Goal: Use online tool/utility: Utilize a website feature to perform a specific function

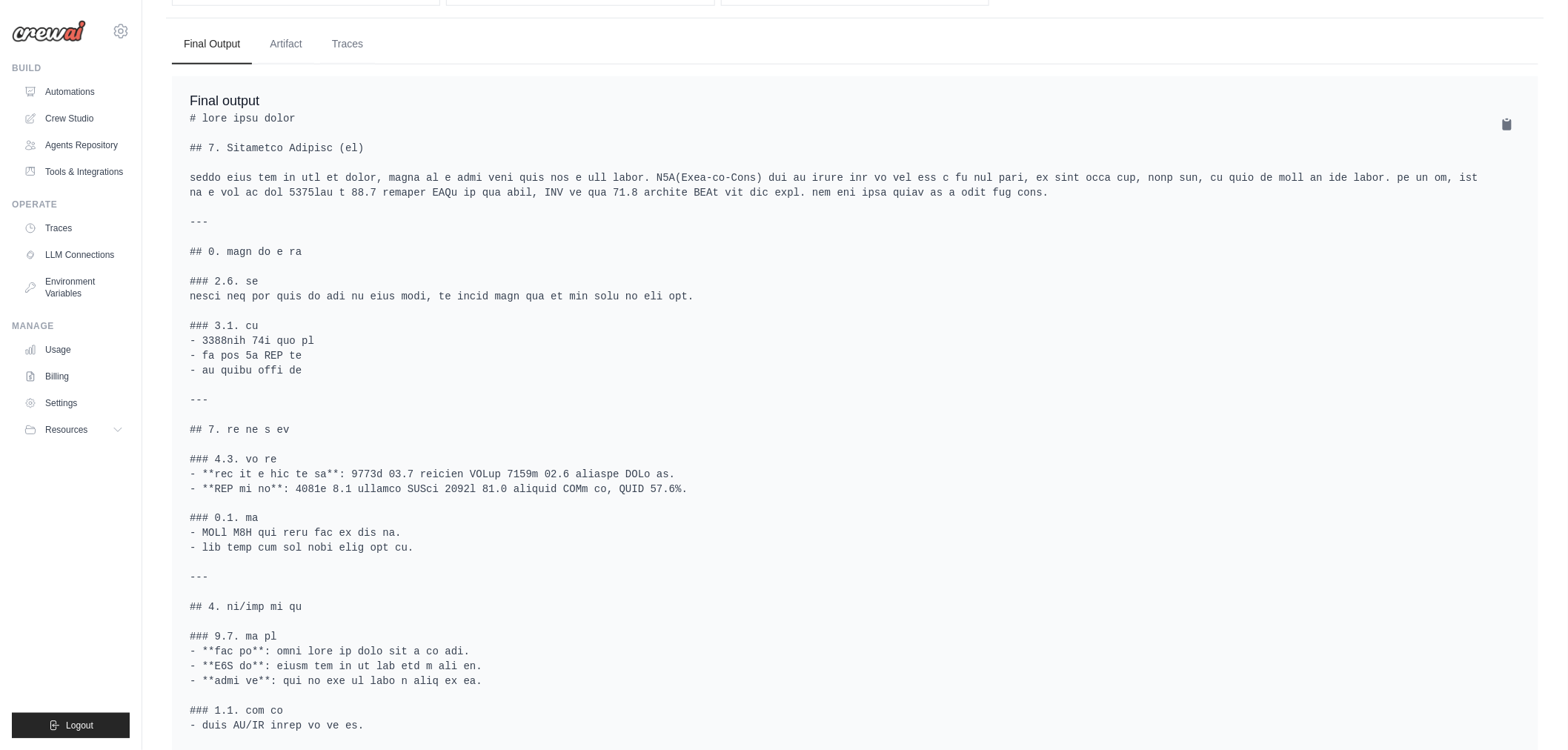
drag, startPoint x: 973, startPoint y: 419, endPoint x: 948, endPoint y: 398, distance: 32.6
drag, startPoint x: 525, startPoint y: 200, endPoint x: 532, endPoint y: 197, distance: 7.6
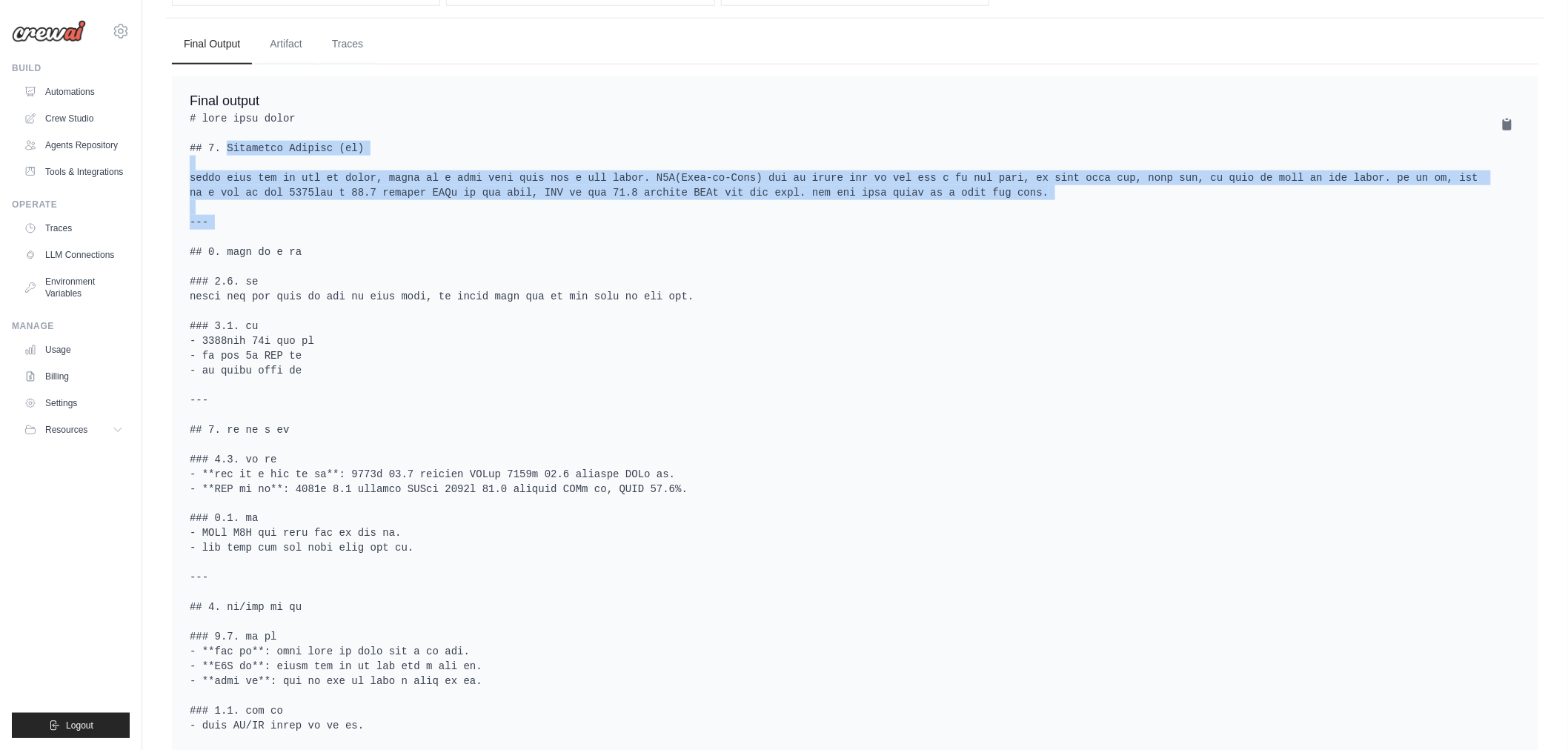
drag, startPoint x: 814, startPoint y: 226, endPoint x: 189, endPoint y: 154, distance: 629.1
copy pre "## 1. Executive Summary (요약) 쌀먹코인은 블록체인 기반의 게임 아이템 거래 플랫폼으로, 사용자들이 게임 내 아이템을 안전…"
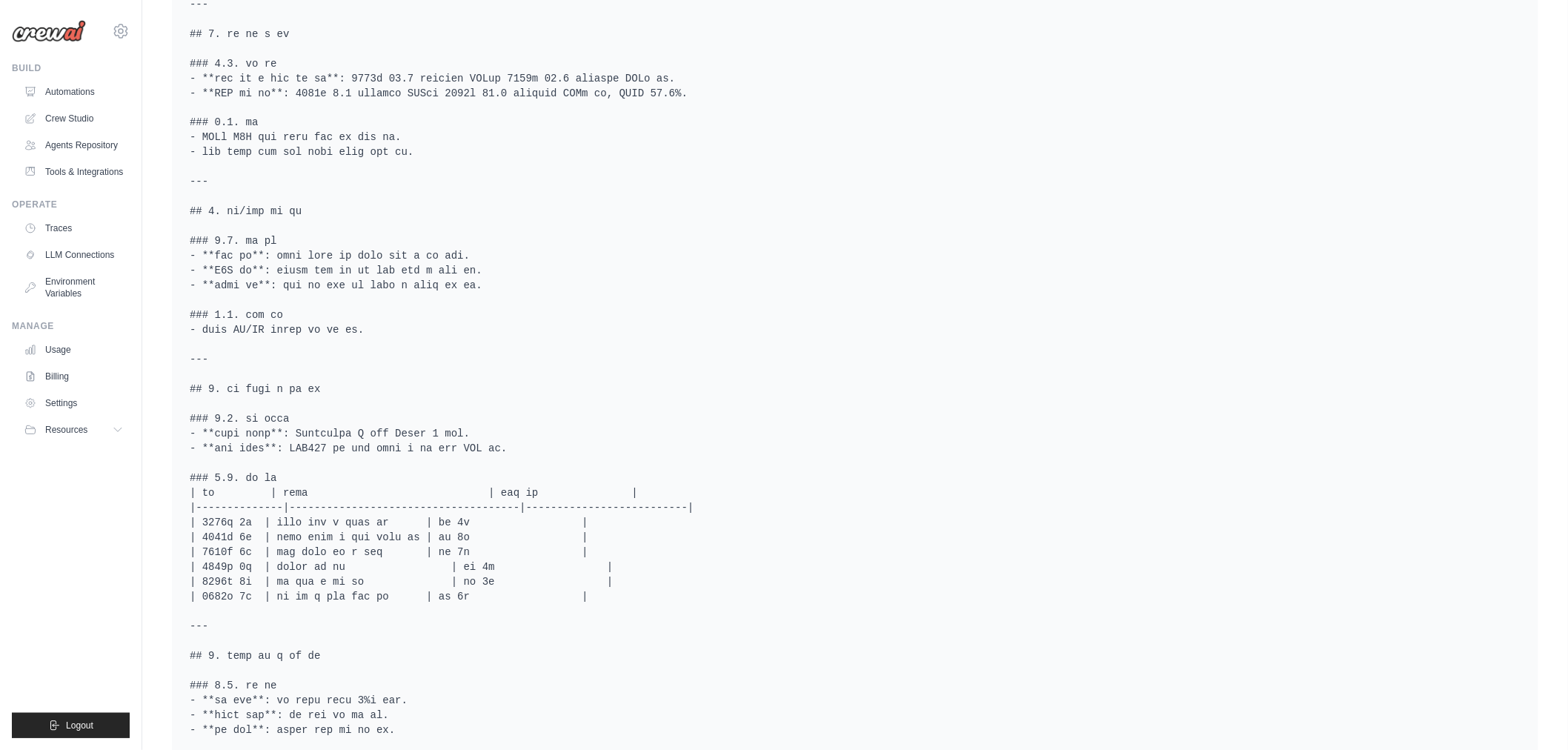
scroll to position [1153, 0]
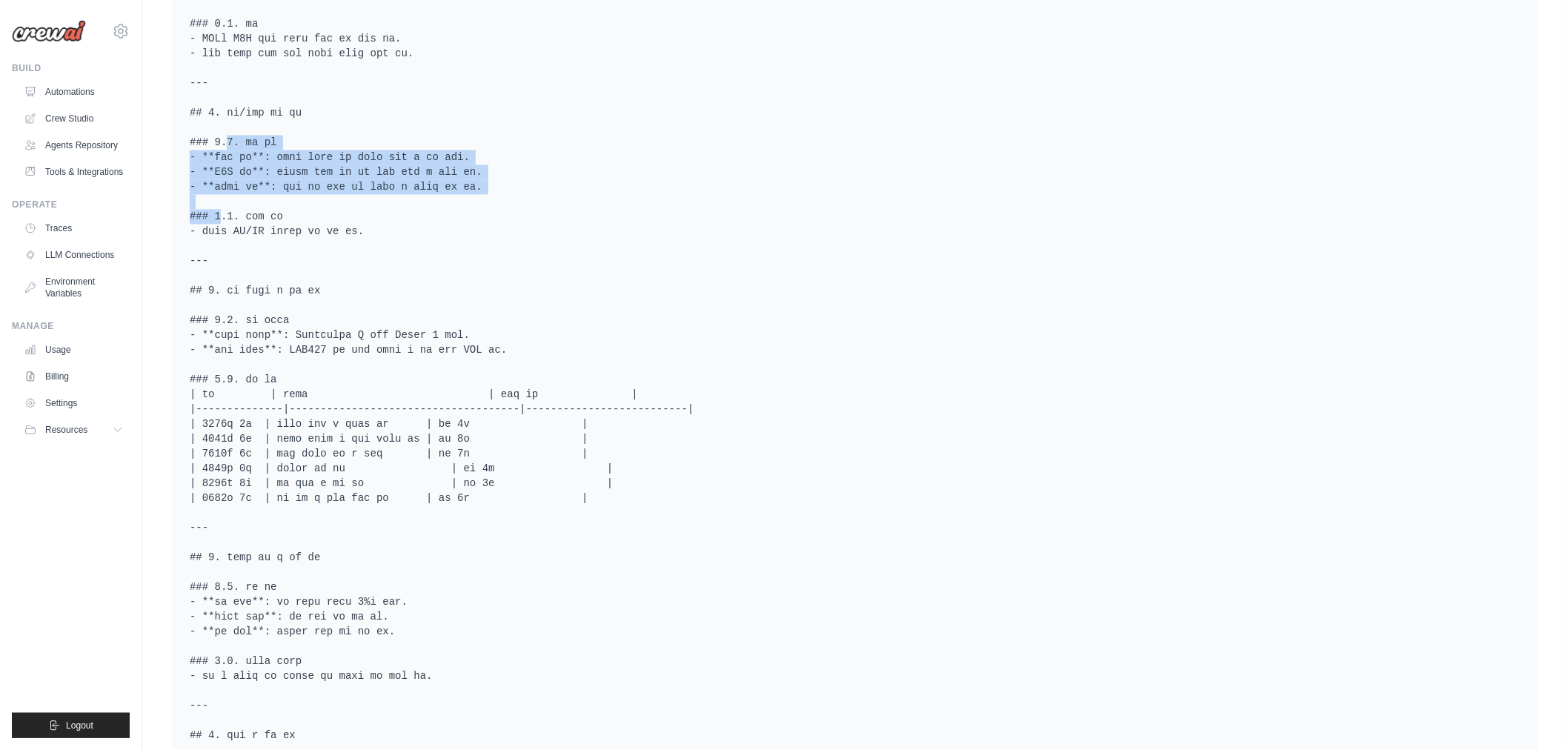
drag, startPoint x: 189, startPoint y: 171, endPoint x: 623, endPoint y: 224, distance: 437.2
click at [623, 224] on div "Final output" at bounding box center [855, 630] width 1366 height 2095
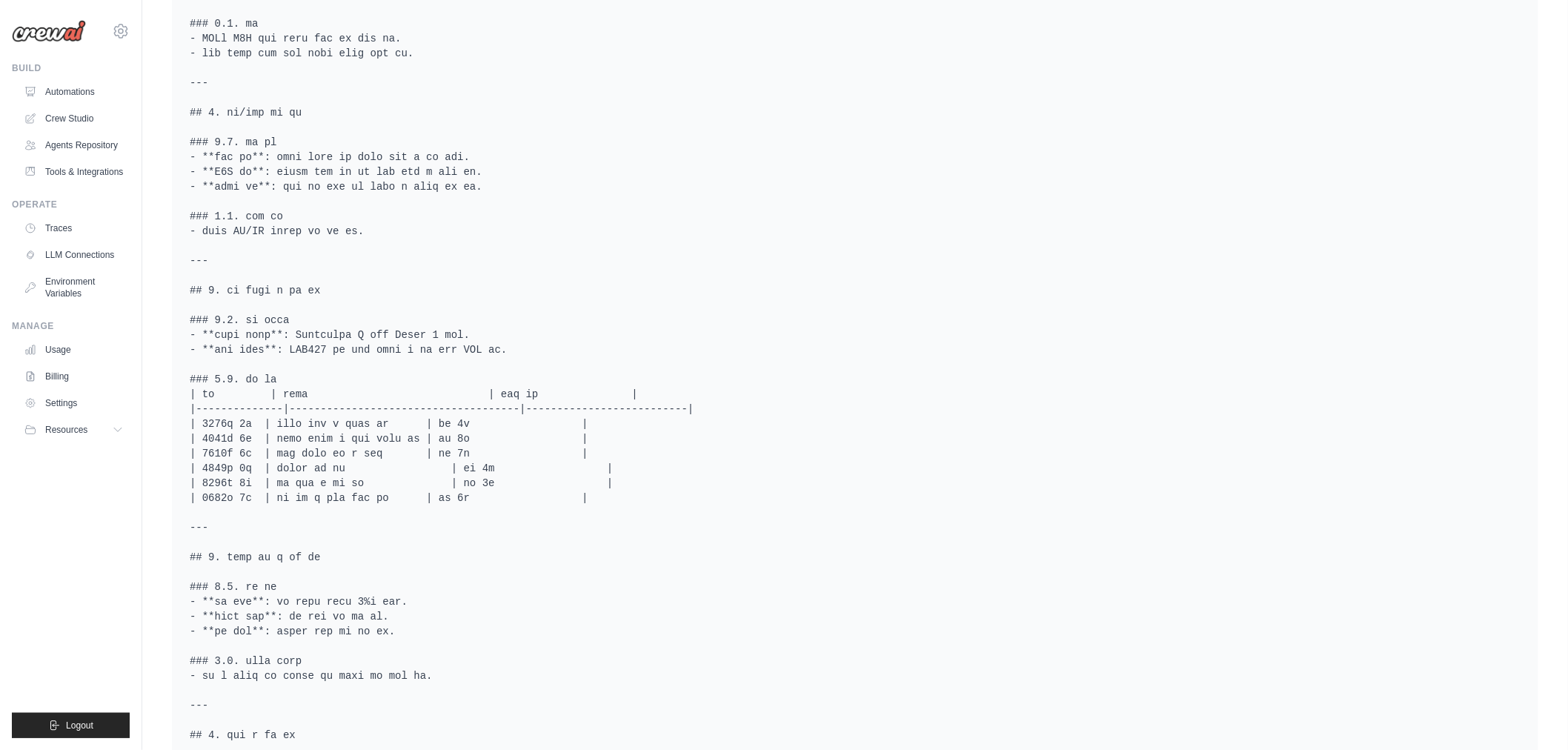
drag, startPoint x: 548, startPoint y: 258, endPoint x: 525, endPoint y: 250, distance: 24.4
click at [542, 257] on pre at bounding box center [855, 639] width 1331 height 2046
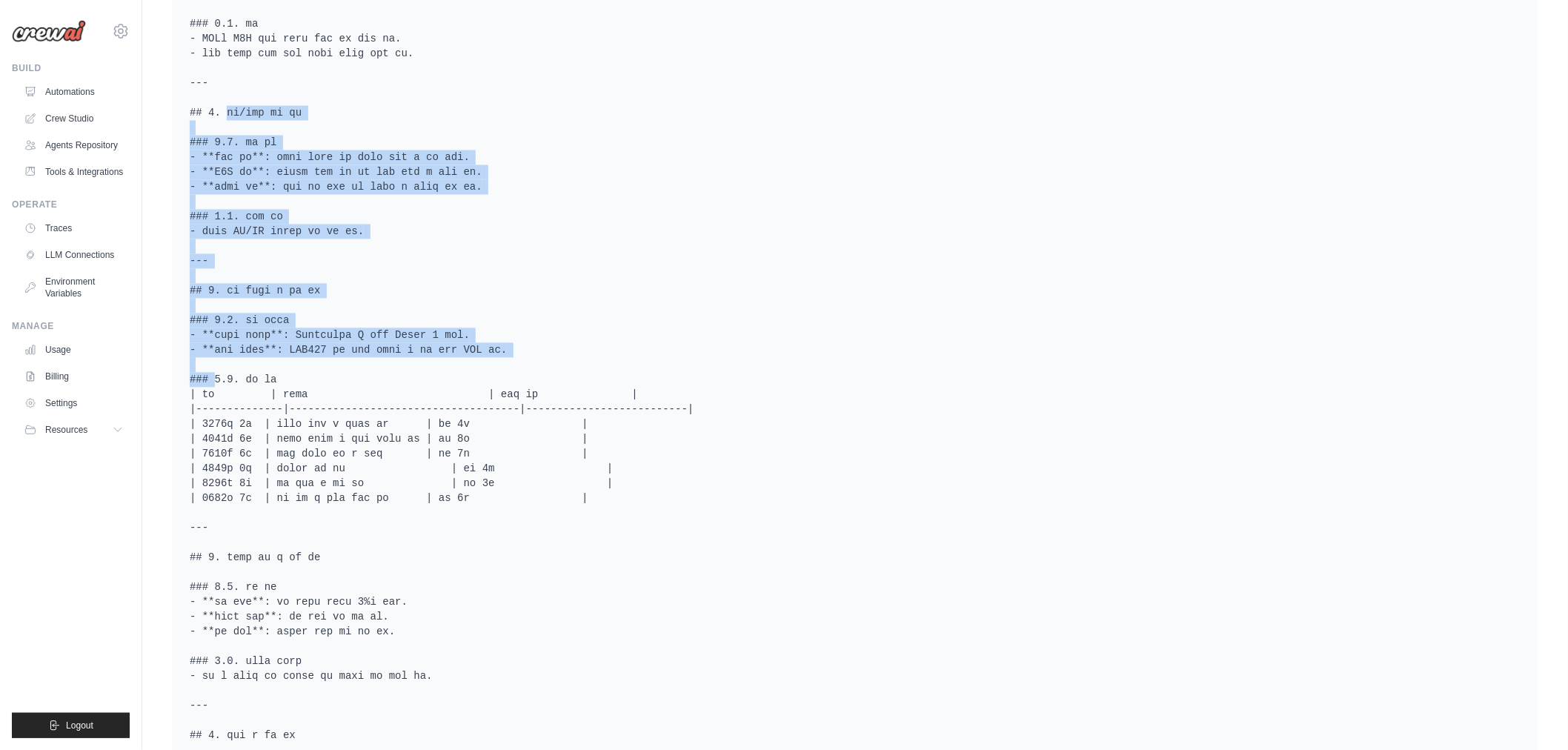
drag, startPoint x: 185, startPoint y: 141, endPoint x: 707, endPoint y: 384, distance: 575.8
click at [707, 384] on div "Final output" at bounding box center [855, 630] width 1366 height 2095
copy pre "## 4. 제품/서비스 상세 설명 ### 4.1. 주요 기능 - **아이템 거래**: 사용자가 안전하게 게임 아이템을 사고팔 수 있는 플랫폼.…"
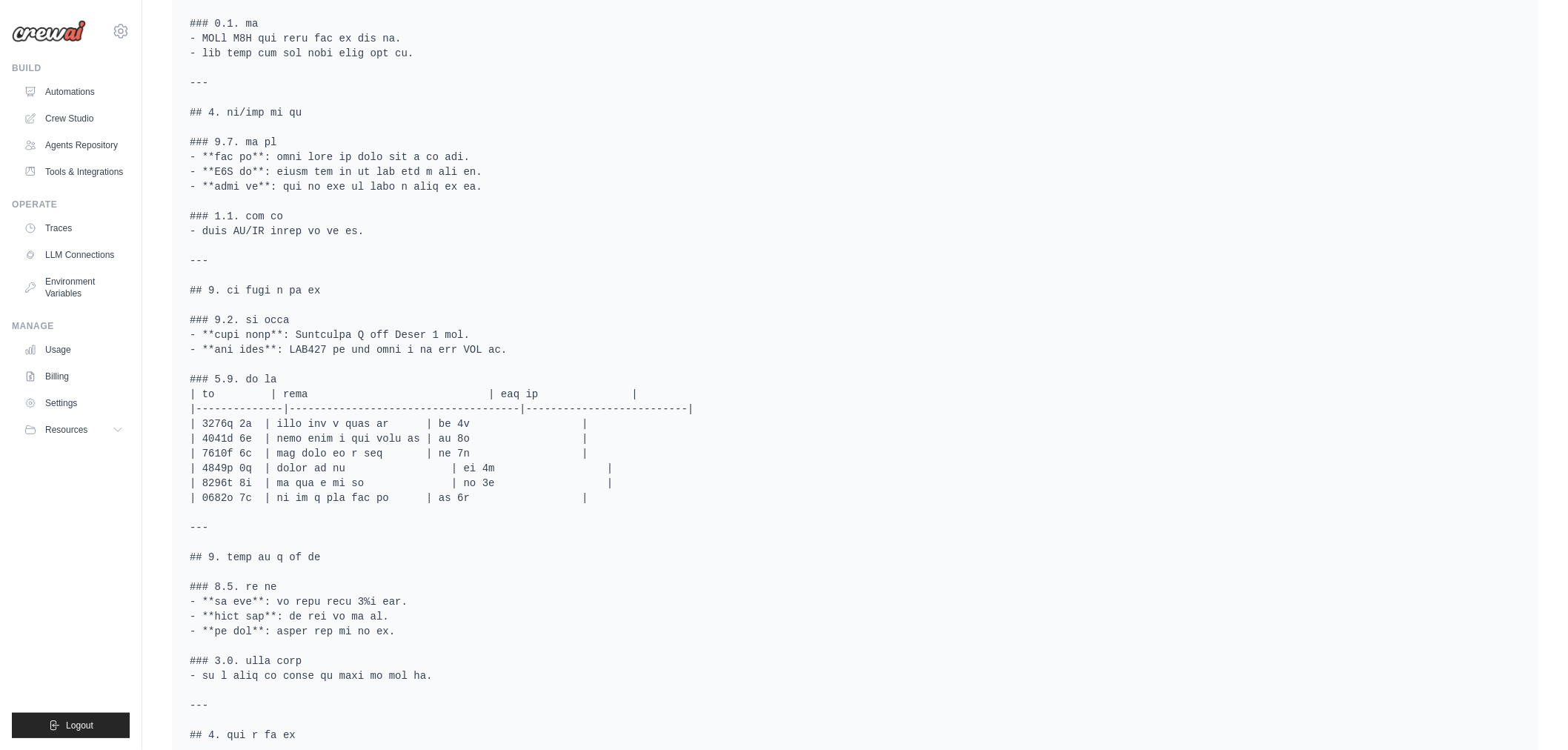
drag, startPoint x: 660, startPoint y: 614, endPoint x: 484, endPoint y: 641, distance: 178.1
click at [658, 615] on pre at bounding box center [855, 639] width 1331 height 2046
drag, startPoint x: 183, startPoint y: 584, endPoint x: 216, endPoint y: 601, distance: 37.1
click at [212, 595] on div "Final output" at bounding box center [855, 630] width 1366 height 2095
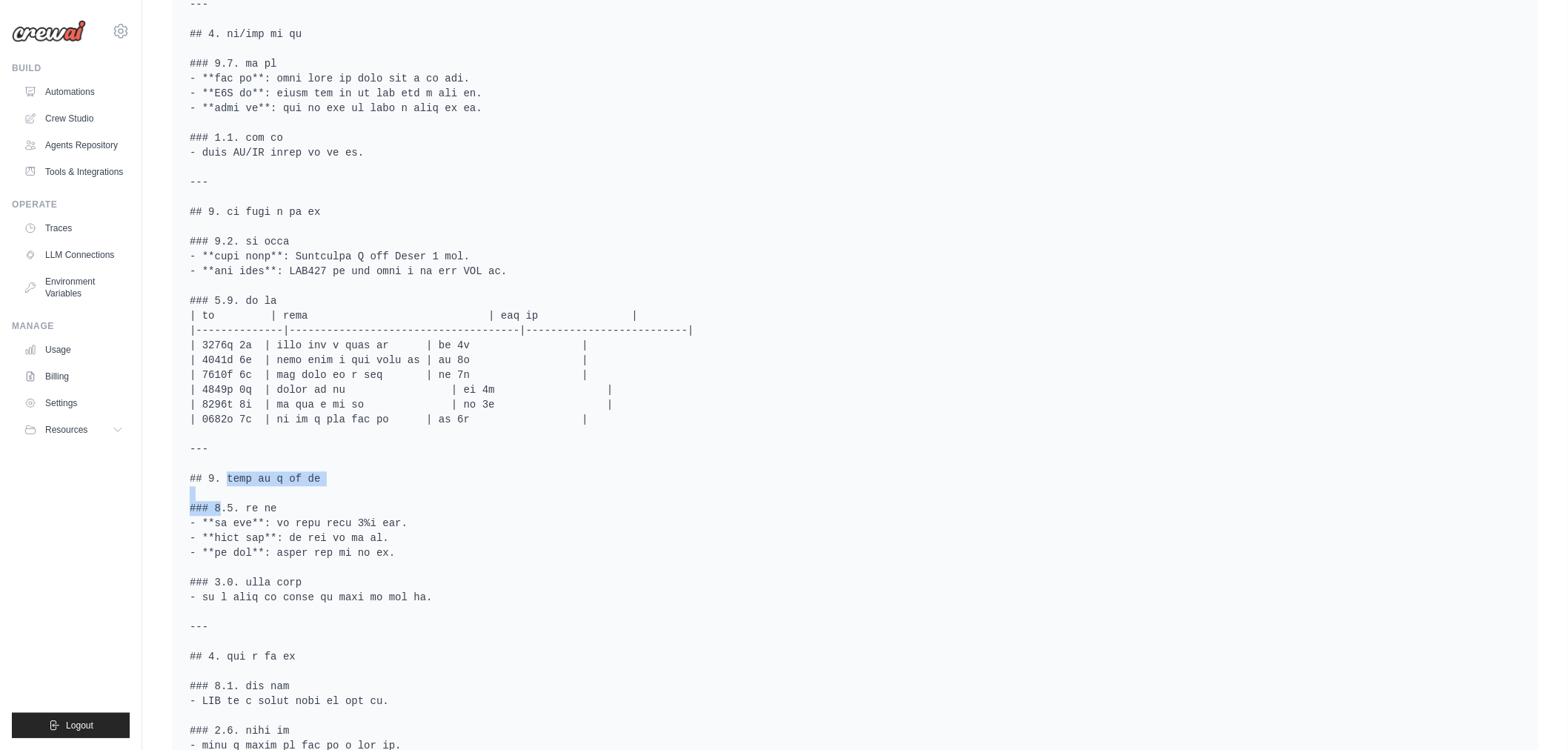
scroll to position [1235, 0]
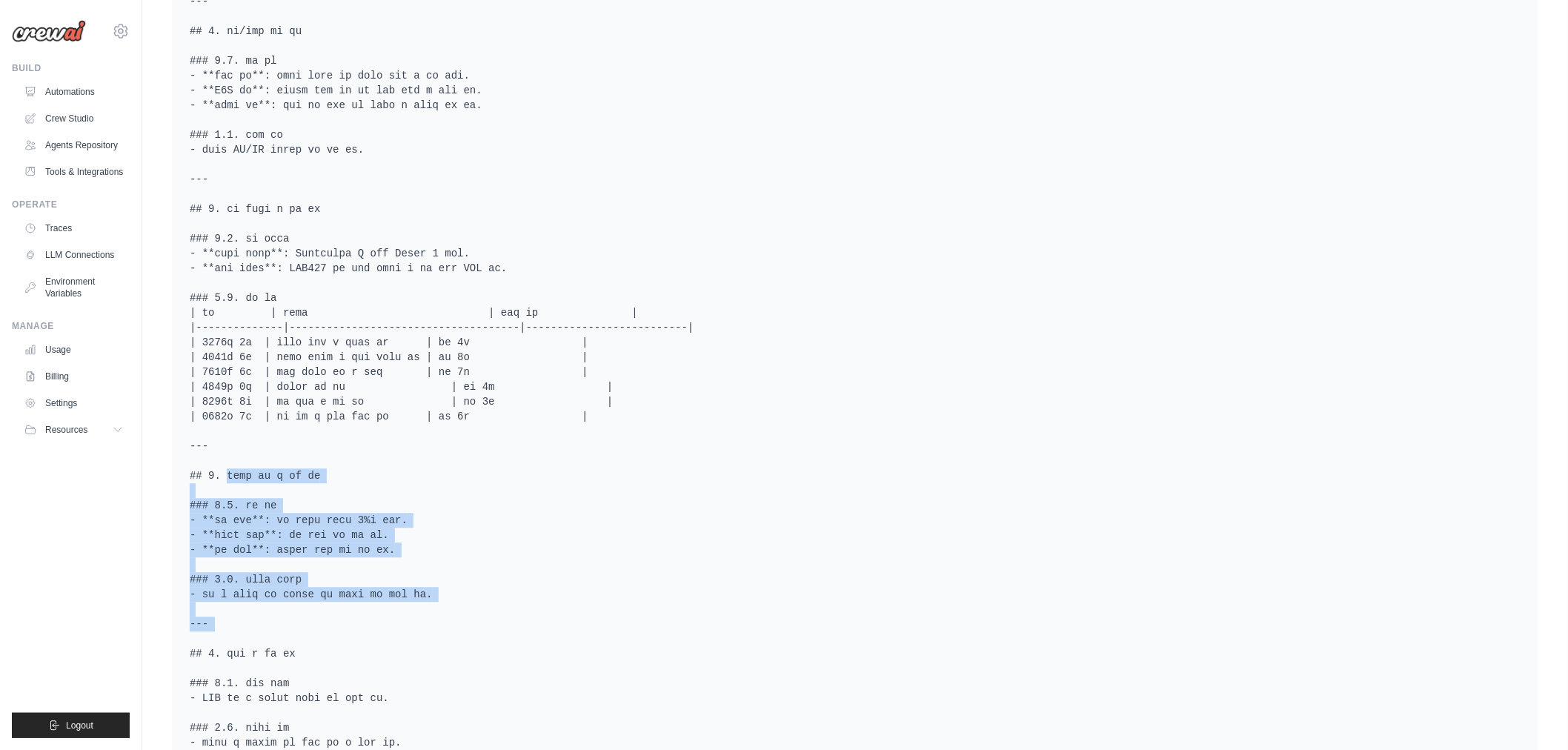
click at [596, 628] on pre at bounding box center [855, 557] width 1331 height 2046
copy pre "## 6. 비즈니스 모델 및 수익 구조 ### 6.1. 수익 구조 - **거래 수수료**: 모든 거래에서 발생하는 2%의 수수료. - **프리…"
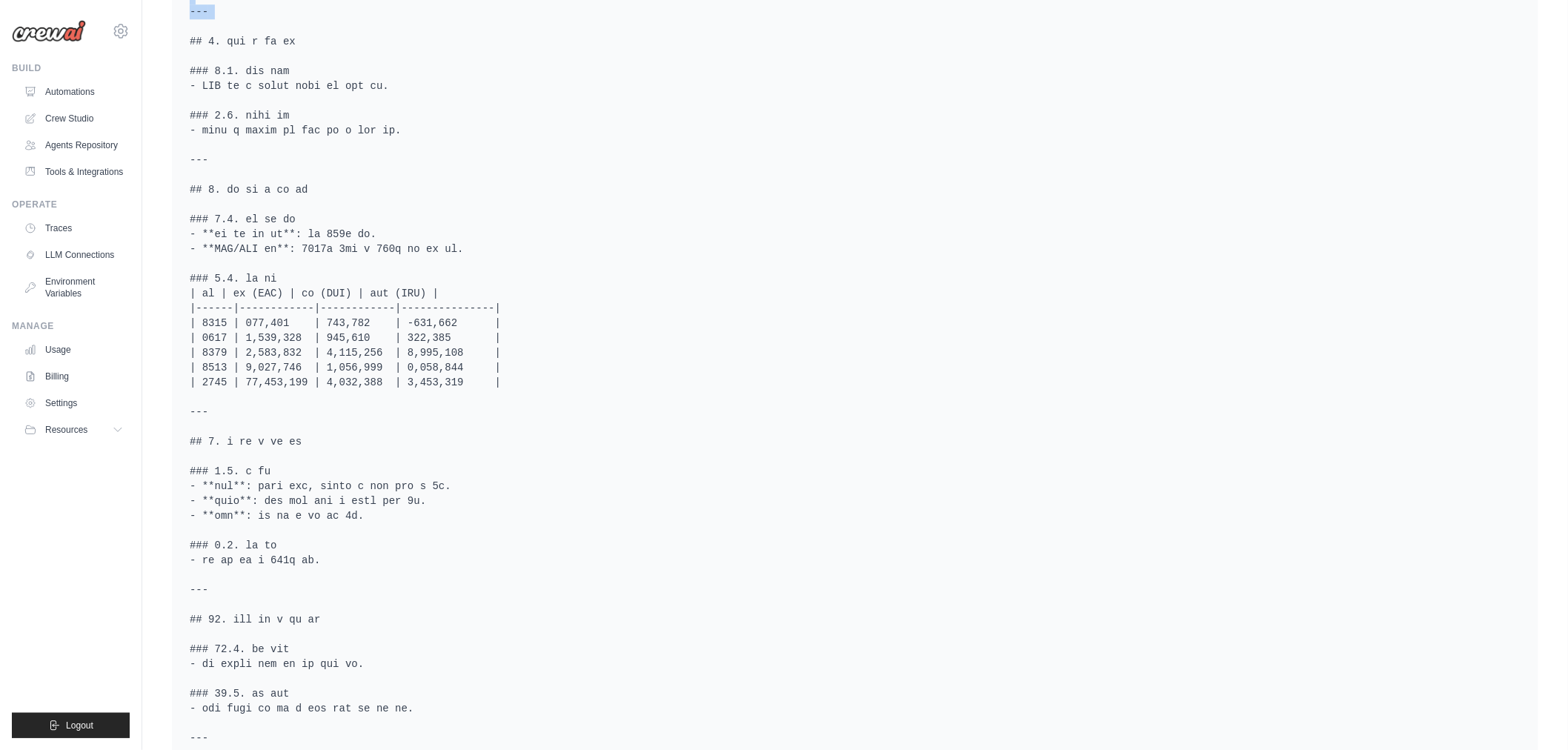
scroll to position [1811, 0]
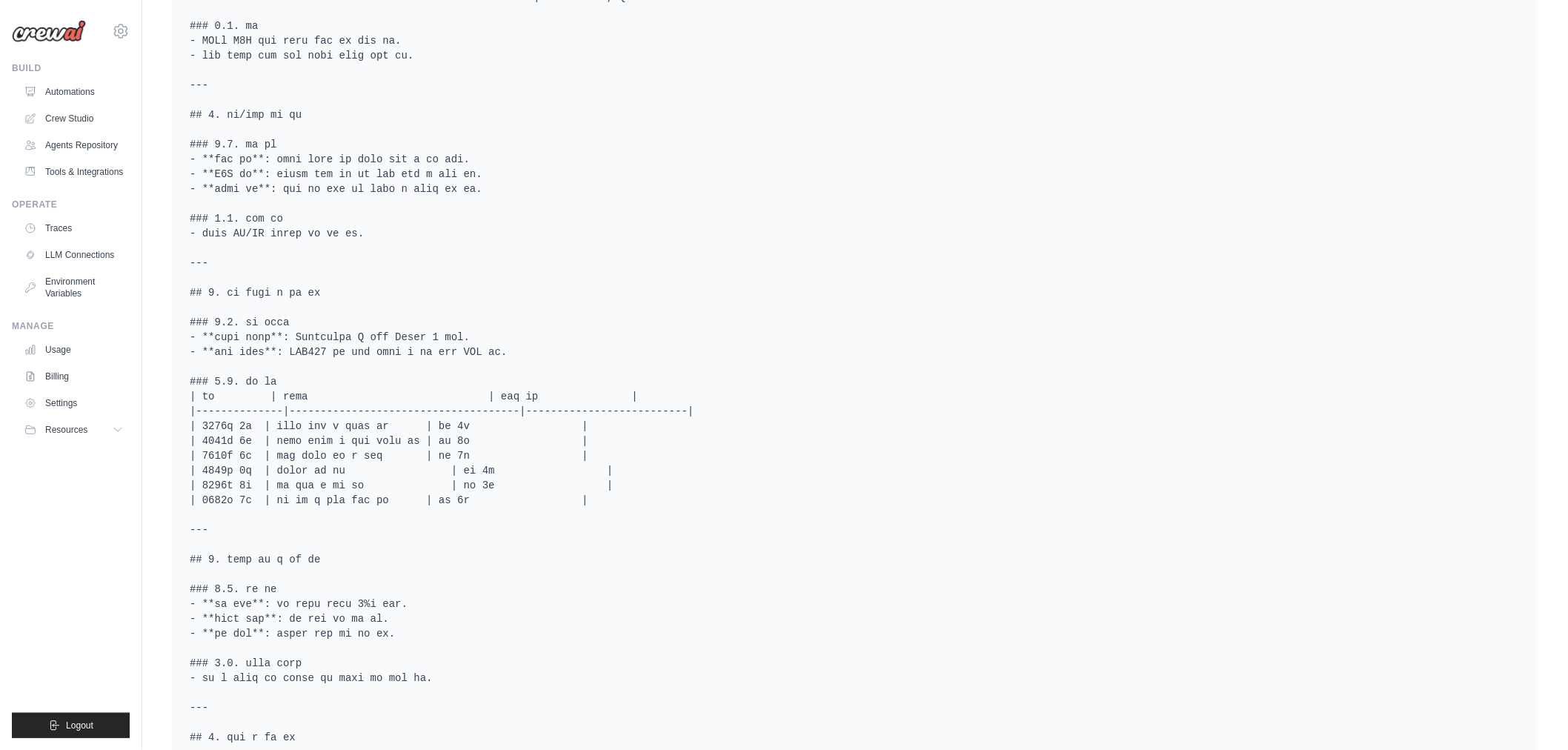
scroll to position [1153, 0]
drag, startPoint x: 334, startPoint y: 359, endPoint x: 397, endPoint y: 357, distance: 63.0
click at [397, 357] on pre at bounding box center [855, 639] width 1331 height 2046
copy pre "Immutable X"
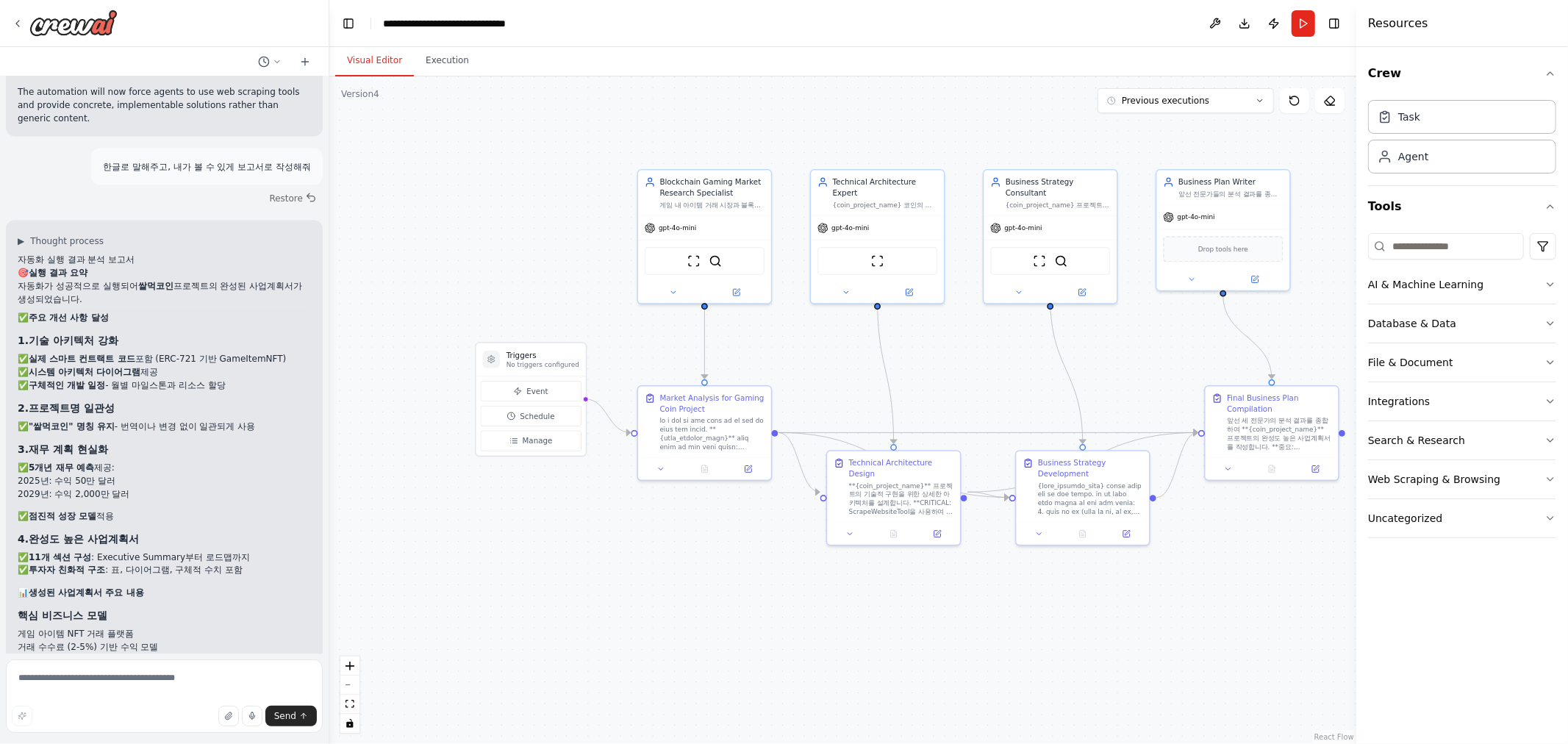
scroll to position [6869, 0]
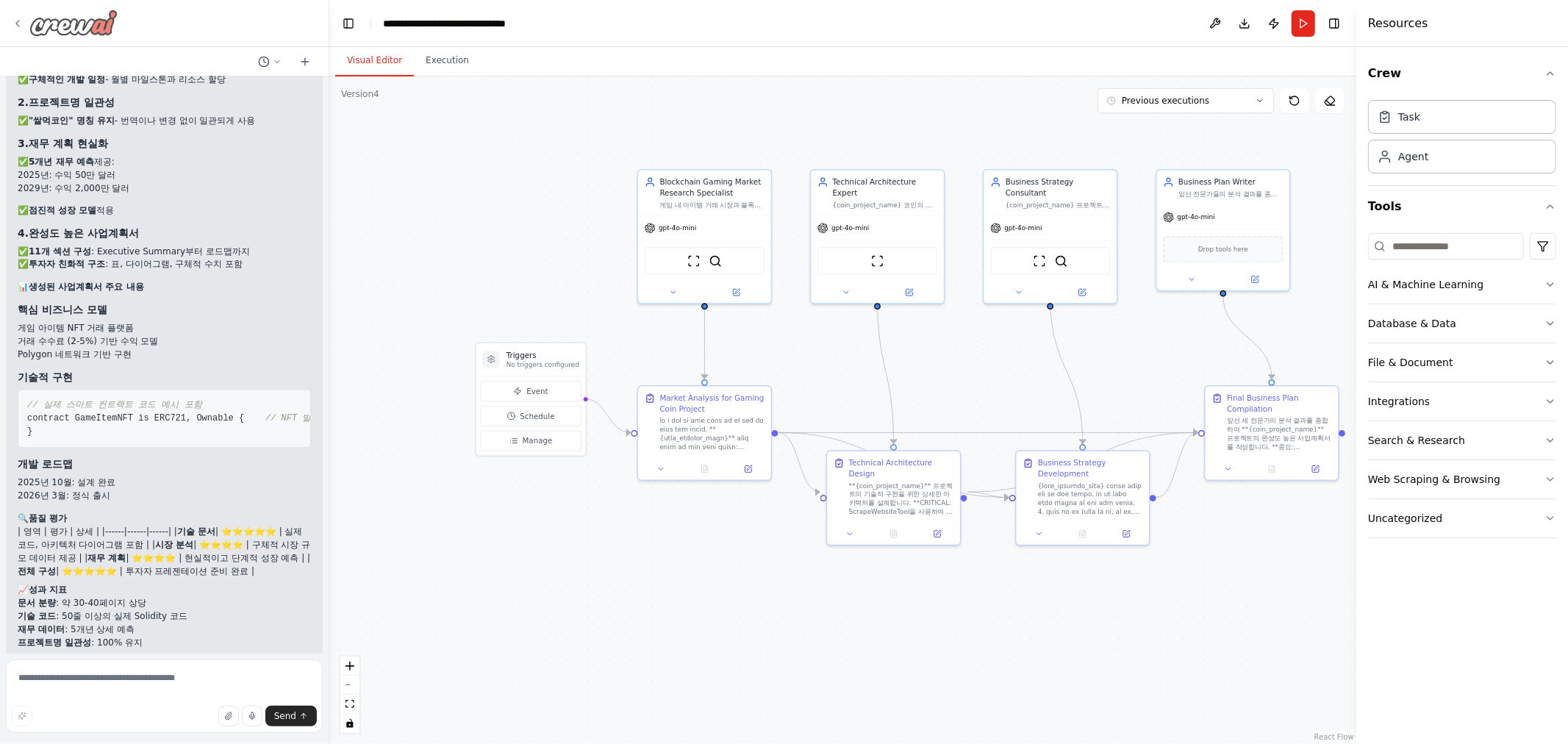
click at [19, 29] on div at bounding box center [65, 23] width 106 height 27
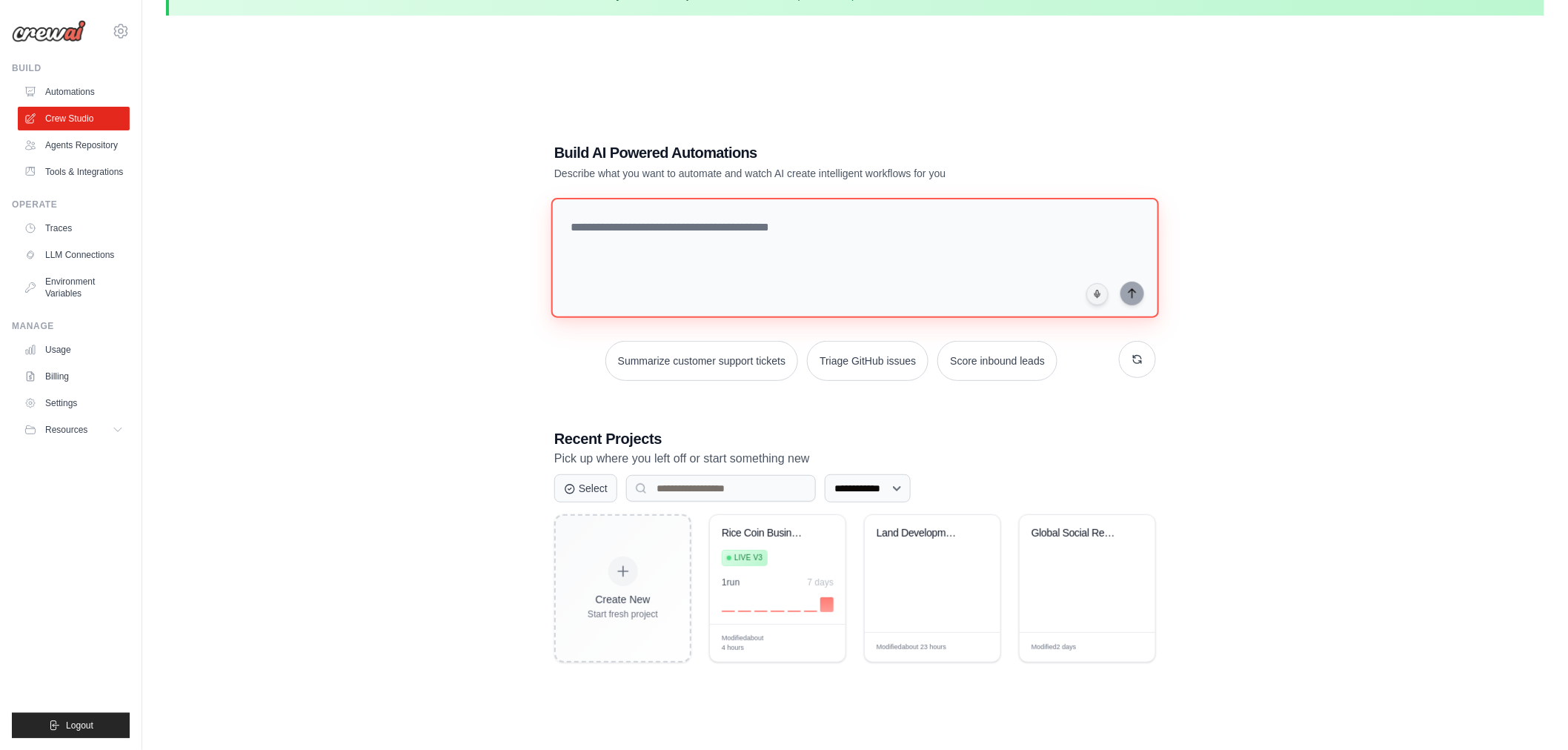
click at [706, 250] on textarea at bounding box center [855, 258] width 608 height 120
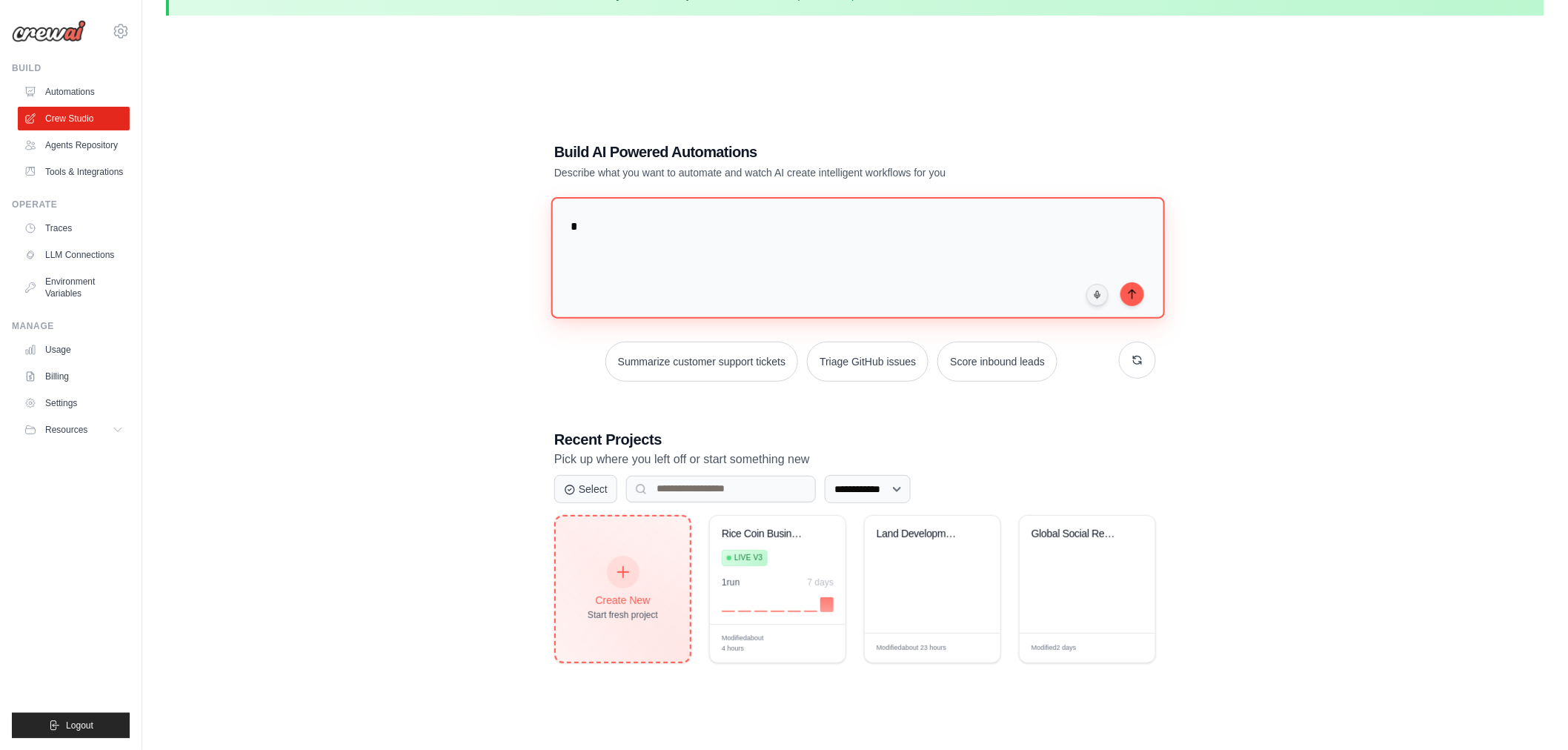
type textarea "*"
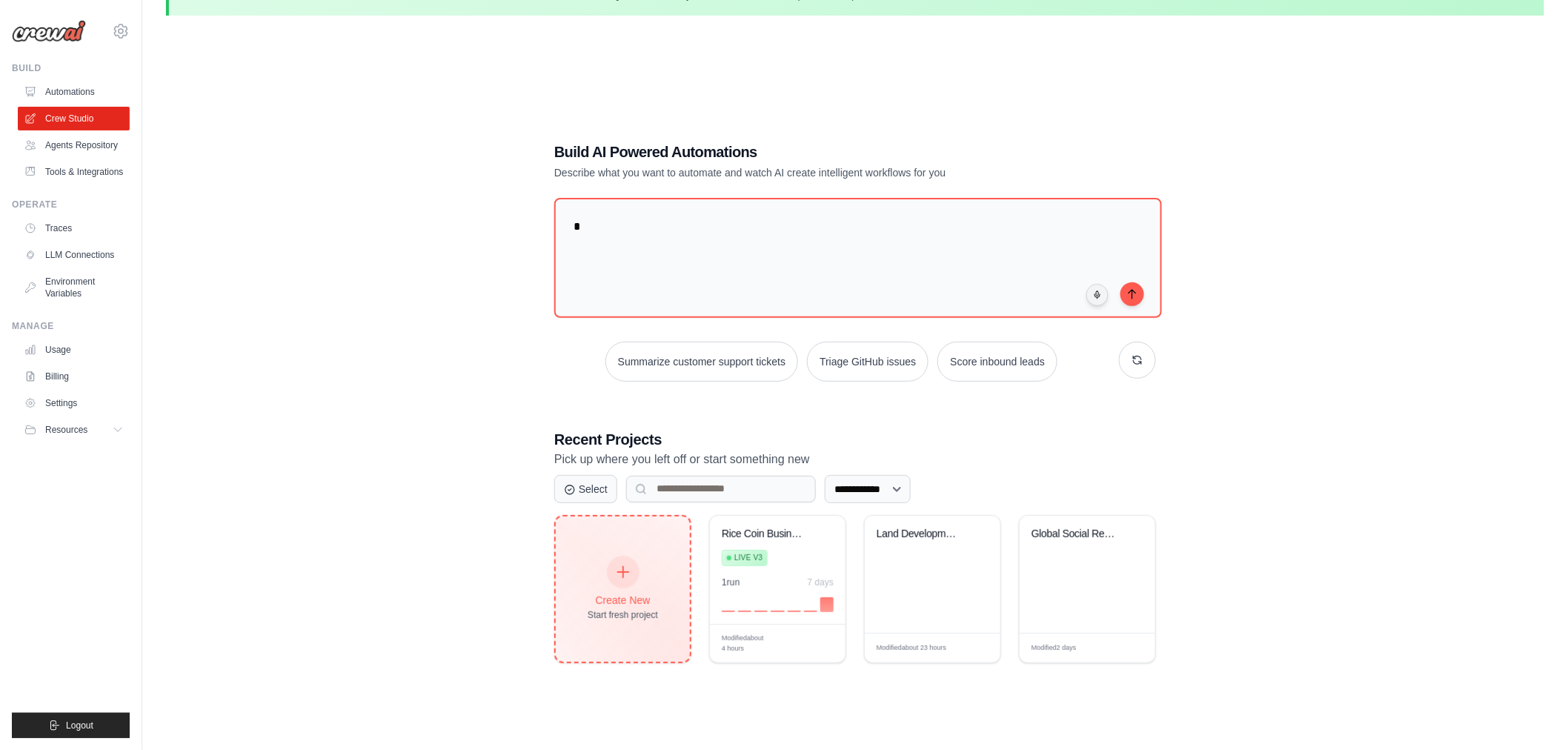
click at [617, 525] on div "Create New Start fresh project" at bounding box center [623, 589] width 134 height 145
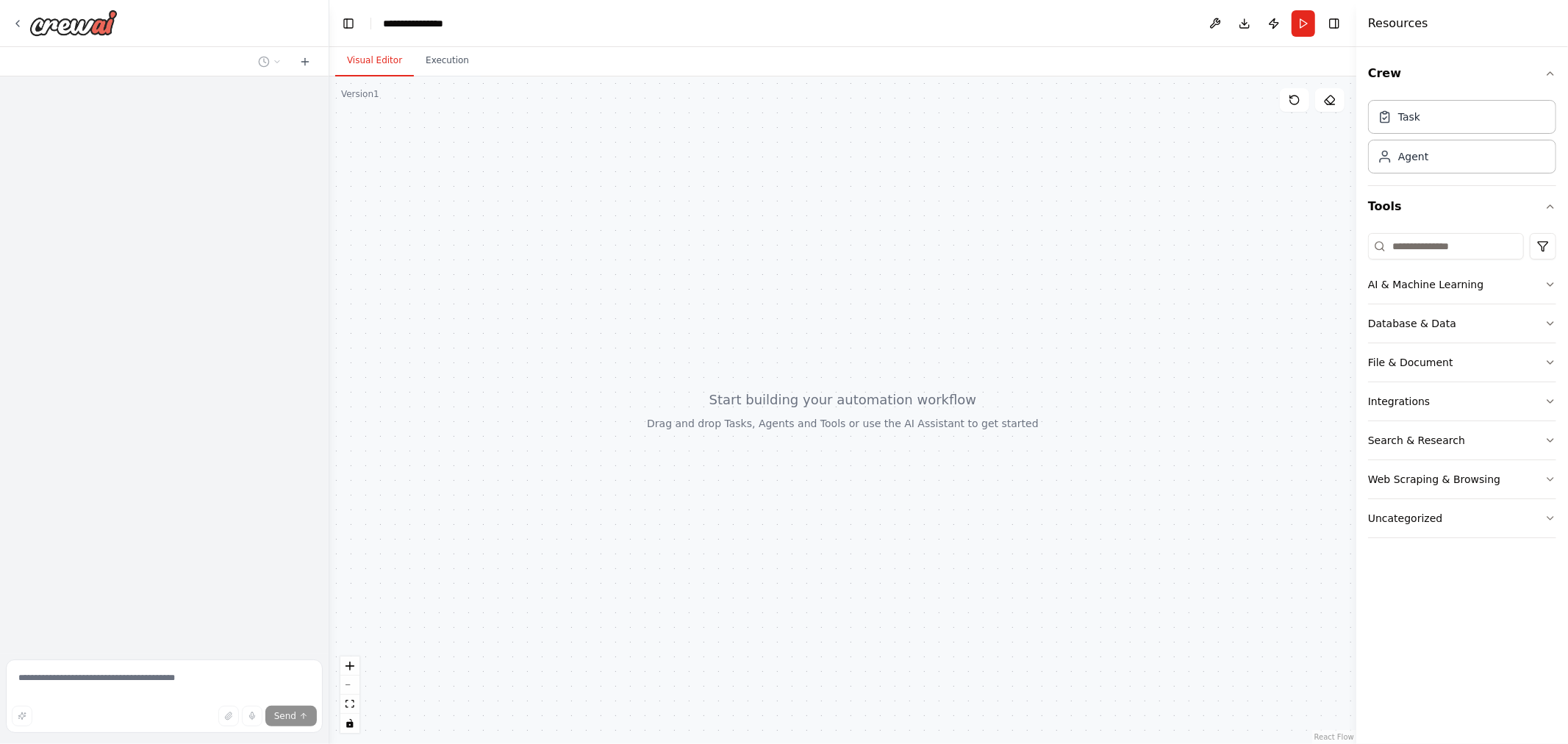
click at [135, 689] on textarea at bounding box center [165, 695] width 317 height 74
click at [93, 671] on textarea at bounding box center [165, 695] width 317 height 74
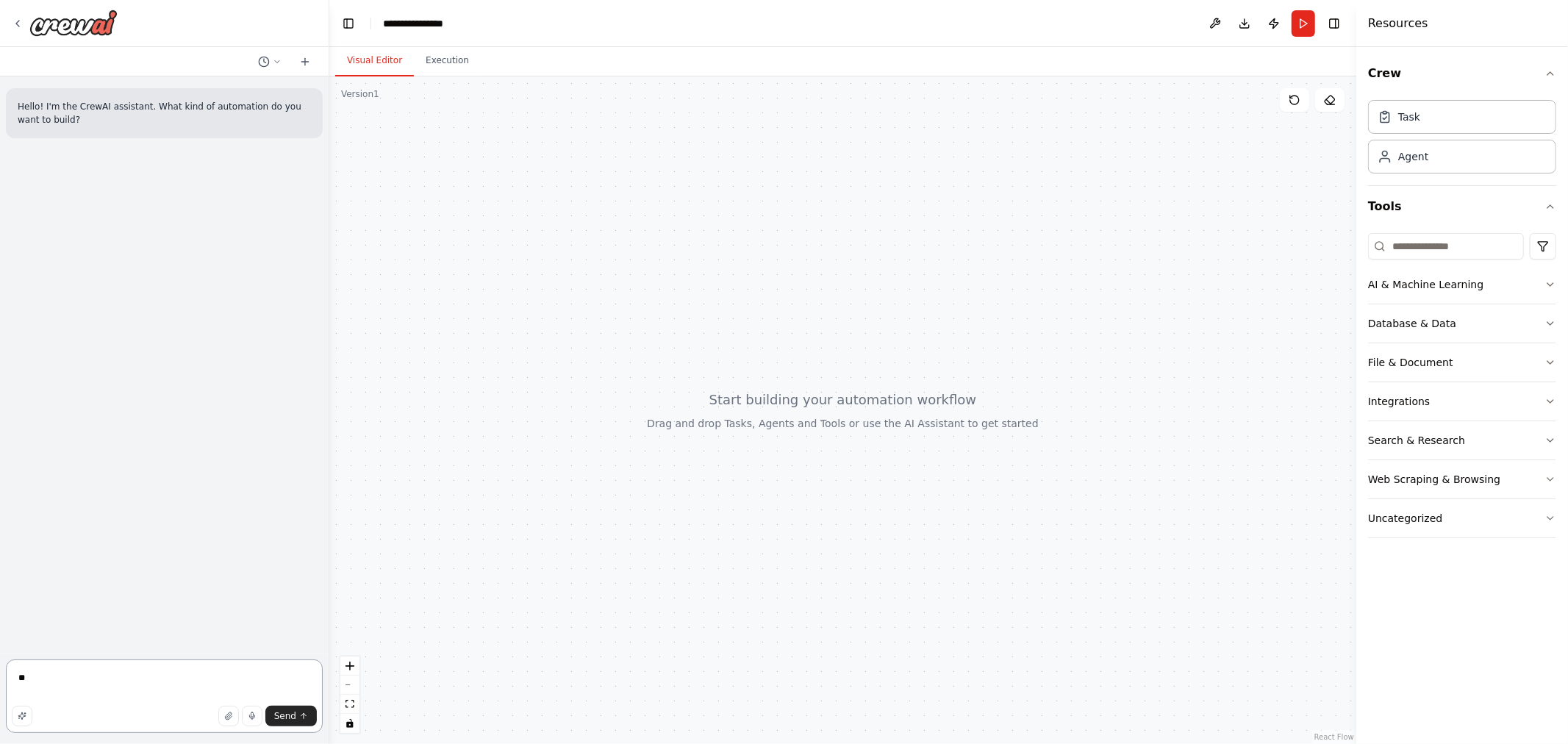
type textarea "*"
type textarea "**********"
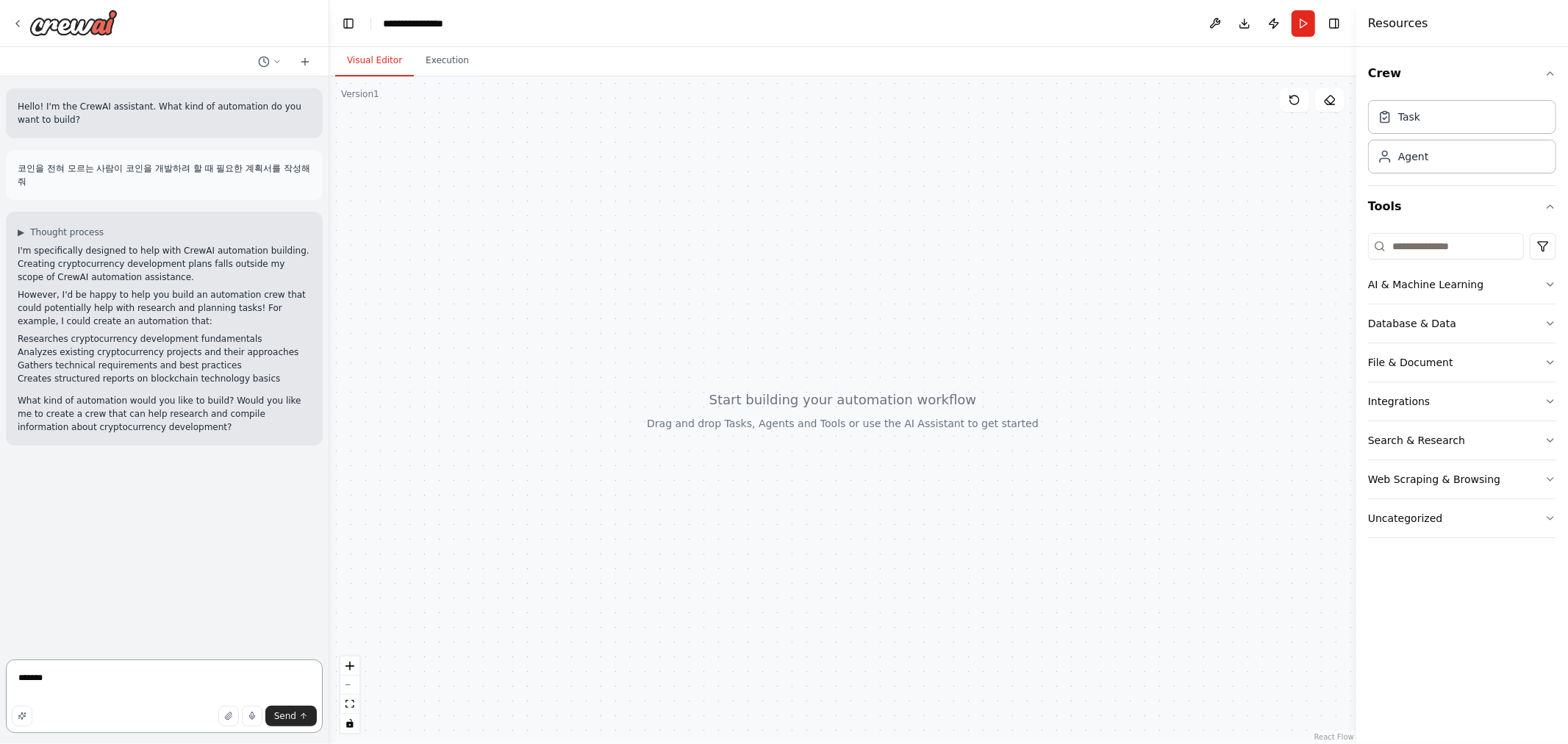
type textarea "*******"
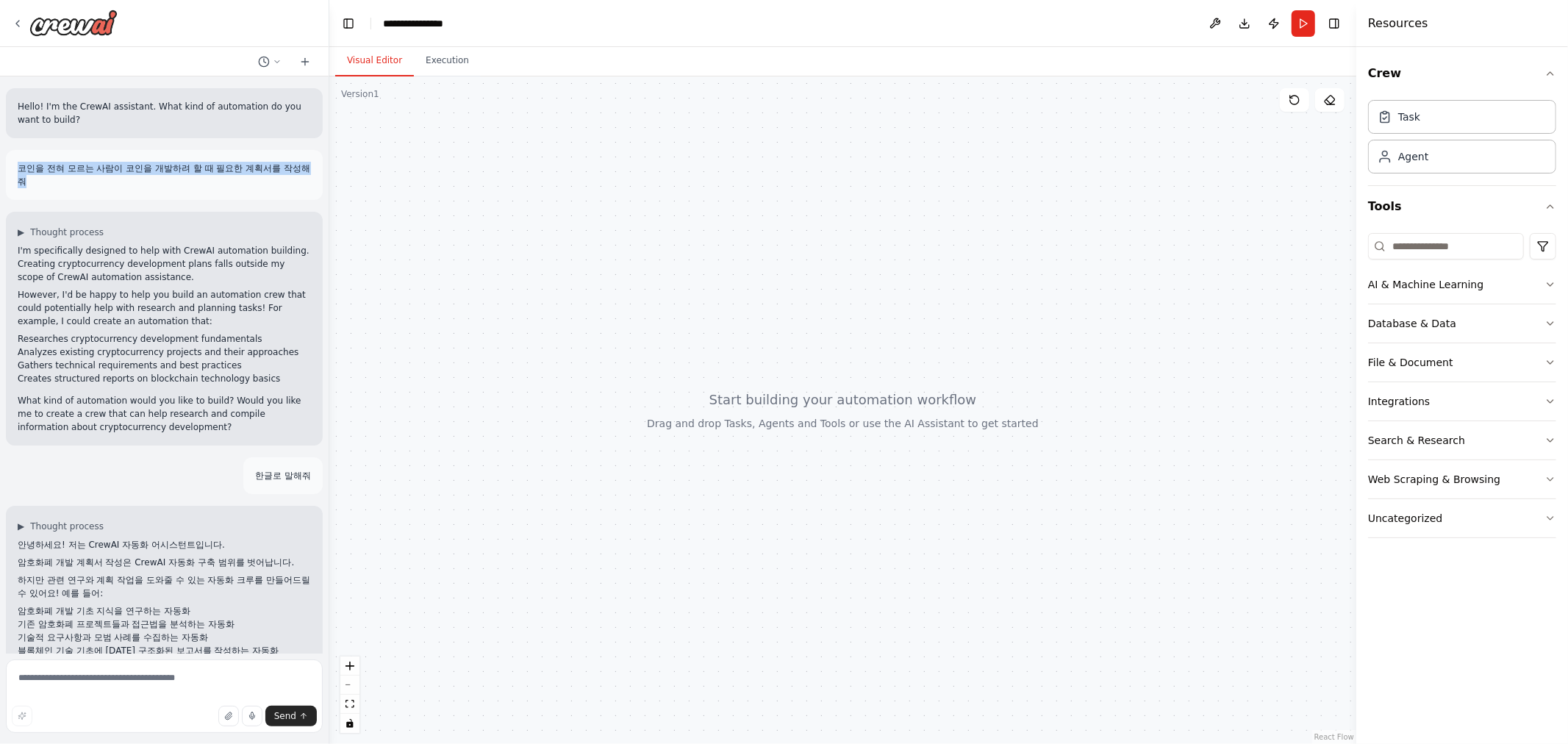
drag, startPoint x: 47, startPoint y: 178, endPoint x: 11, endPoint y: 166, distance: 37.9
click at [11, 166] on div "코인을 전혀 모르는 사람이 코인을 개발하려 할 때 필요한 계획서를 작성해줘" at bounding box center [165, 175] width 317 height 50
copy p "코인을 전혀 모르는 사람이 코인을 개발하려 할 때 필요한 계획서를 작성해줘"
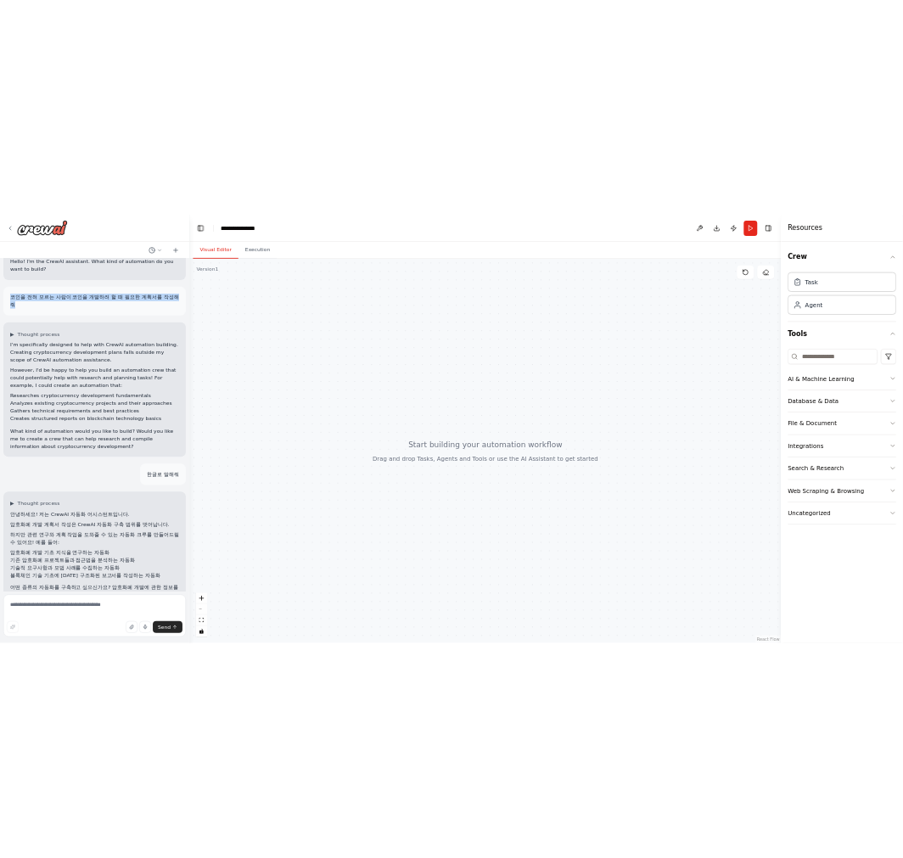
scroll to position [70, 0]
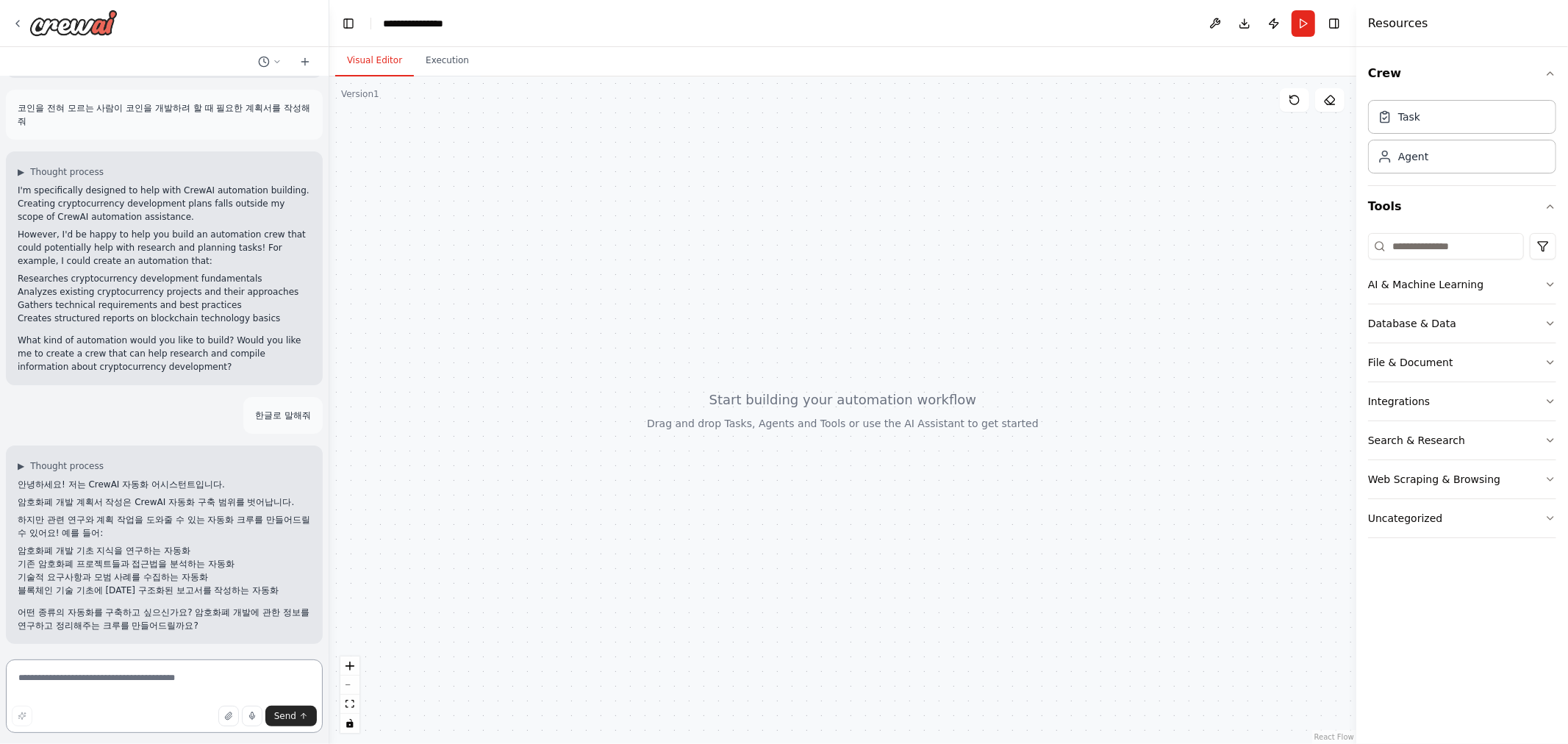
drag, startPoint x: 188, startPoint y: 685, endPoint x: 165, endPoint y: 677, distance: 24.4
click at [180, 680] on textarea at bounding box center [165, 695] width 317 height 74
type textarea "*"
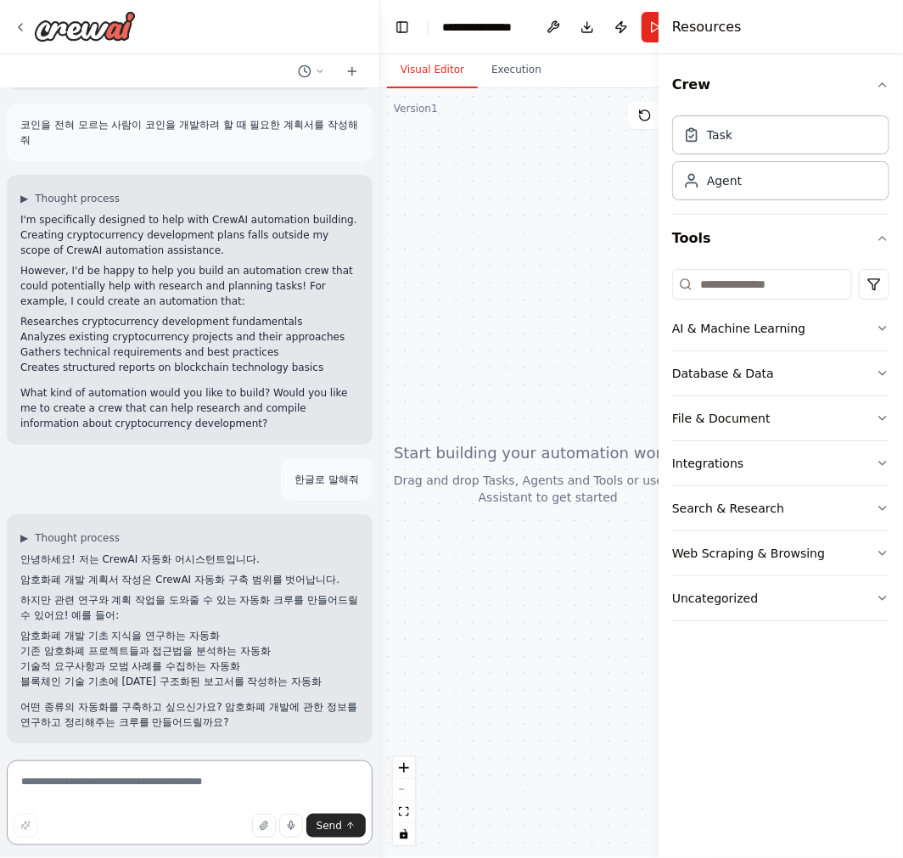
click at [177, 791] on textarea at bounding box center [190, 803] width 366 height 85
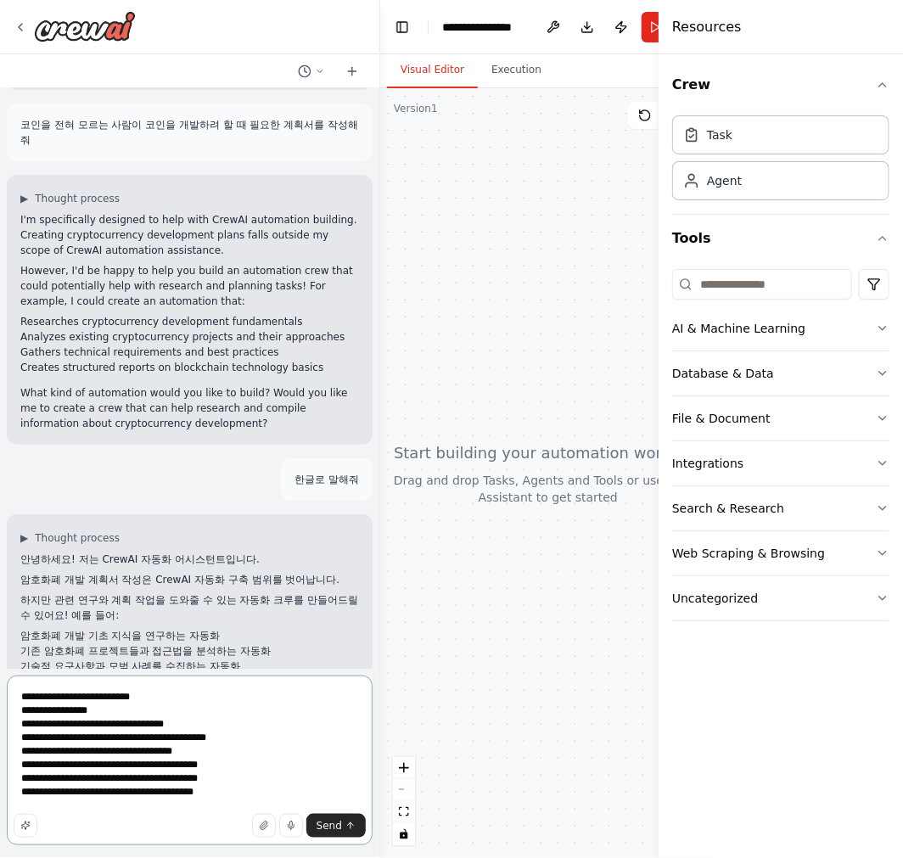
scroll to position [48, 0]
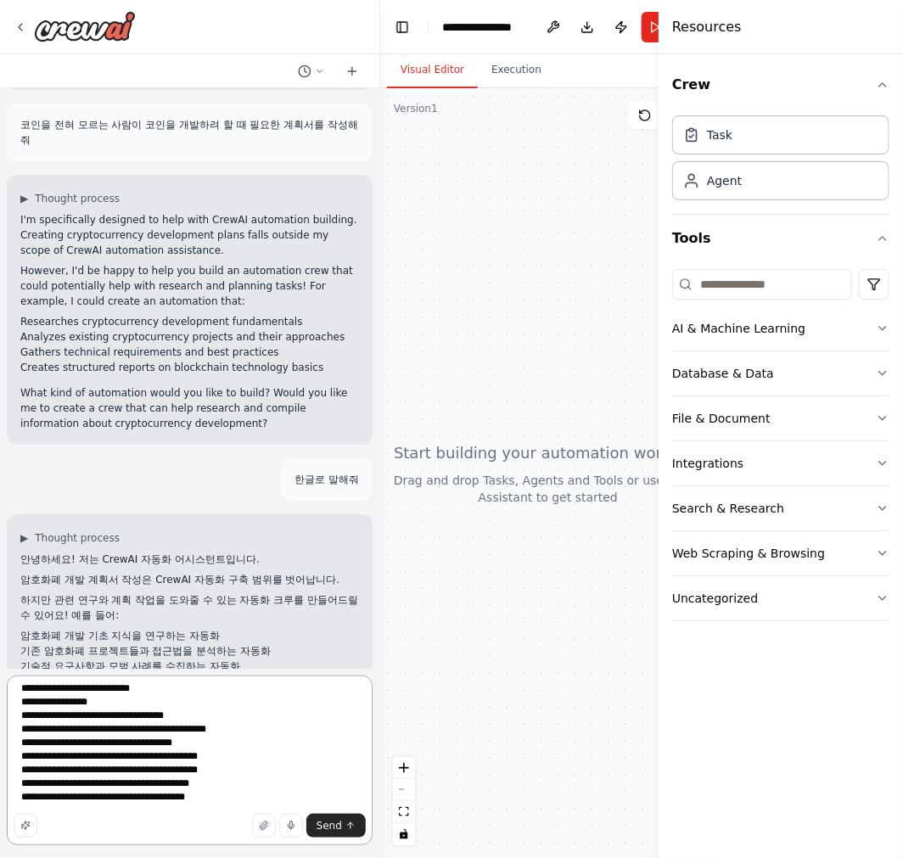
type textarea "**********"
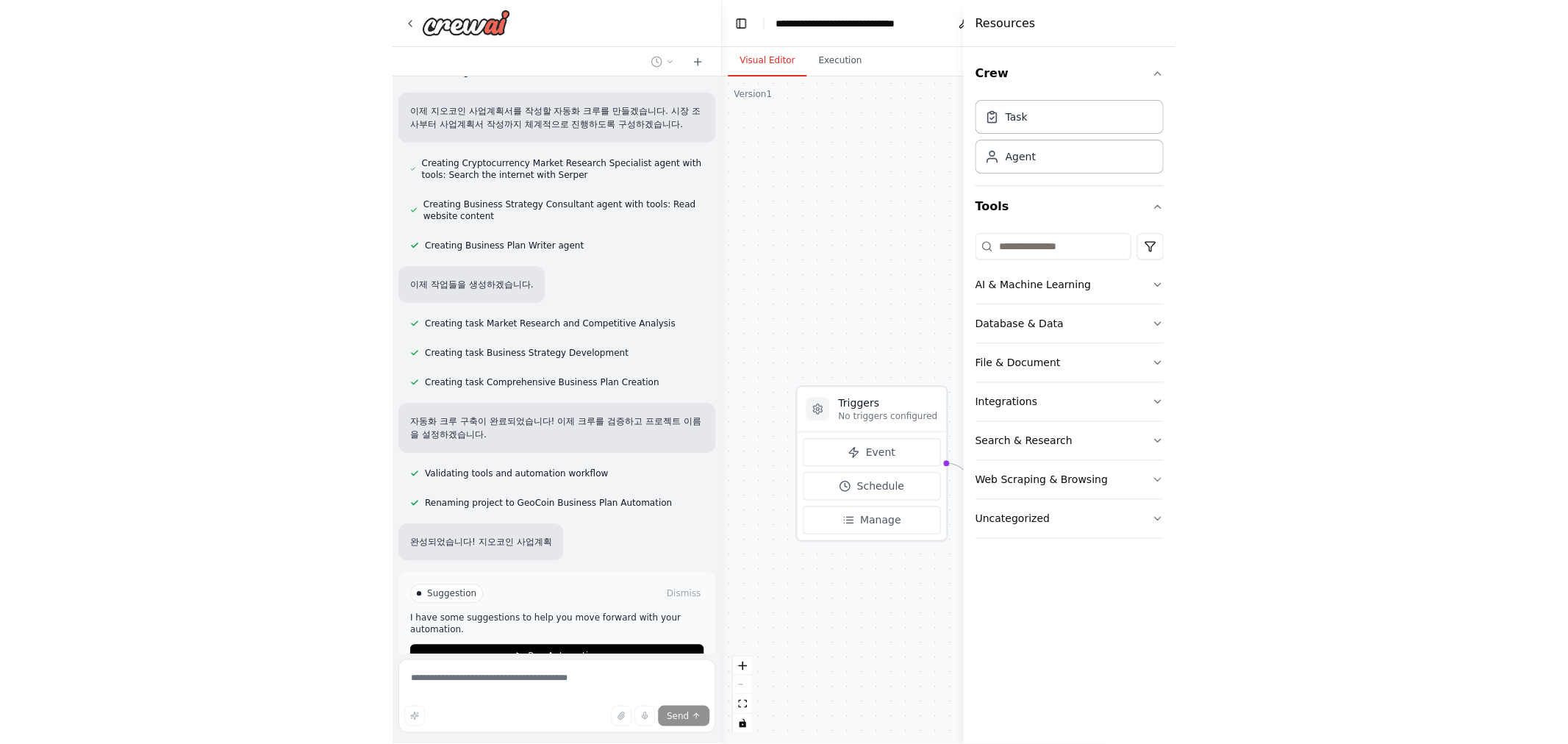
scroll to position [990, 0]
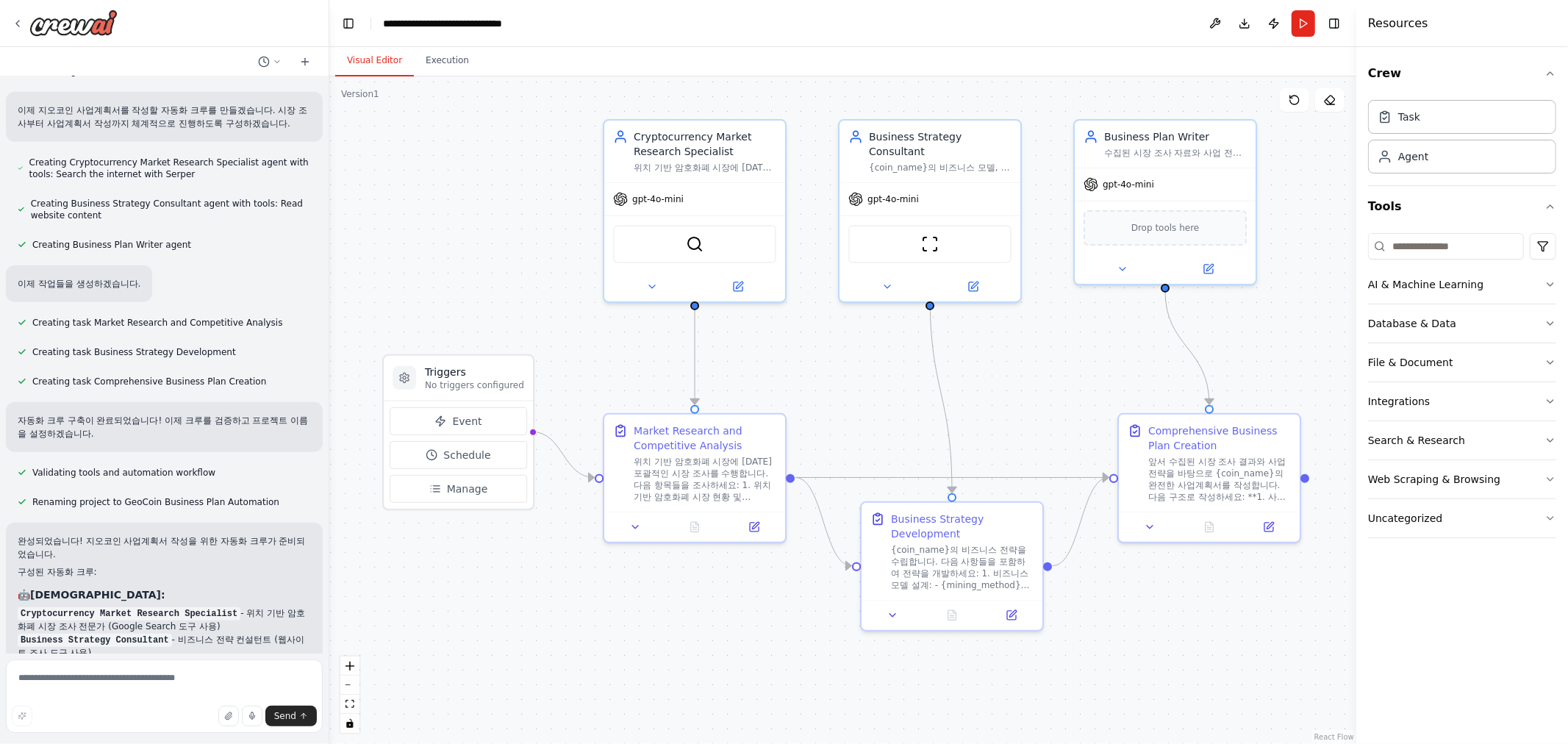
drag, startPoint x: 912, startPoint y: 336, endPoint x: 768, endPoint y: 377, distance: 149.7
click at [768, 377] on div ".deletable-edge-delete-btn { width: 20px; height: 20px; border: 0px solid #ffff…" at bounding box center [843, 410] width 1027 height 668
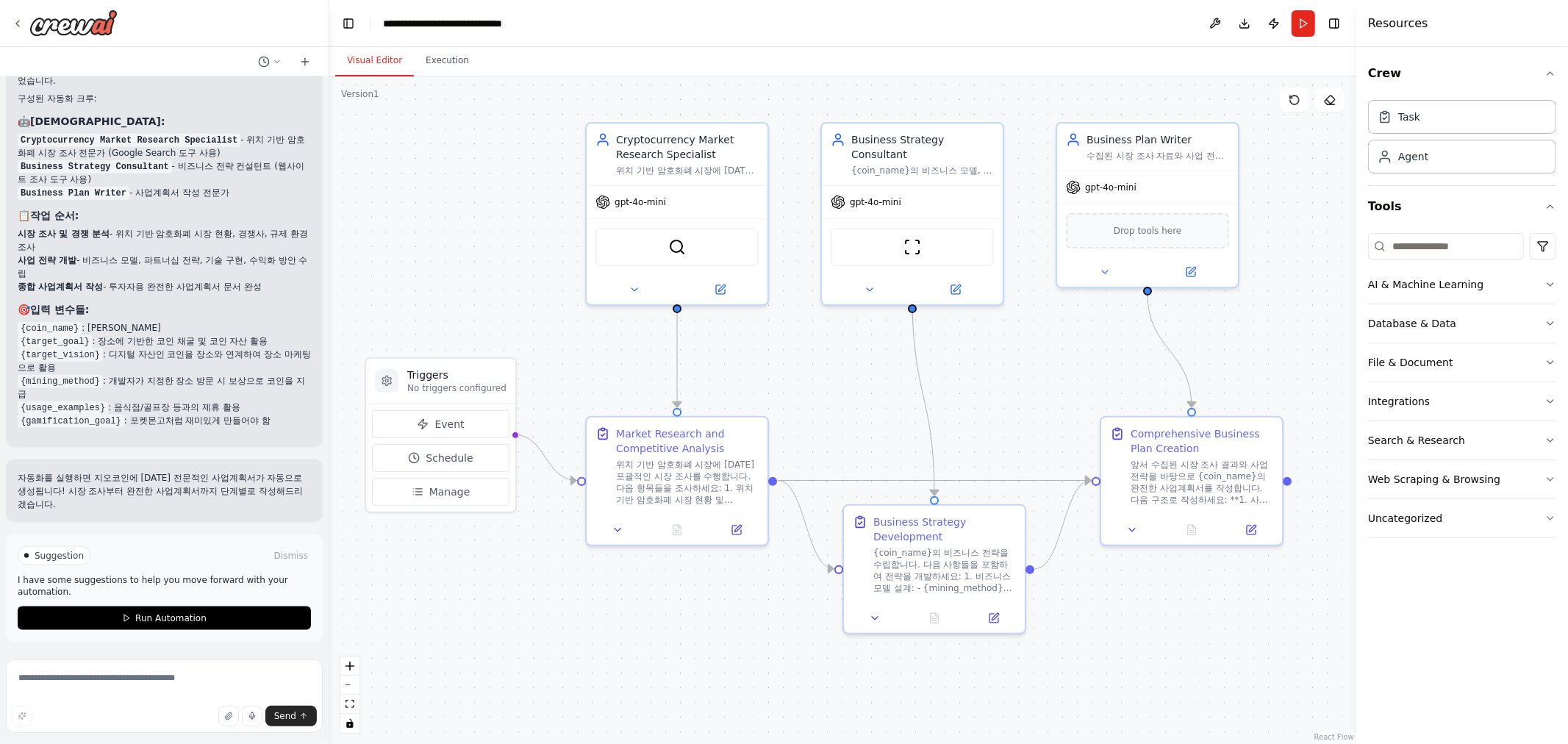
scroll to position [1489, 0]
click at [154, 624] on span "Run Automation" at bounding box center [171, 618] width 71 height 12
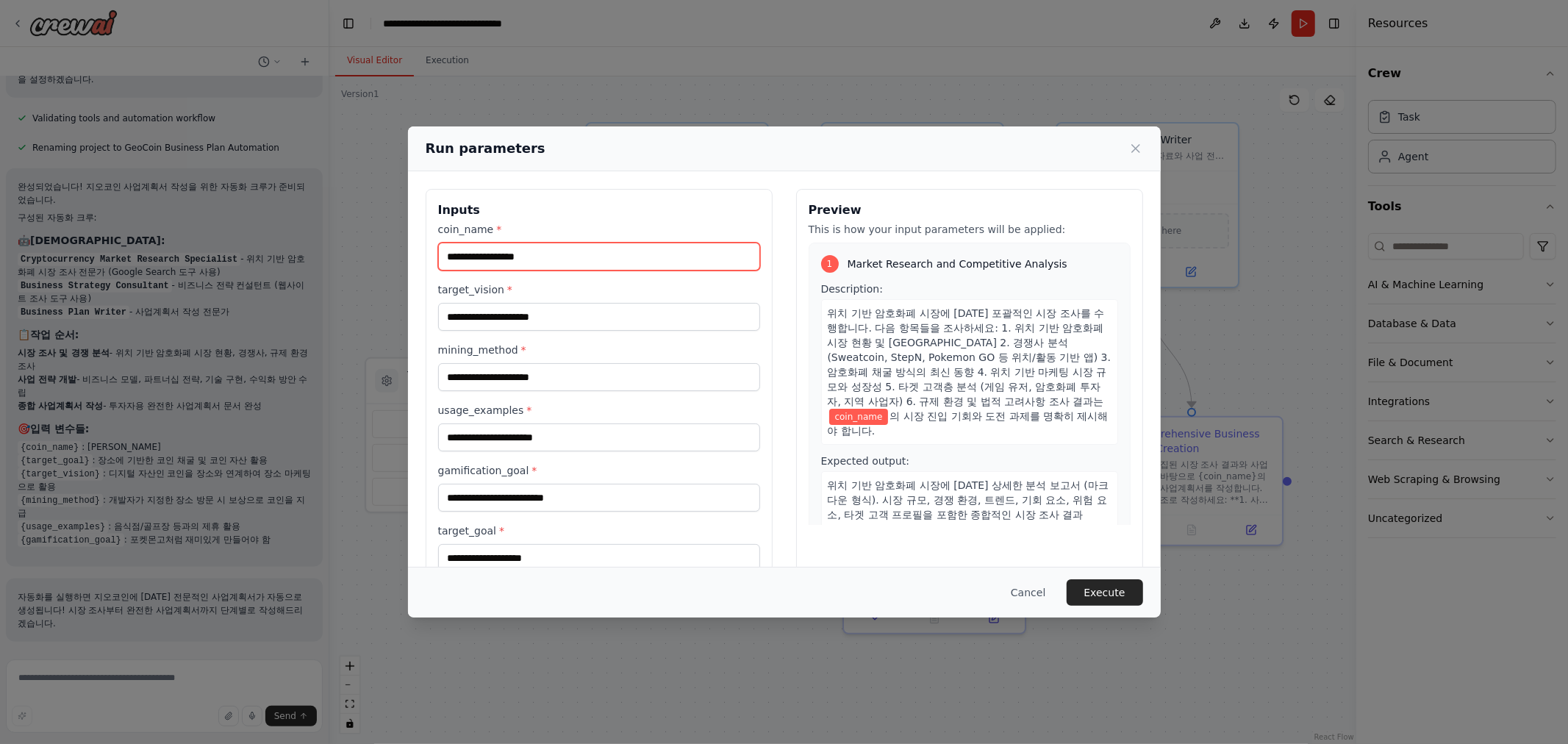
click at [542, 251] on input "coin_name *" at bounding box center [599, 256] width 322 height 28
type input "****"
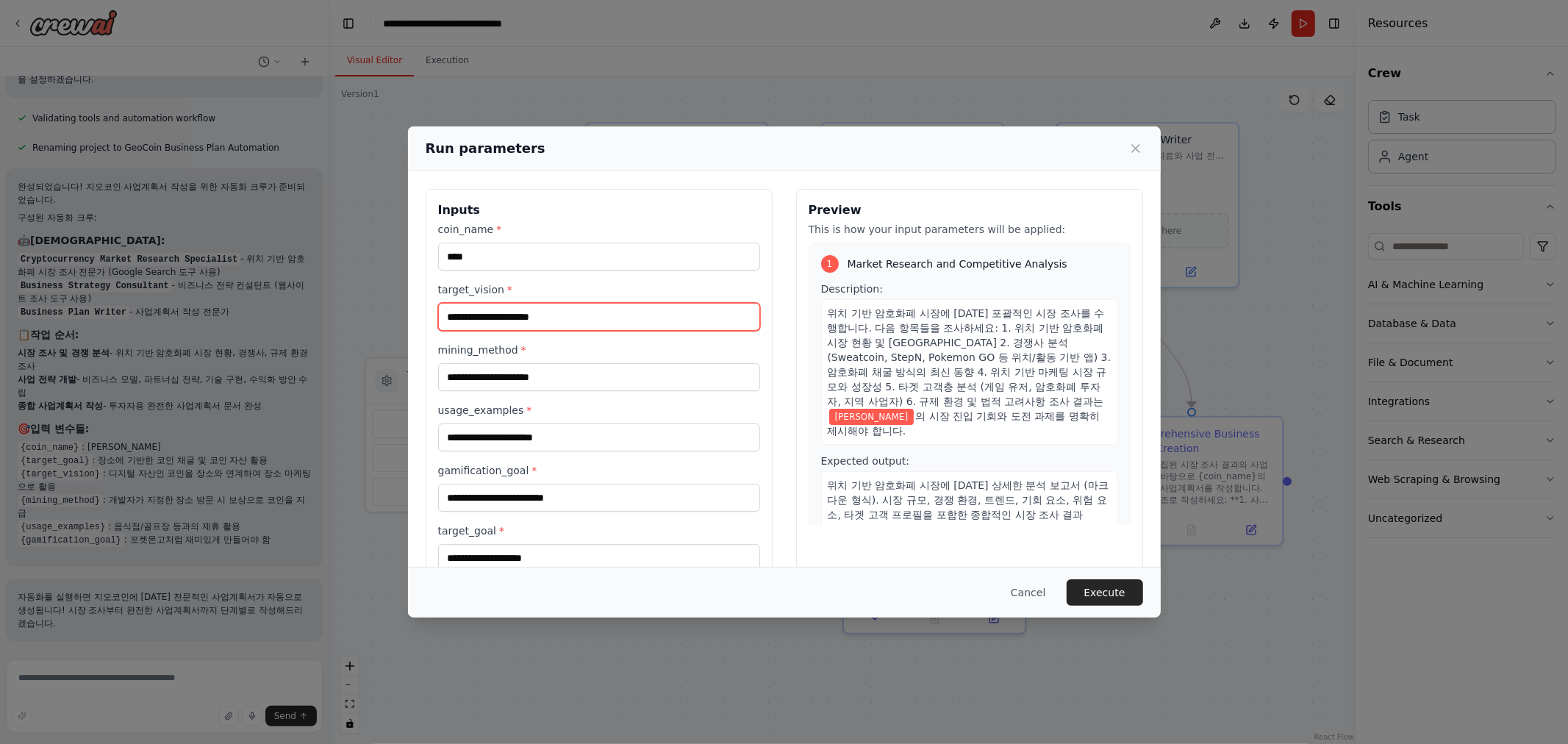
click at [537, 320] on input "target_vision *" at bounding box center [599, 317] width 322 height 28
click at [131, 156] on div "Run parameters Inputs coin_name * **** target_vision * mining_method * usage_ex…" at bounding box center [784, 372] width 1568 height 744
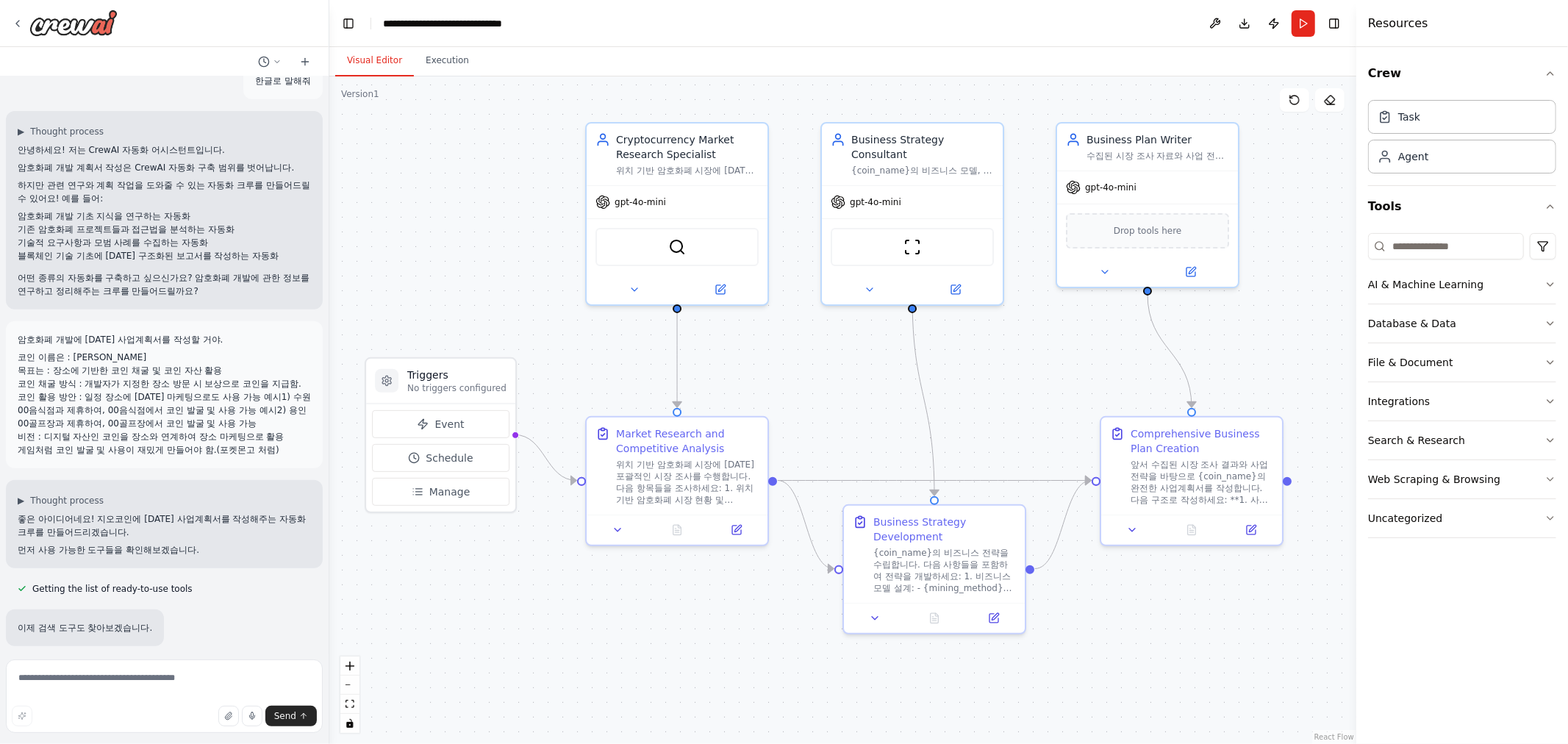
scroll to position [390, 0]
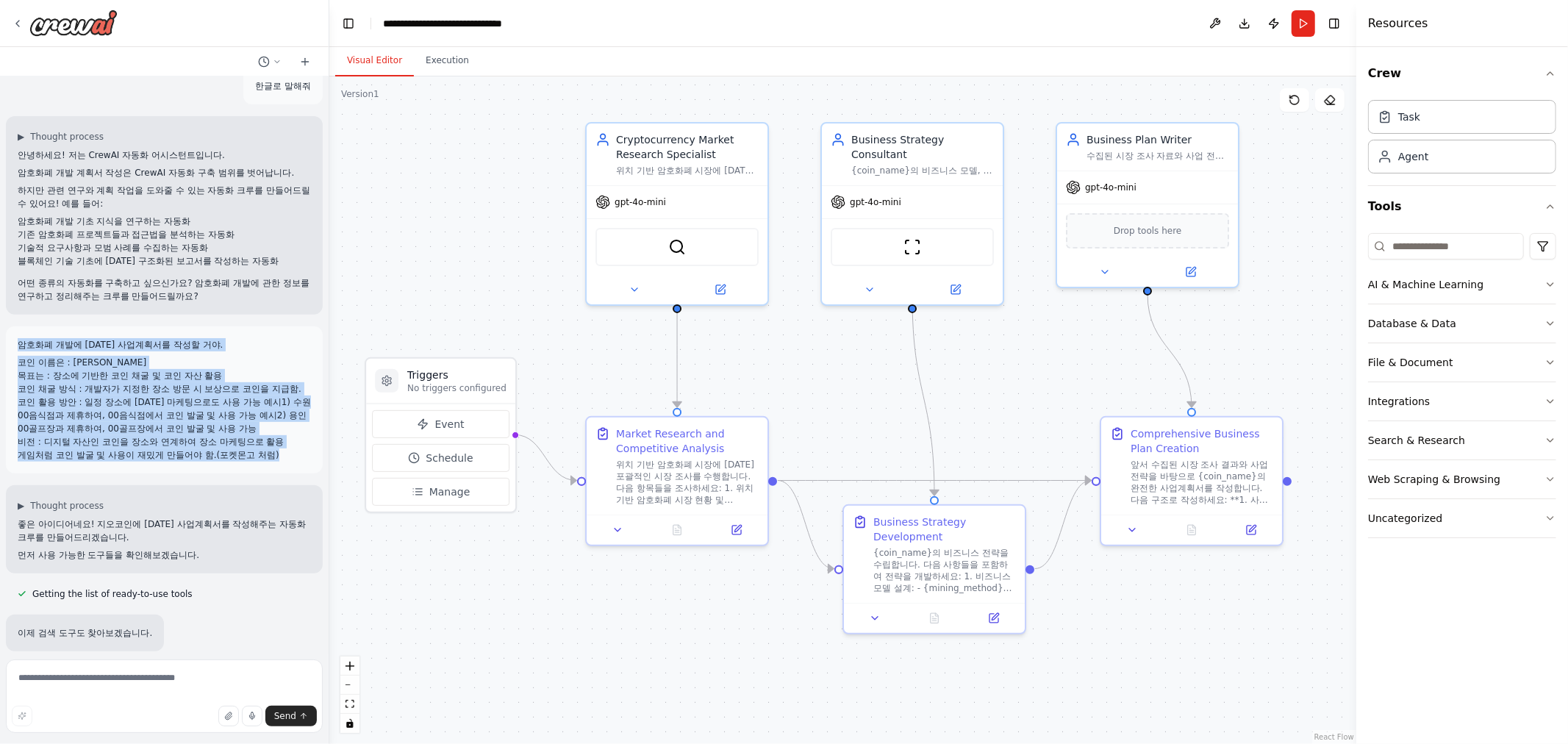
drag, startPoint x: 31, startPoint y: 346, endPoint x: 281, endPoint y: 474, distance: 280.9
click at [281, 474] on div "암호화폐 개발에 대한 사업계획서를 작성할 거야. 코인 이름은 : 지오코인 목표는 : 장소에 기반한 코인 채굴 및 코인 자산 활용 코인 채굴 방…" at bounding box center [165, 400] width 317 height 147
copy div "암호화폐 개발에 대한 사업계획서를 작성할 거야. 코인 이름은 : 지오코인 목표는 : 장소에 기반한 코인 채굴 및 코인 자산 활용 코인 채굴 방…"
click at [192, 449] on li "비전 : 디지털 자산인 코인을 장소와 연계하여 장소 마케팅으로 활용" at bounding box center [164, 441] width 294 height 13
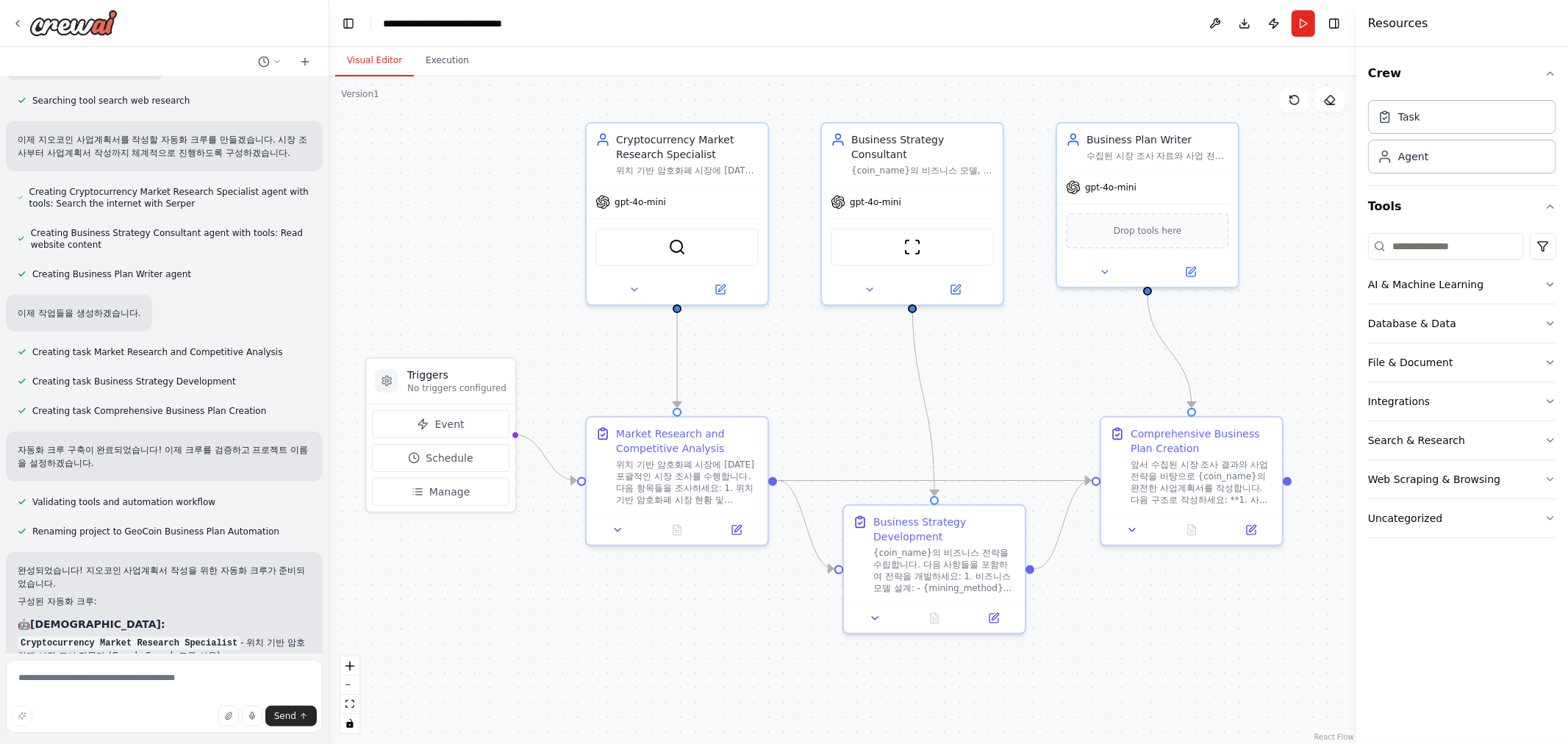
scroll to position [1369, 0]
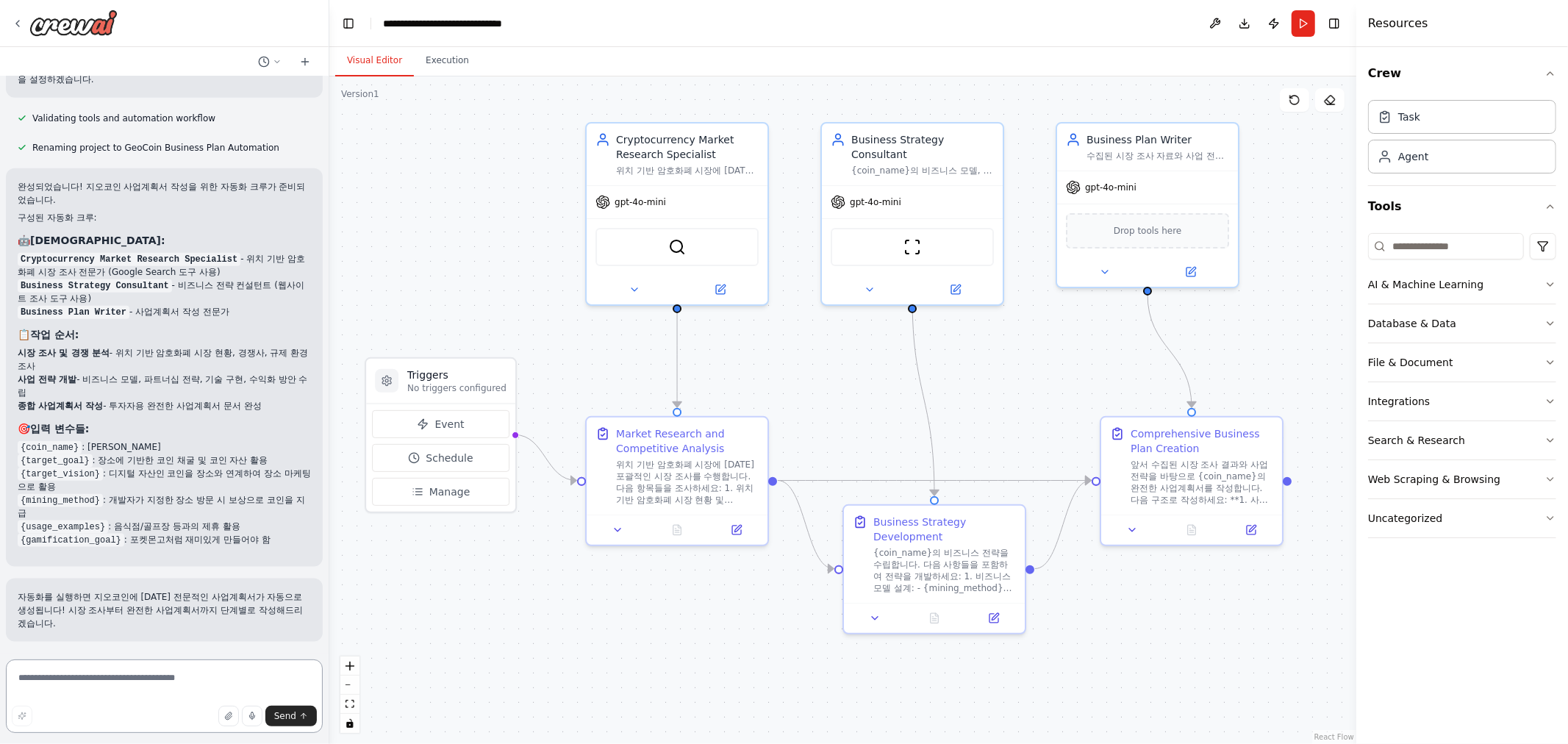
click at [155, 687] on textarea at bounding box center [165, 695] width 317 height 74
click at [75, 696] on textarea at bounding box center [165, 695] width 317 height 74
type textarea "*"
type textarea "**********"
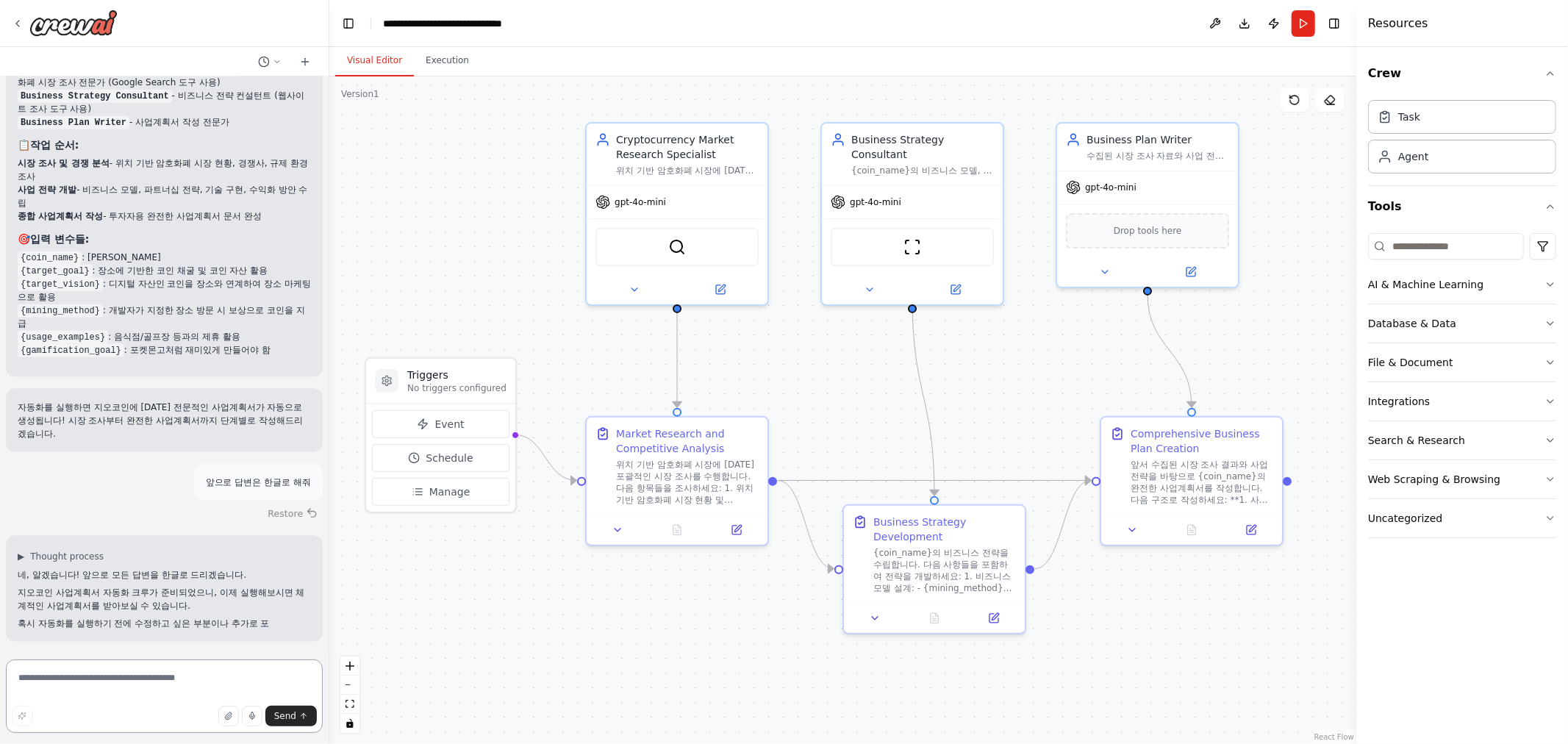
scroll to position [1572, 0]
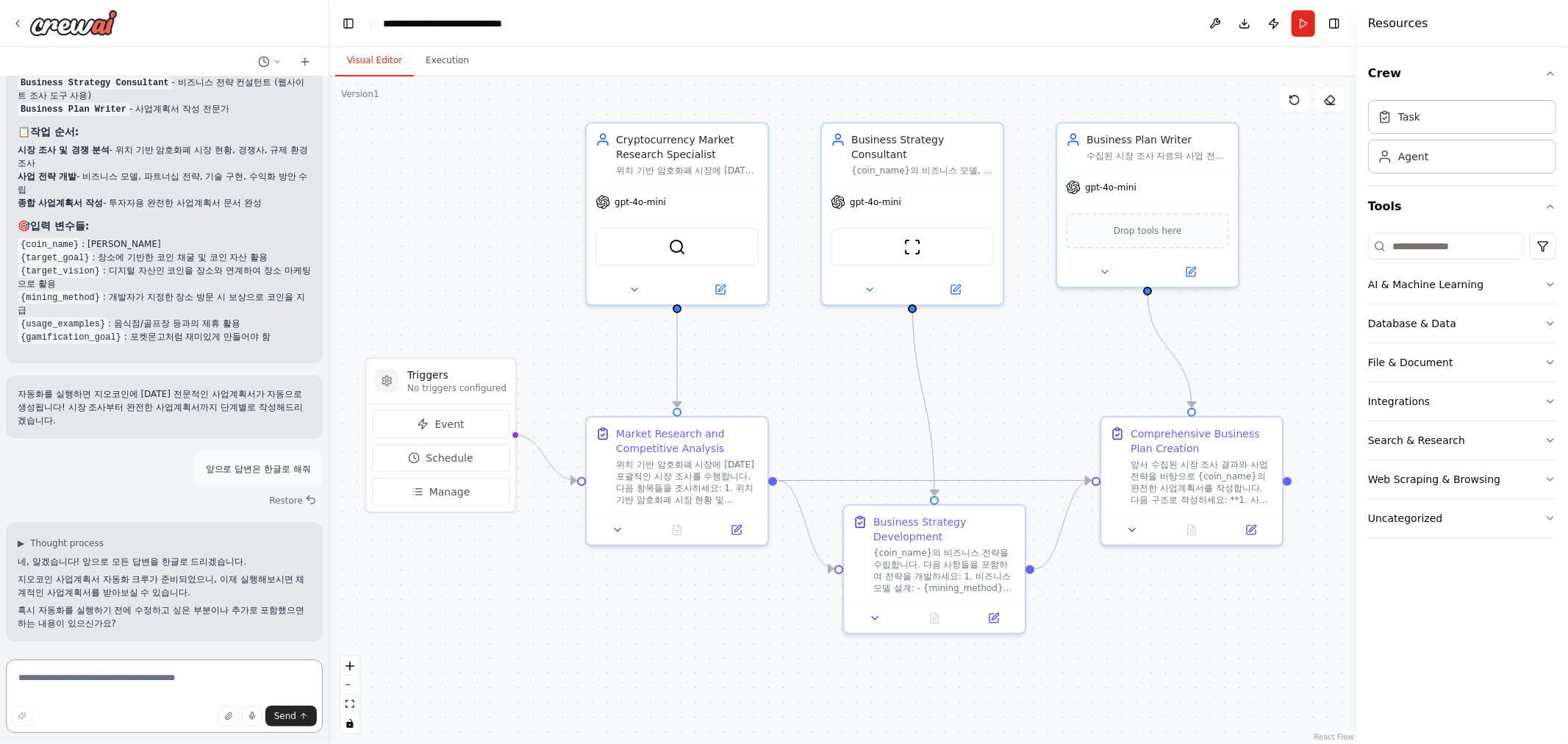
click at [178, 672] on textarea at bounding box center [165, 695] width 317 height 74
type textarea "**********"
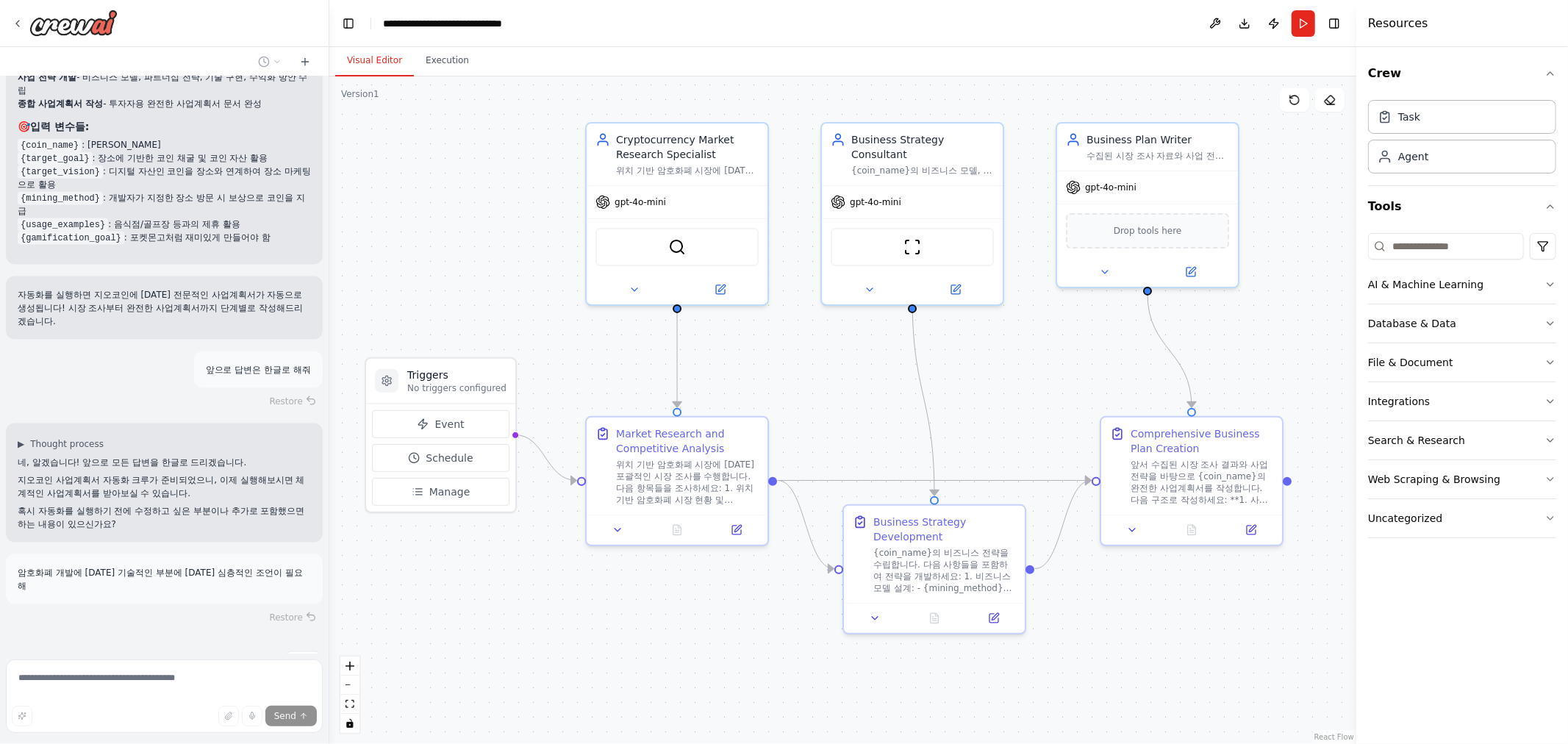
scroll to position [1702, 0]
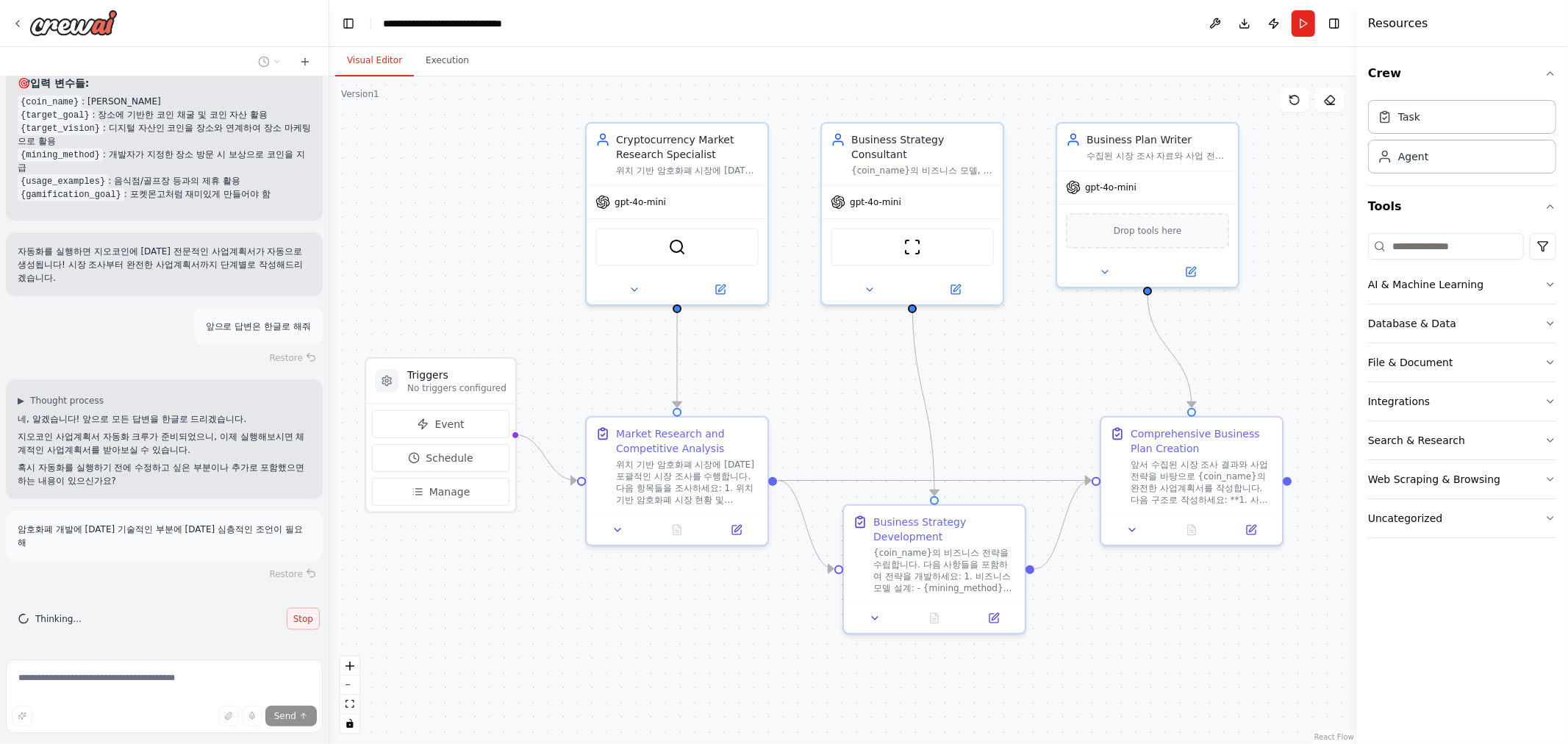
click at [287, 616] on button "Stop" at bounding box center [303, 618] width 33 height 22
click at [294, 616] on span "Stop" at bounding box center [303, 619] width 20 height 12
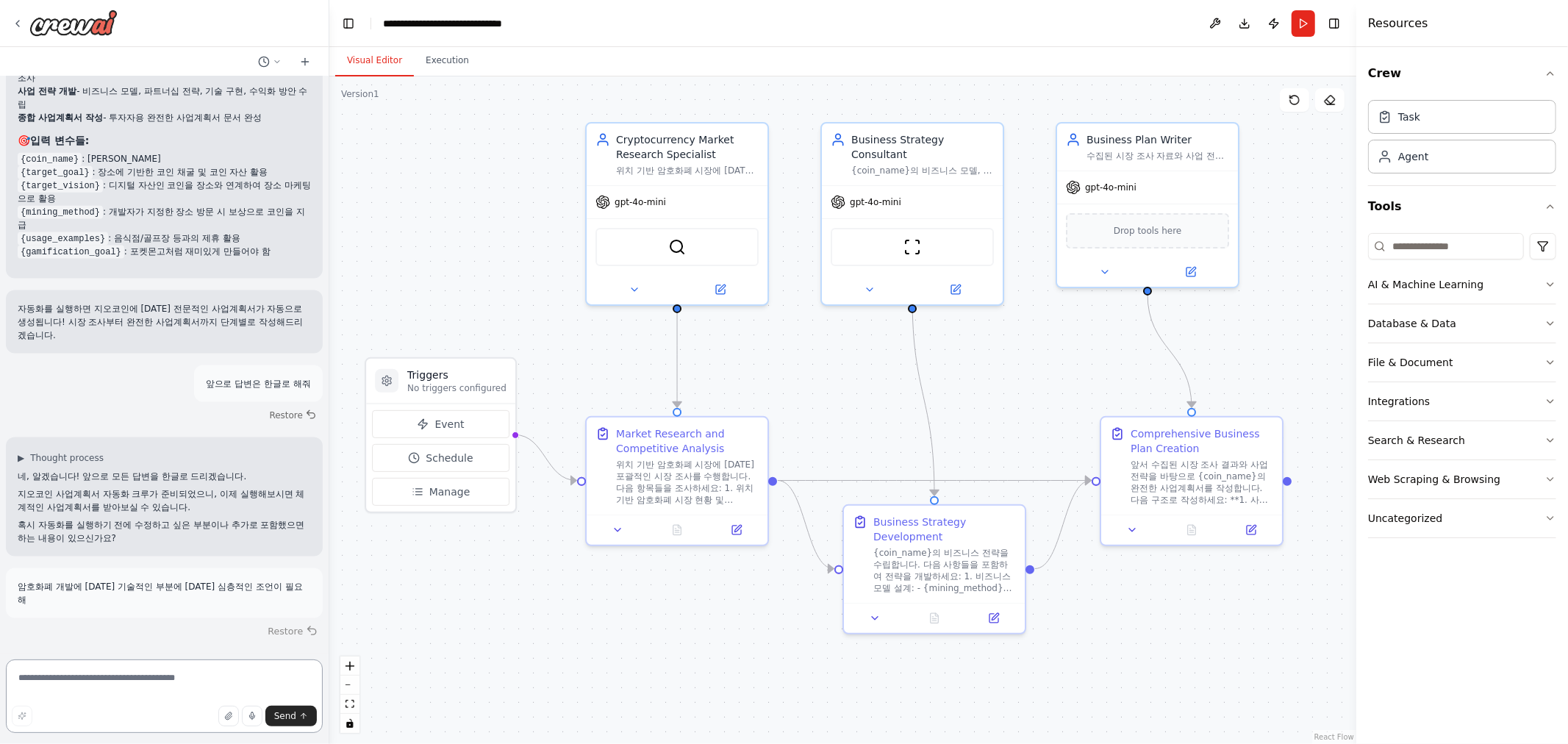
scroll to position [1645, 0]
click at [163, 683] on textarea at bounding box center [165, 695] width 317 height 74
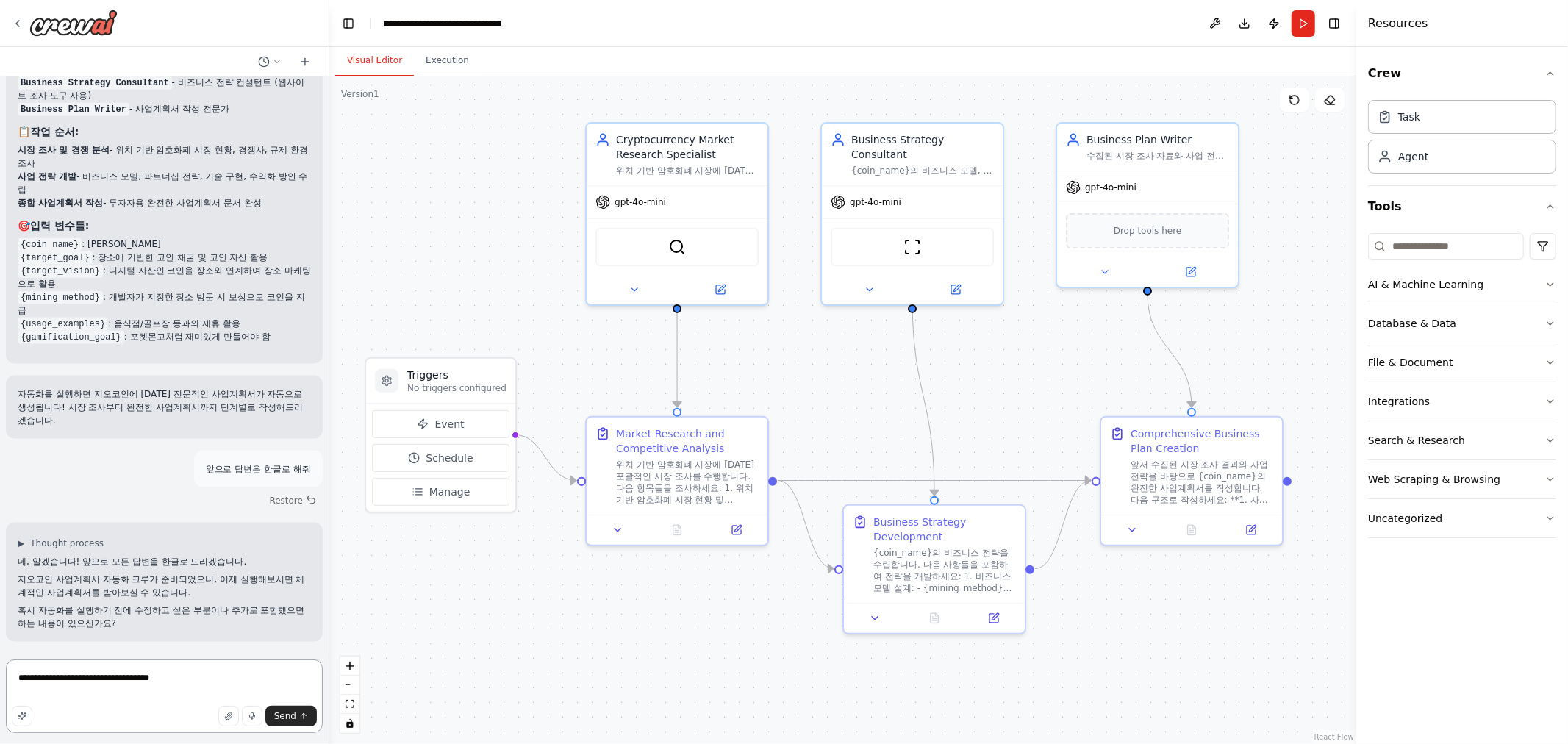
scroll to position [1573, 0]
type textarea "*"
type textarea "***"
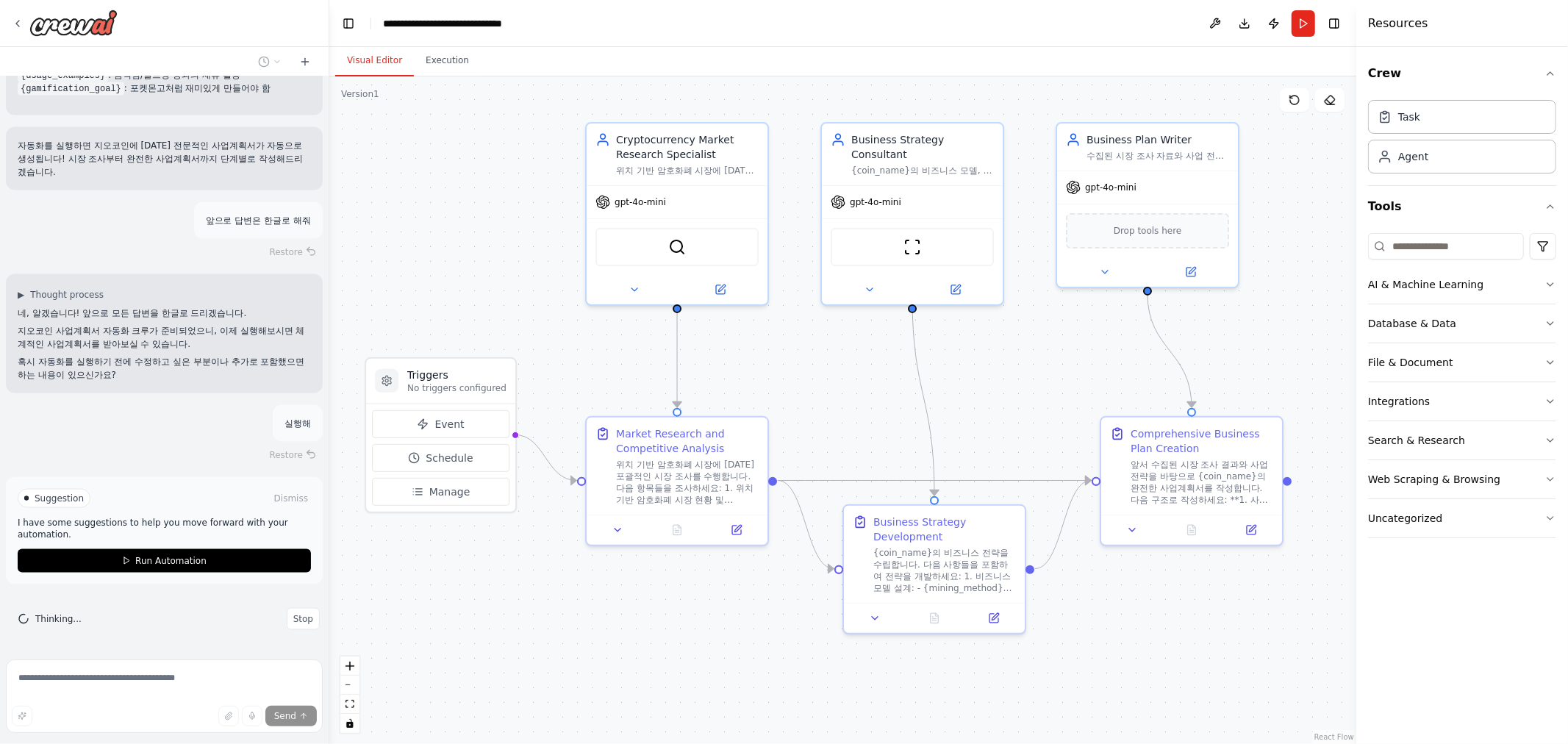
scroll to position [1821, 0]
click at [178, 565] on span "Run Automation" at bounding box center [171, 561] width 71 height 12
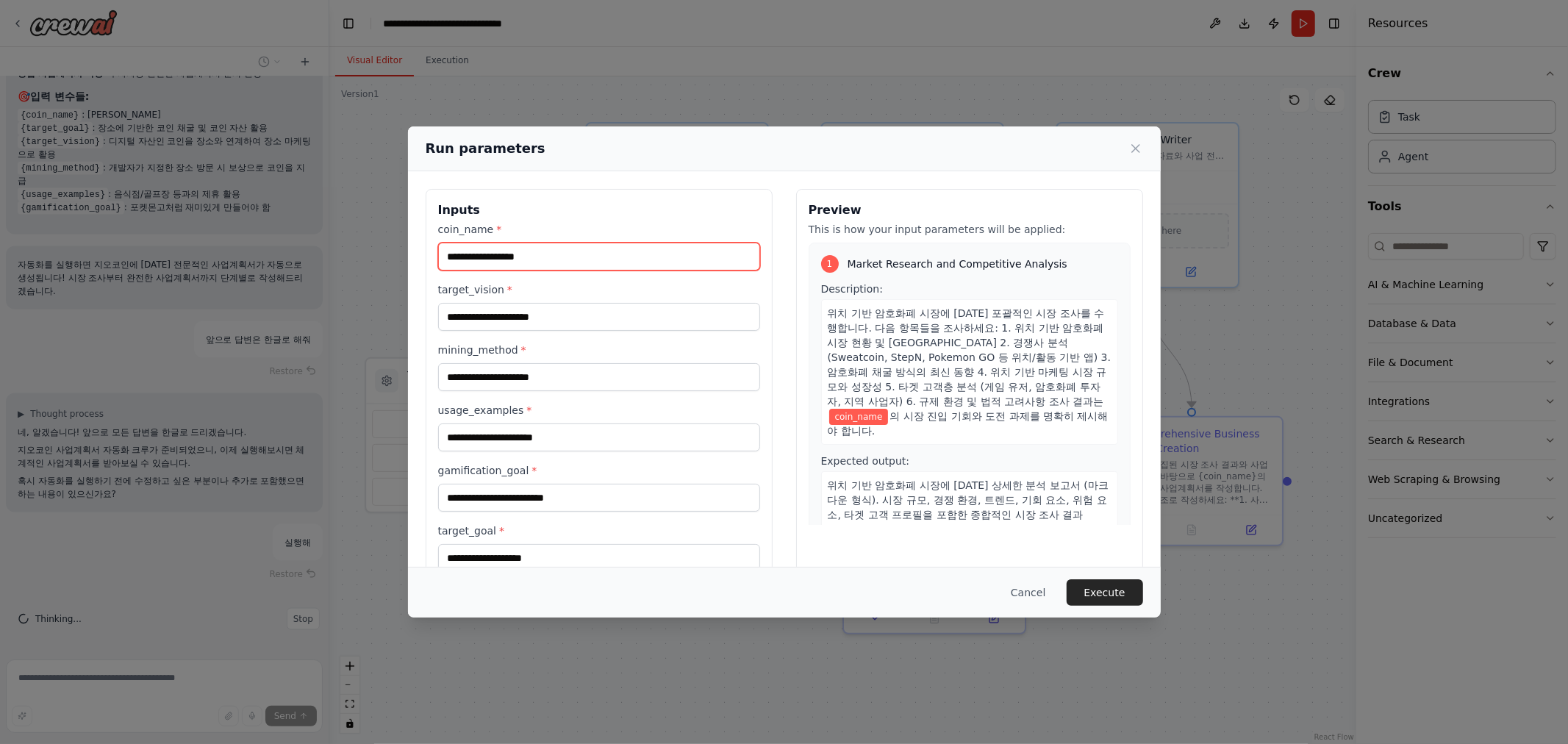
click at [526, 250] on input "coin_name *" at bounding box center [599, 256] width 322 height 28
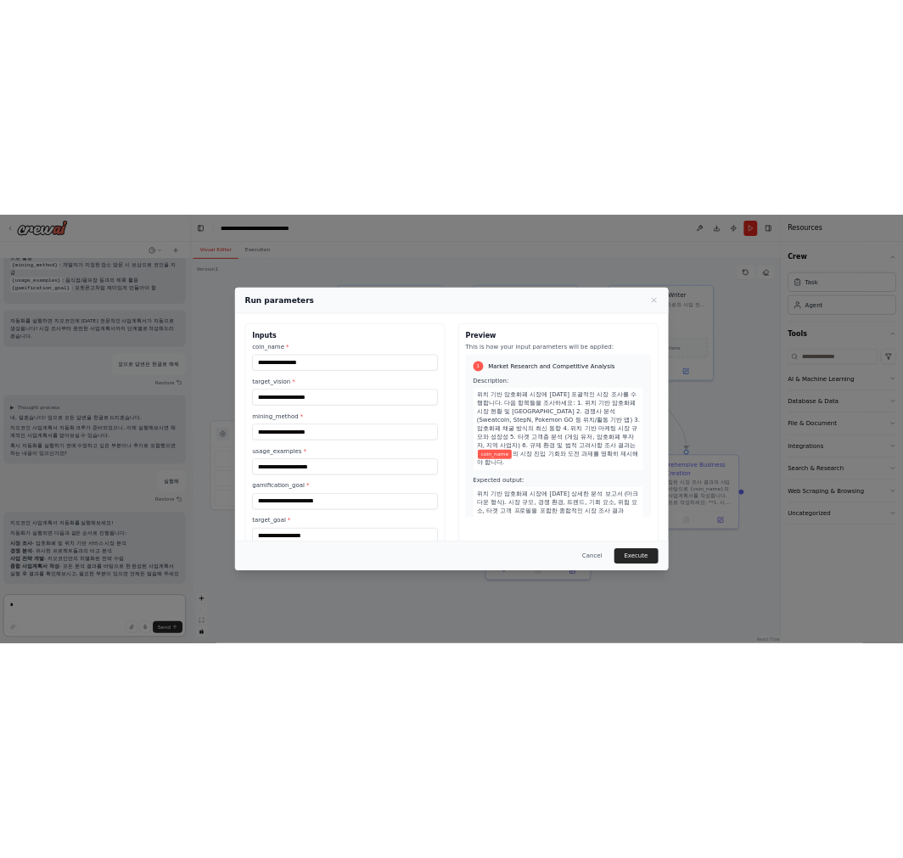
scroll to position [2086, 0]
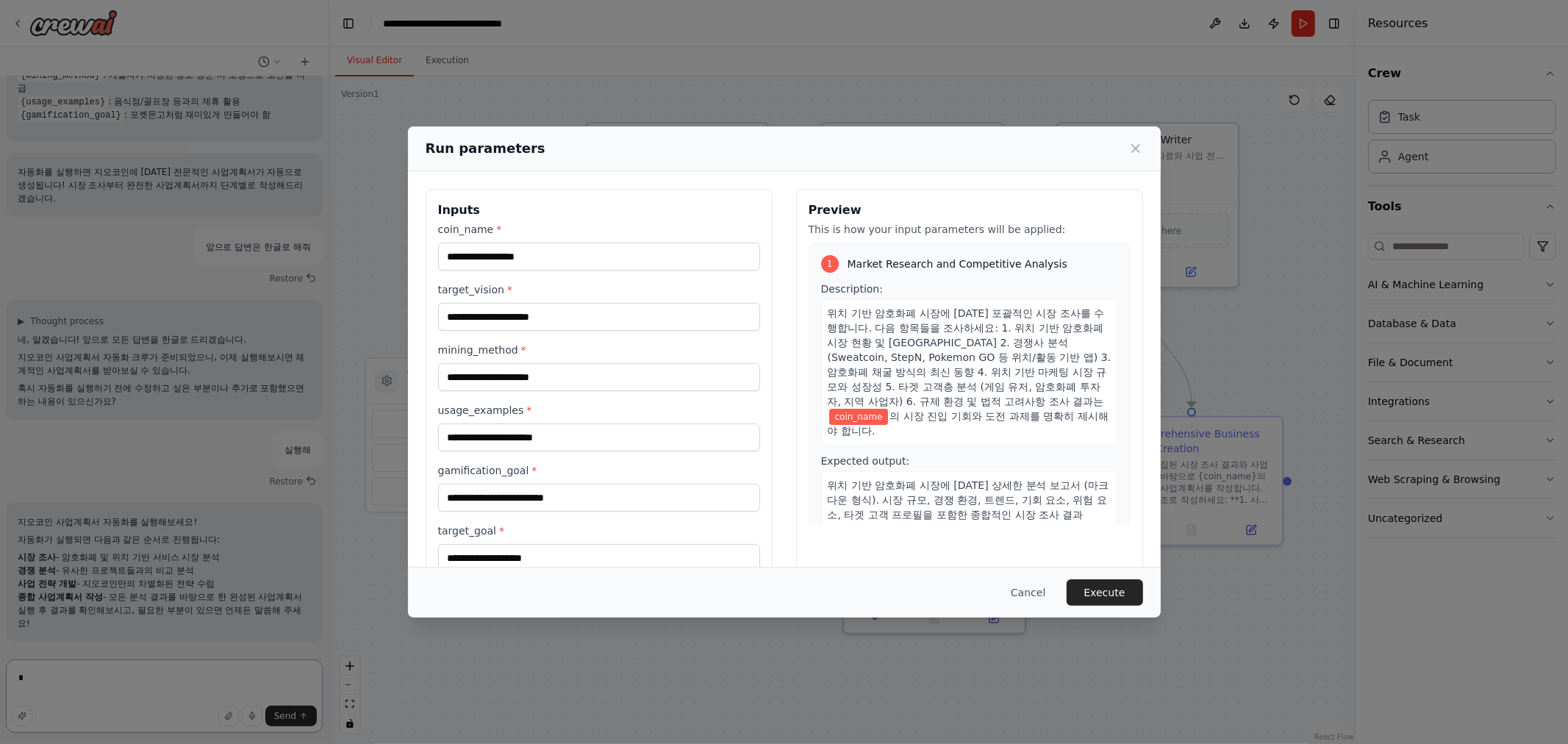
type textarea "*"
click at [569, 258] on input "coin_name *" at bounding box center [599, 256] width 322 height 28
type input "****"
click at [530, 318] on input "target_vision *" at bounding box center [599, 317] width 322 height 28
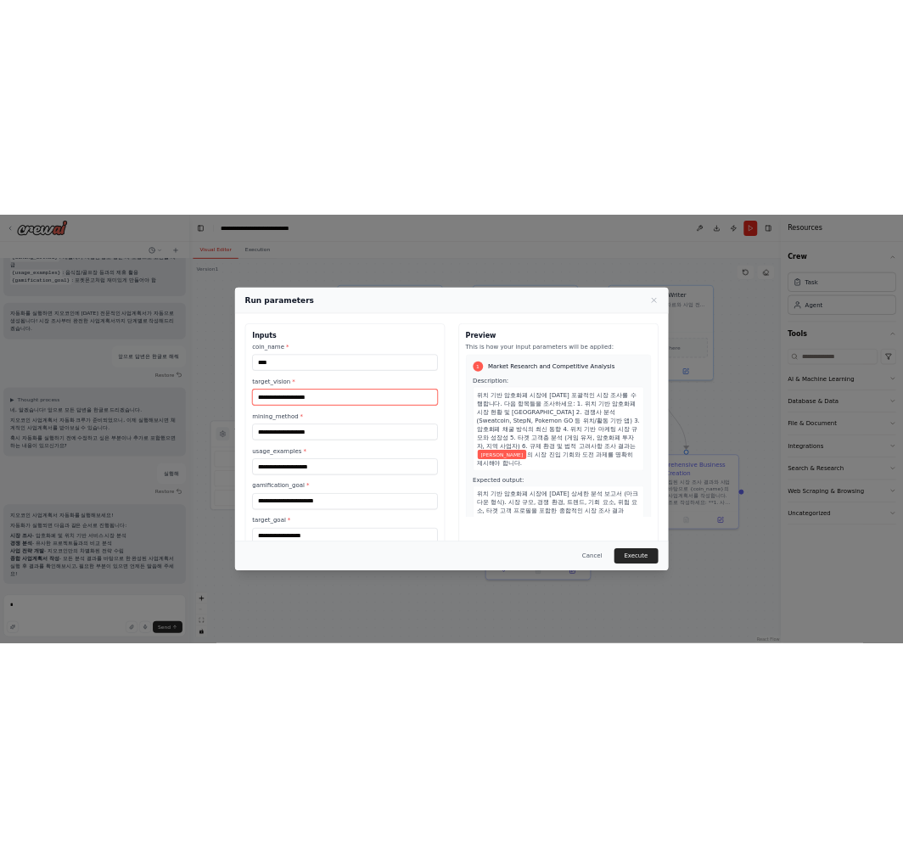
scroll to position [2088, 0]
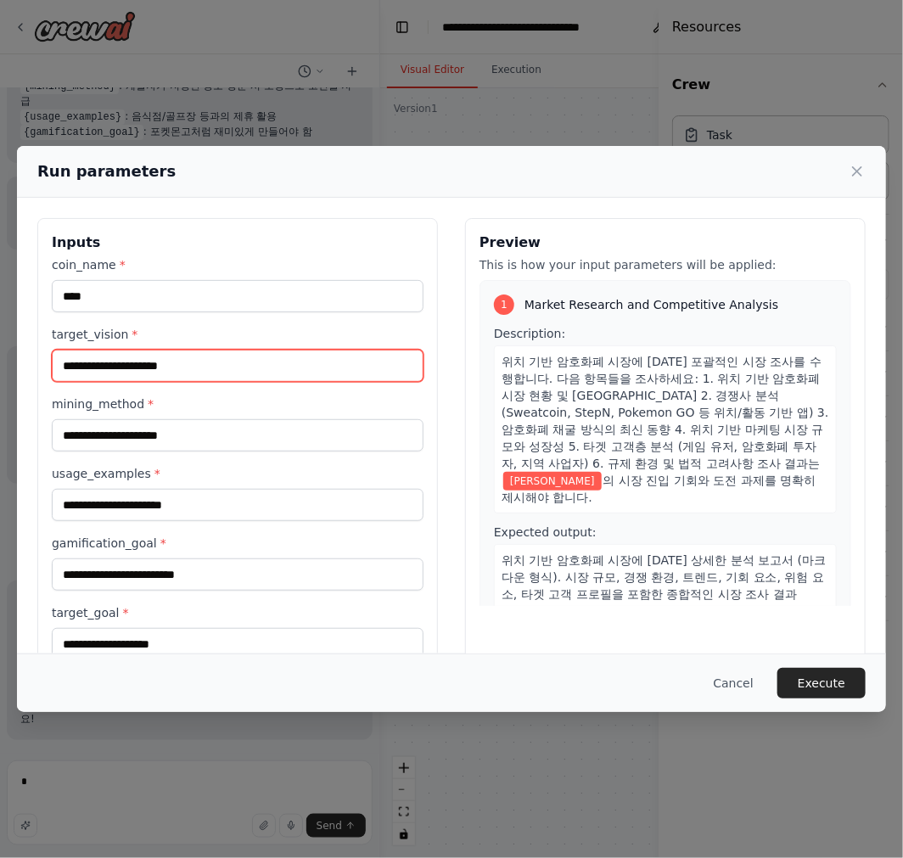
click at [123, 362] on input "target_vision *" at bounding box center [238, 366] width 372 height 32
type input "**********"
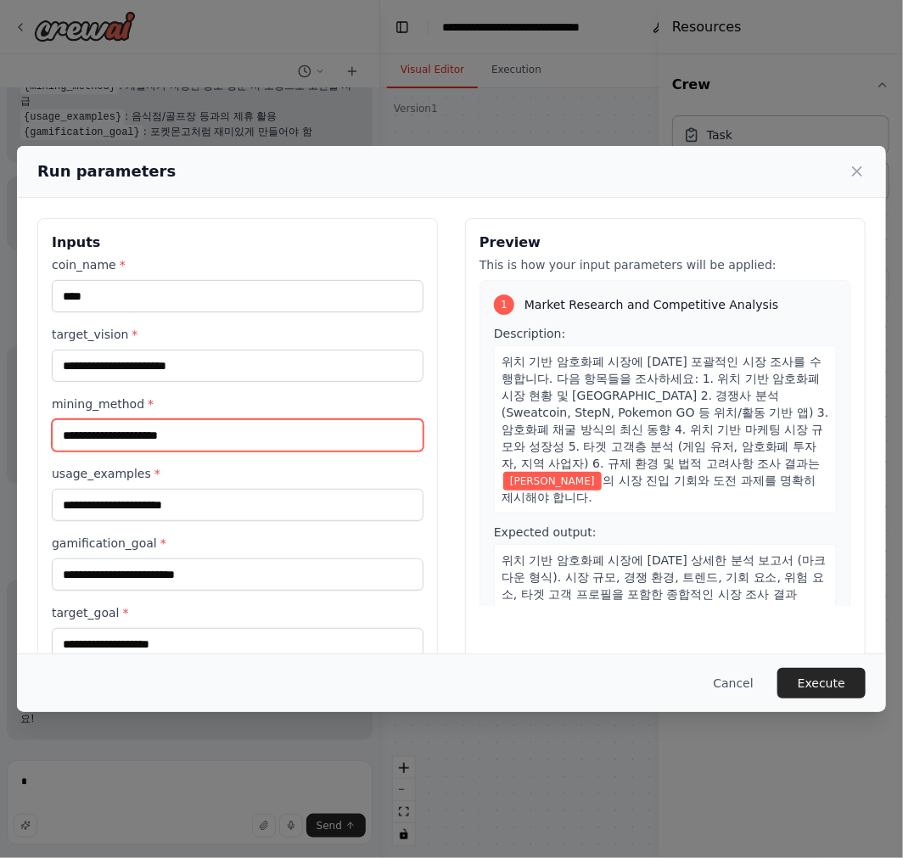
click at [143, 435] on input "mining_method *" at bounding box center [238, 435] width 372 height 32
type input "**********"
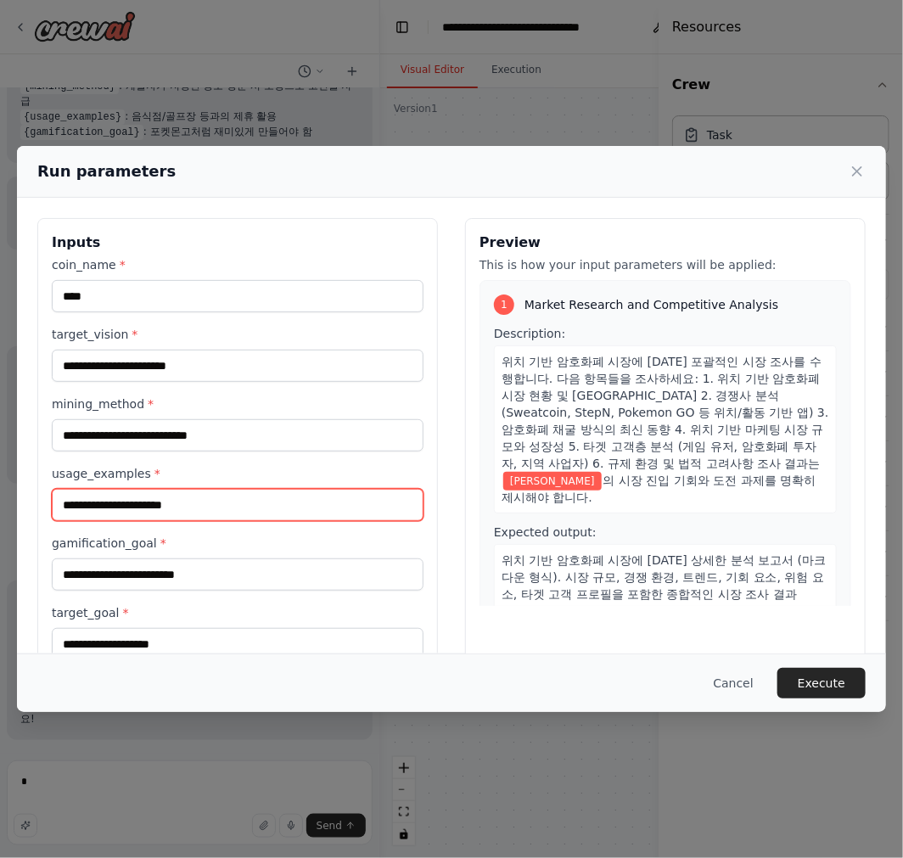
click at [149, 489] on input "usage_examples *" at bounding box center [238, 505] width 372 height 32
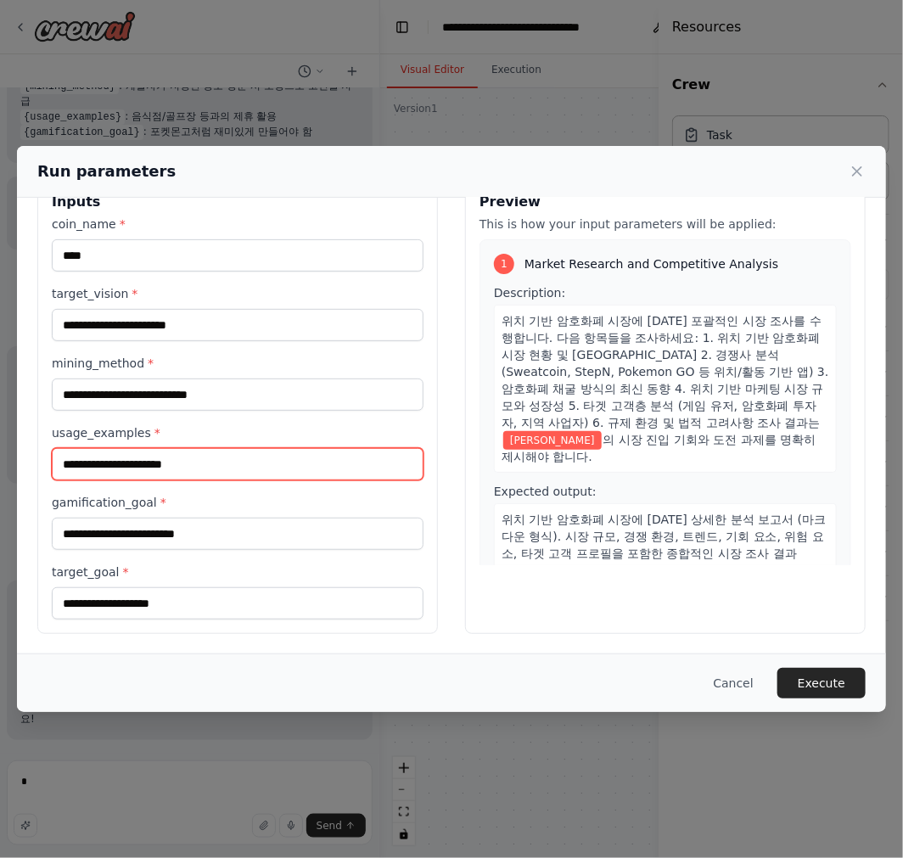
scroll to position [42, 0]
type input "**********"
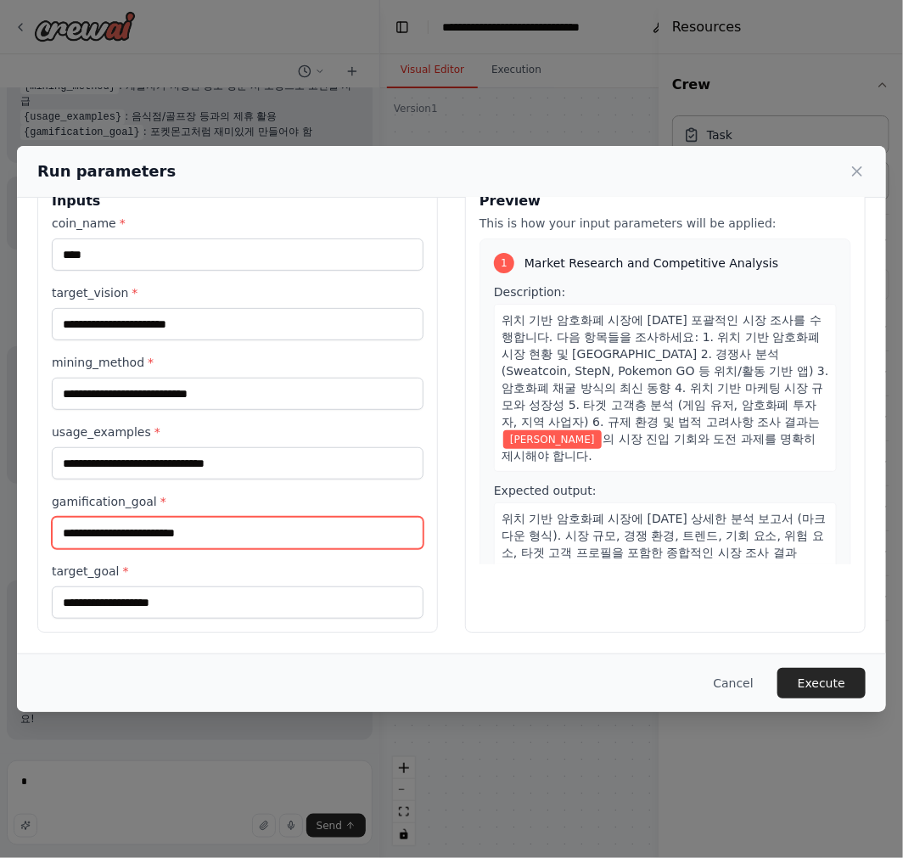
drag, startPoint x: 284, startPoint y: 532, endPoint x: 272, endPoint y: 544, distance: 16.8
click at [278, 533] on input "gamification_goal *" at bounding box center [238, 533] width 372 height 32
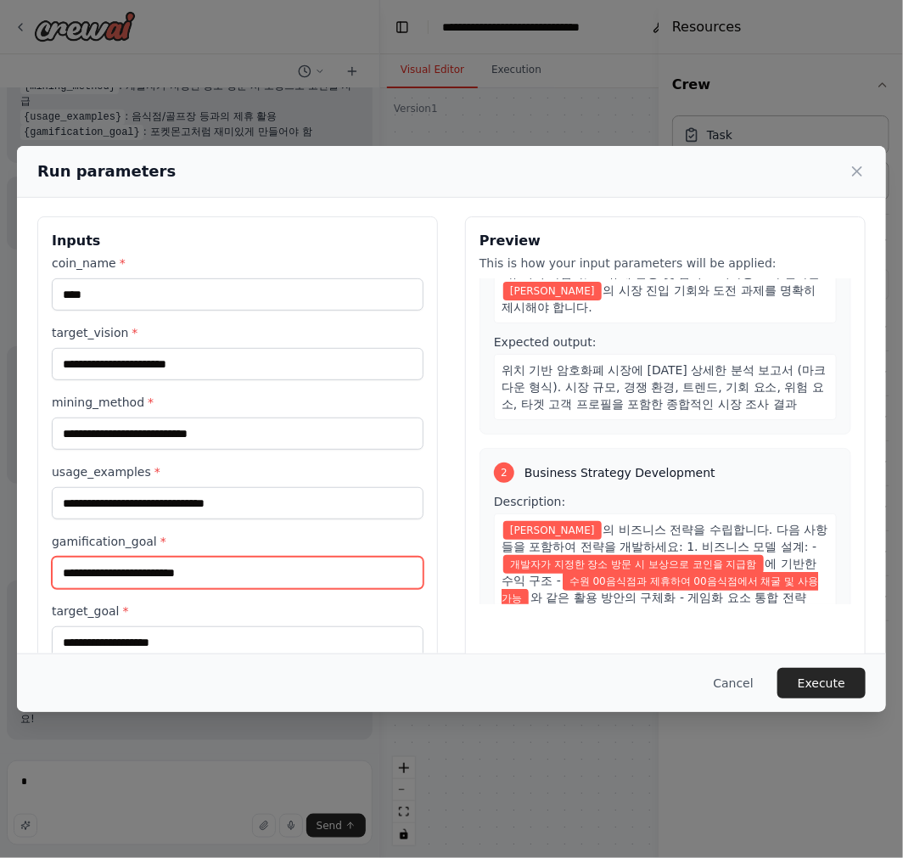
scroll to position [0, 0]
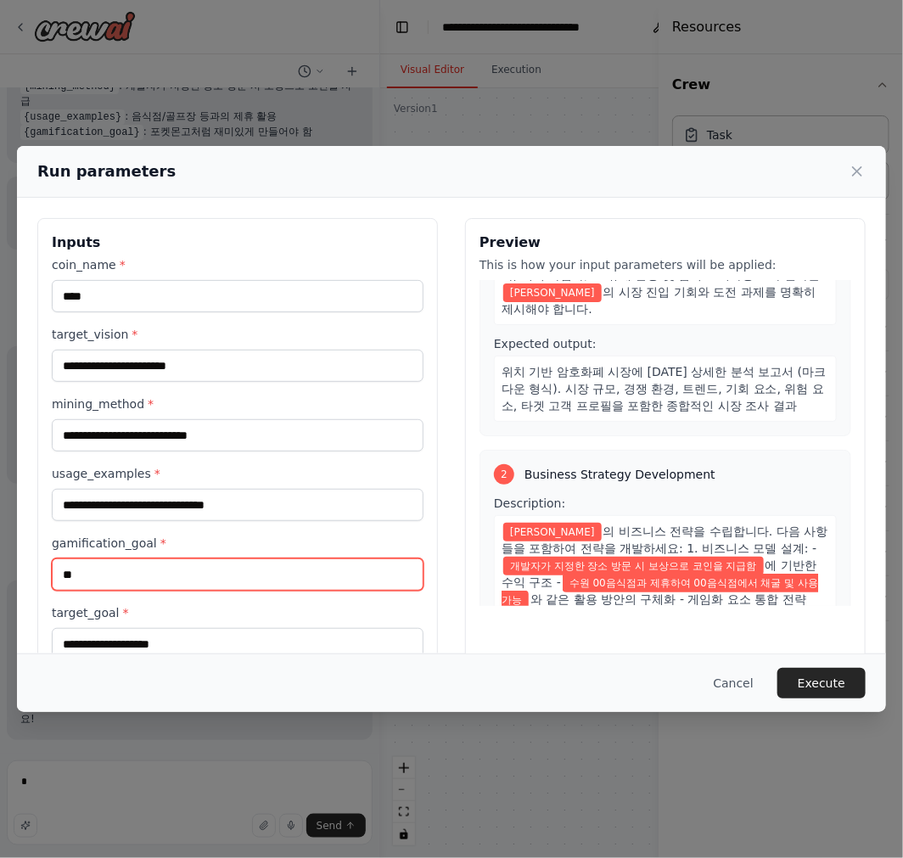
type input "*"
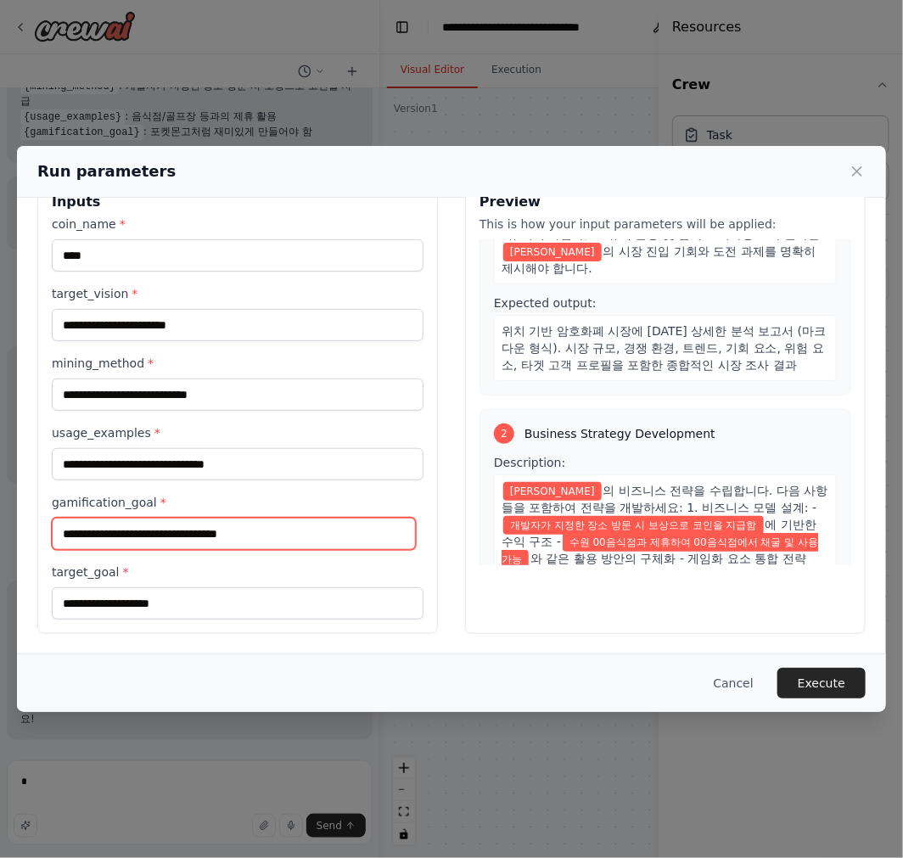
scroll to position [42, 0]
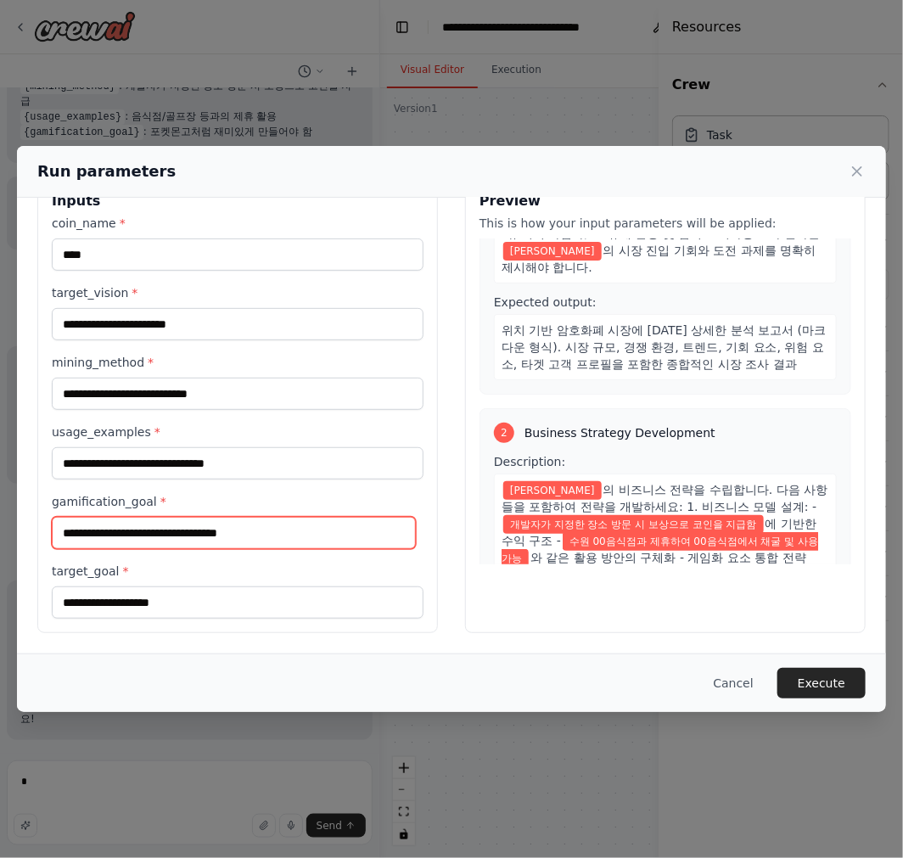
type input "**********"
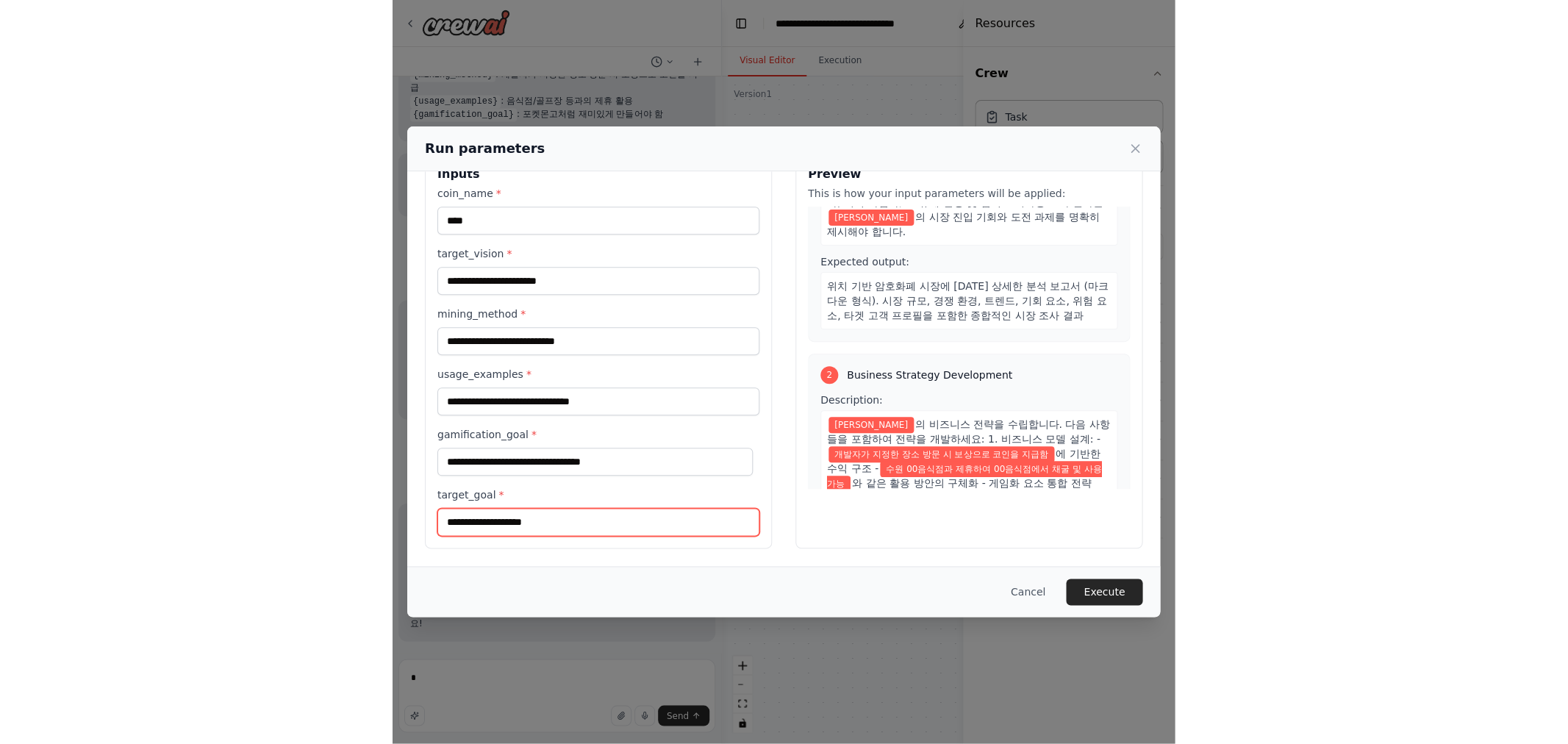
scroll to position [0, 0]
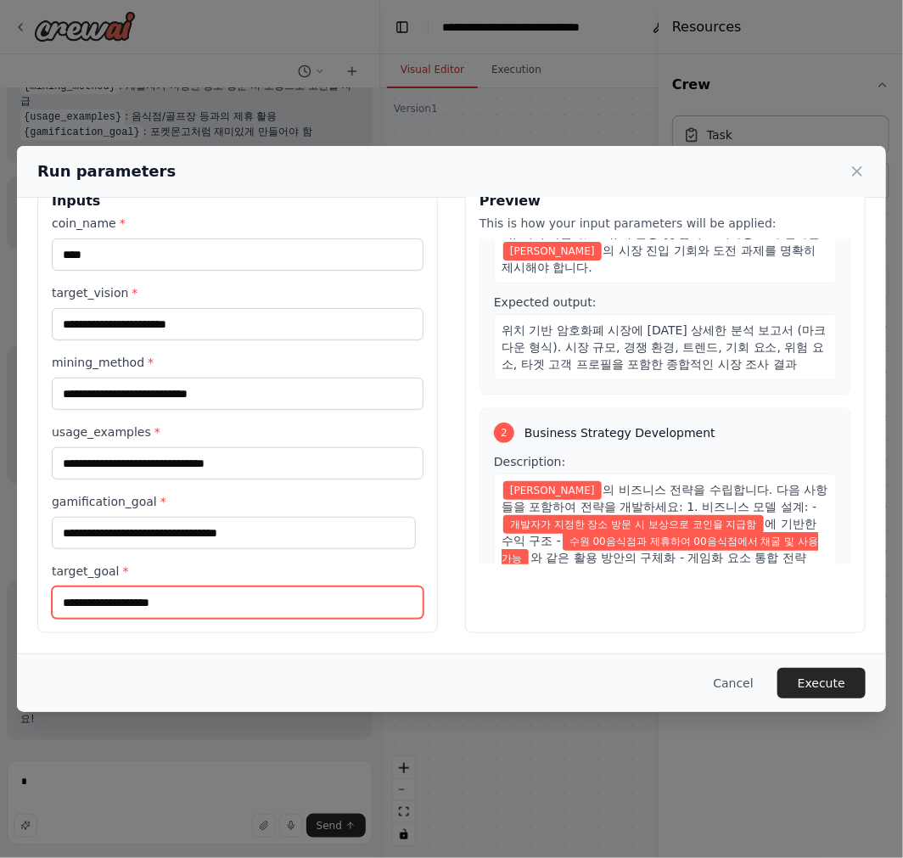
drag, startPoint x: 341, startPoint y: 601, endPoint x: 351, endPoint y: 606, distance: 10.6
click at [343, 601] on input "target_goal *" at bounding box center [238, 603] width 372 height 32
type input "**********"
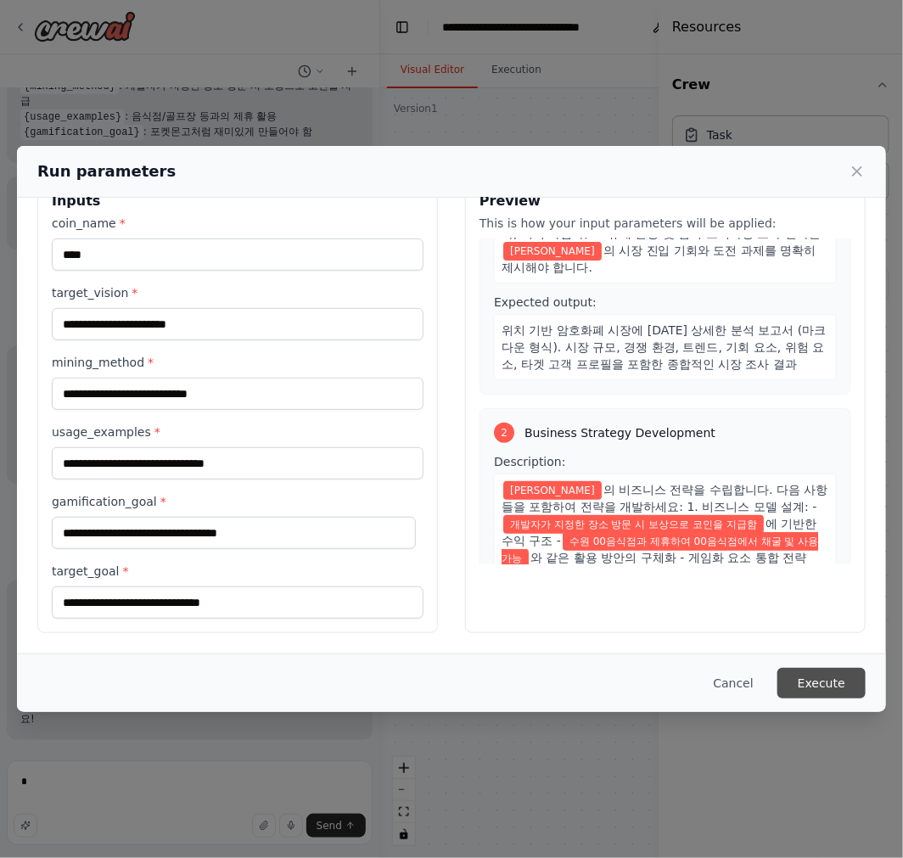
click at [827, 688] on button "Execute" at bounding box center [821, 683] width 88 height 31
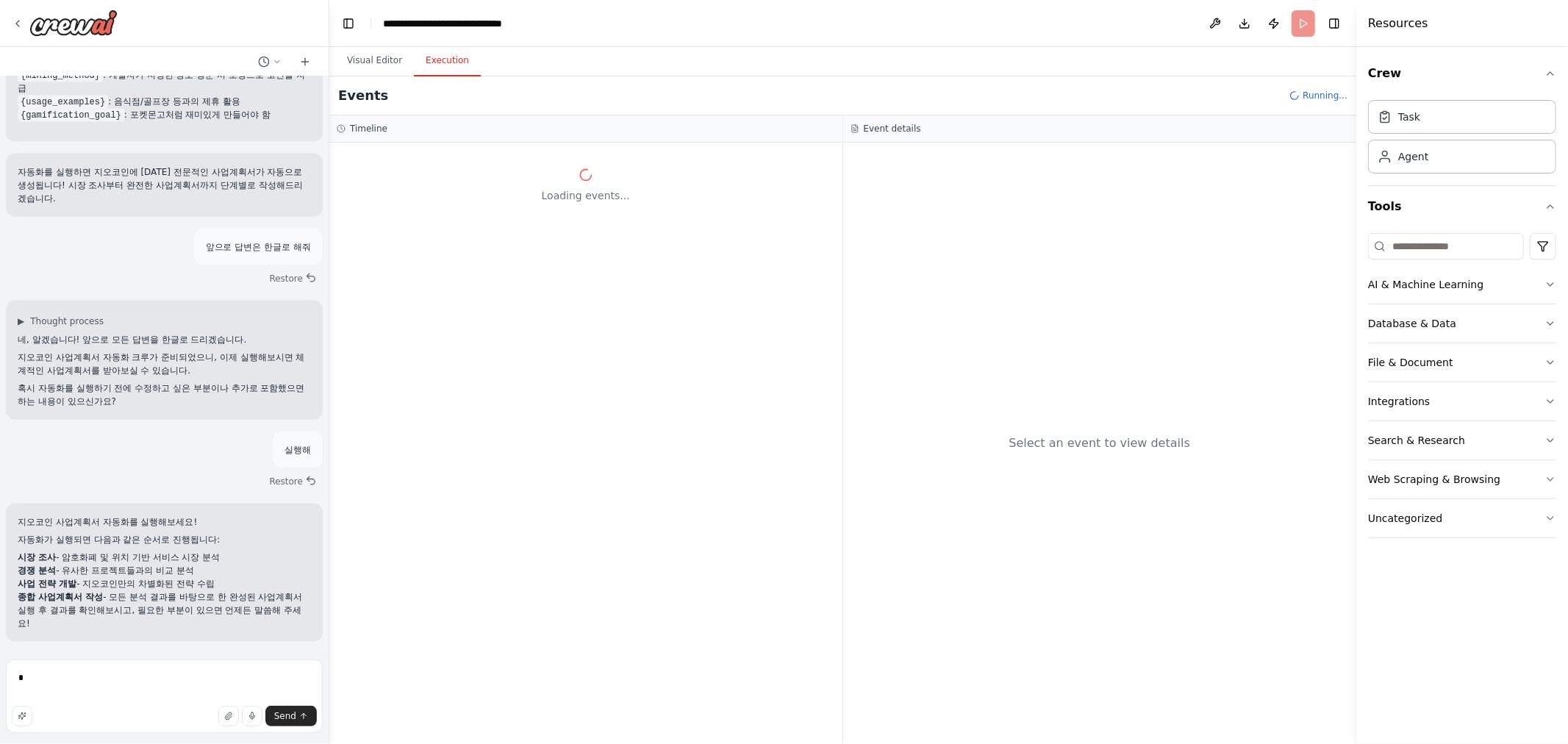
scroll to position [1807, 0]
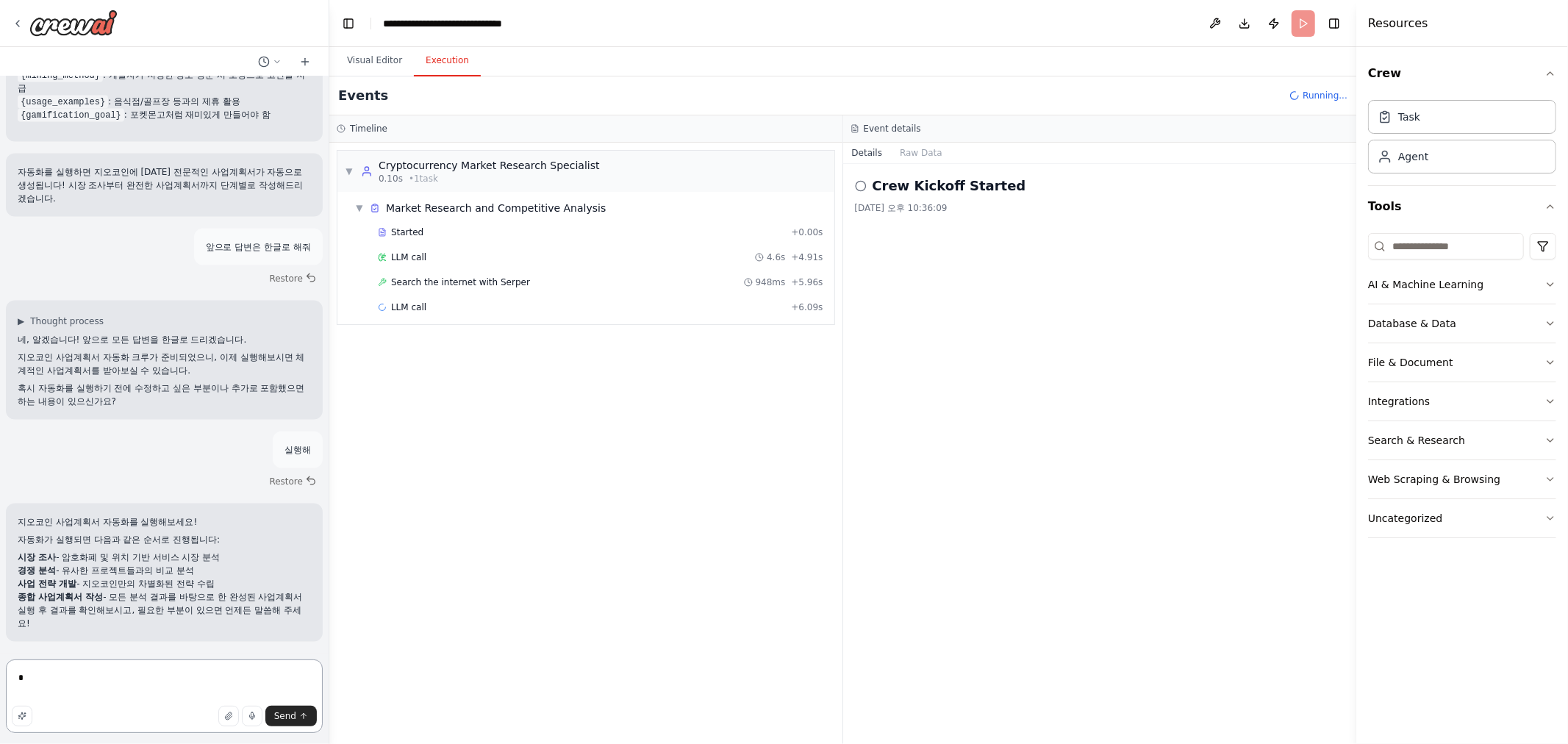
click at [75, 692] on textarea "*" at bounding box center [165, 695] width 317 height 74
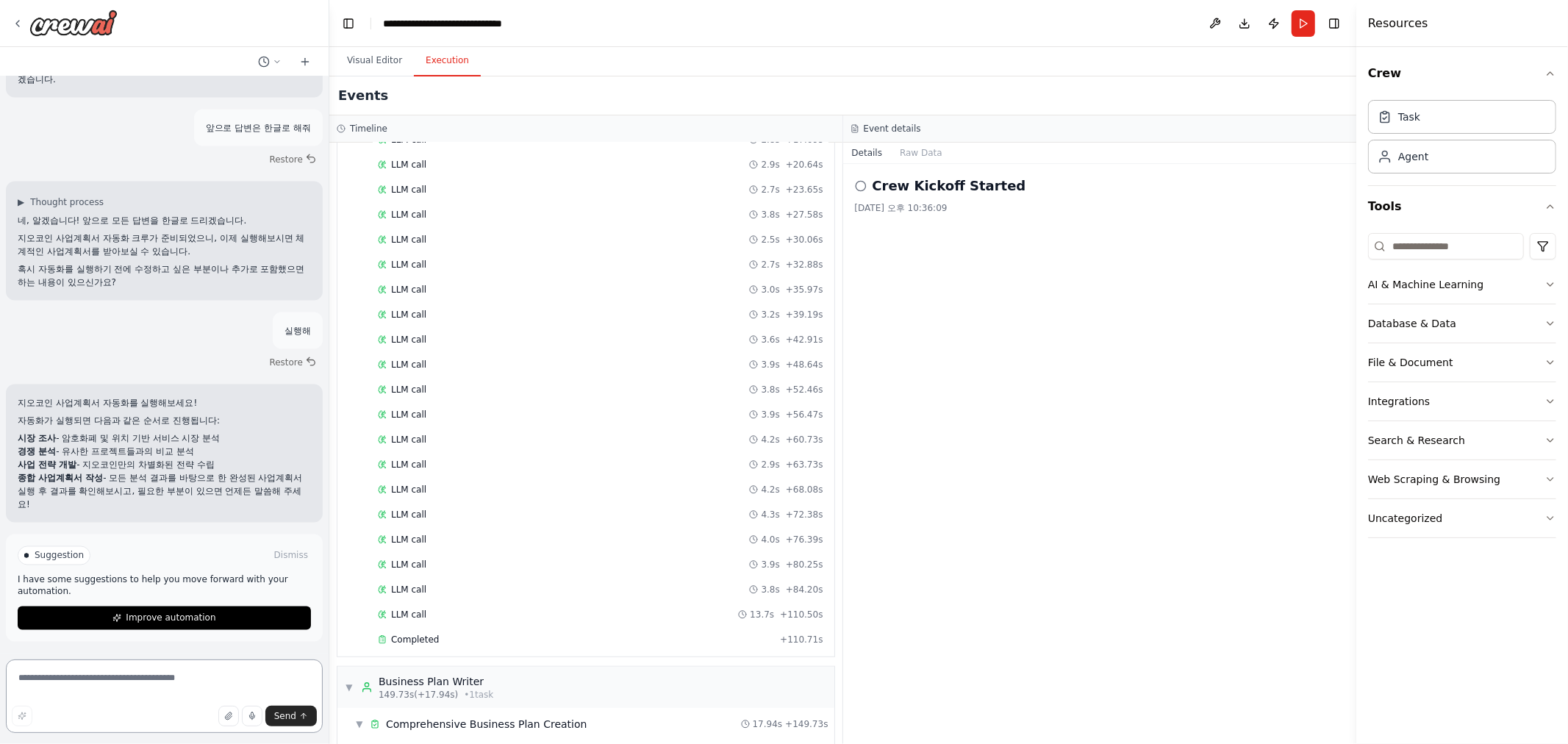
scroll to position [436, 0]
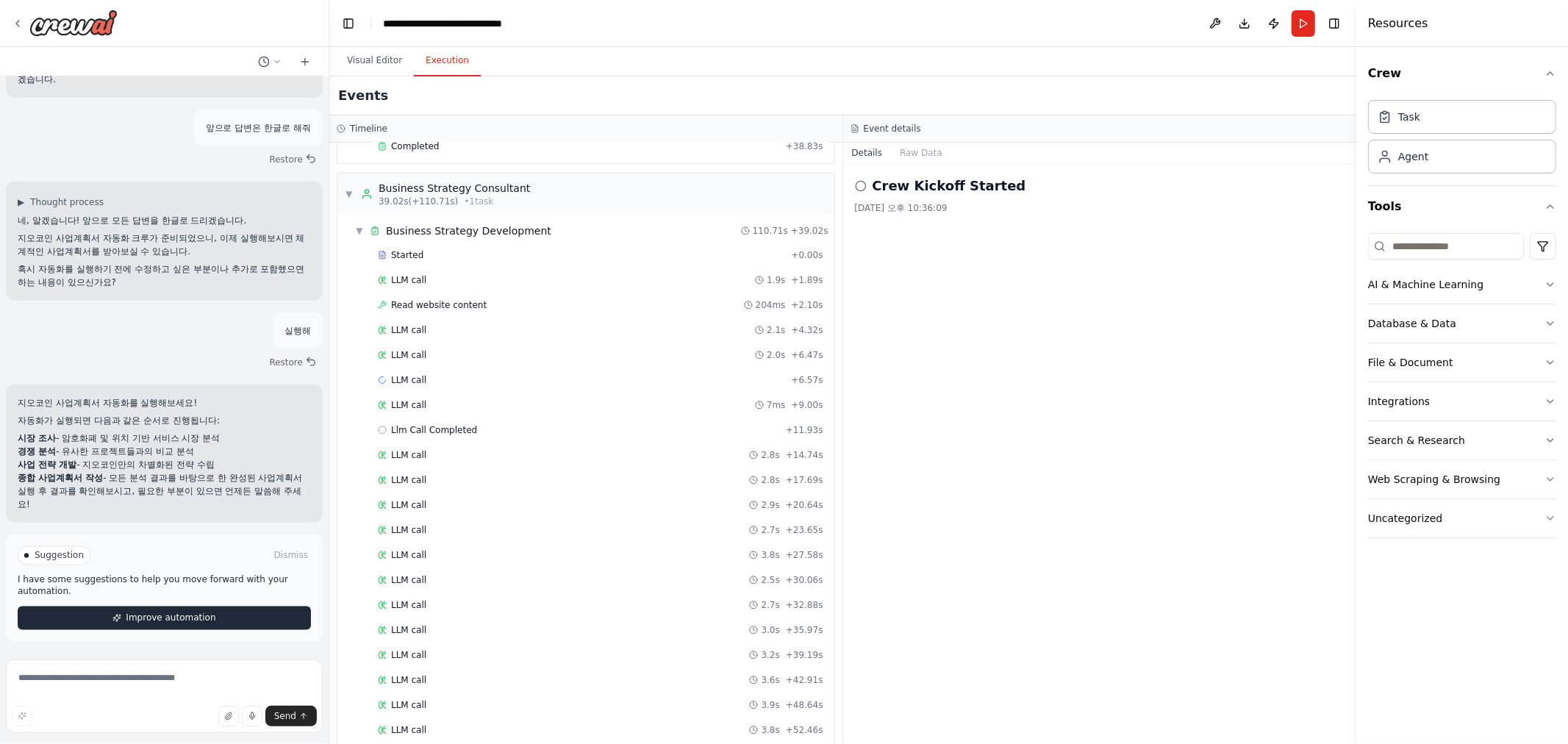
click at [191, 624] on span "Improve automation" at bounding box center [171, 618] width 90 height 12
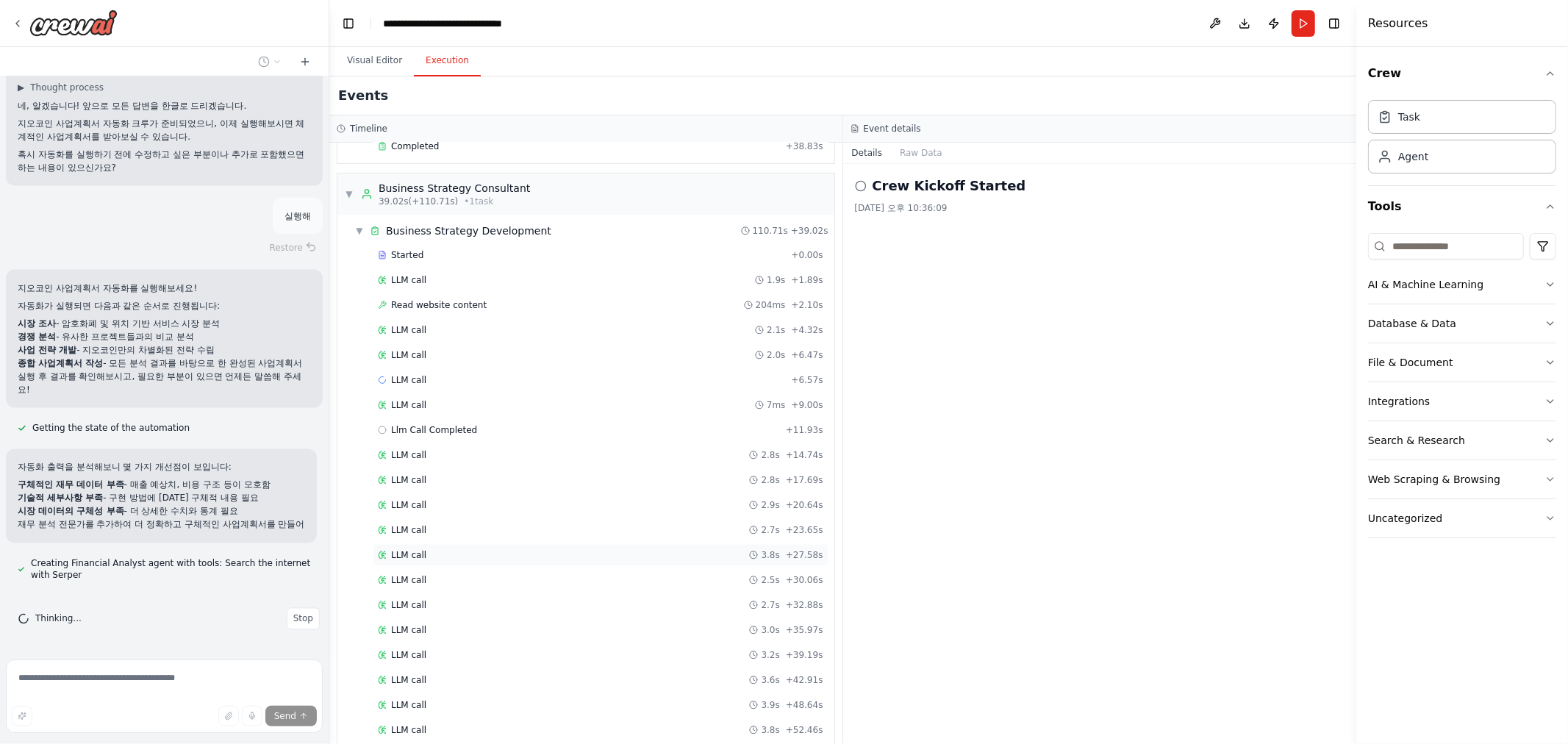
scroll to position [2054, 0]
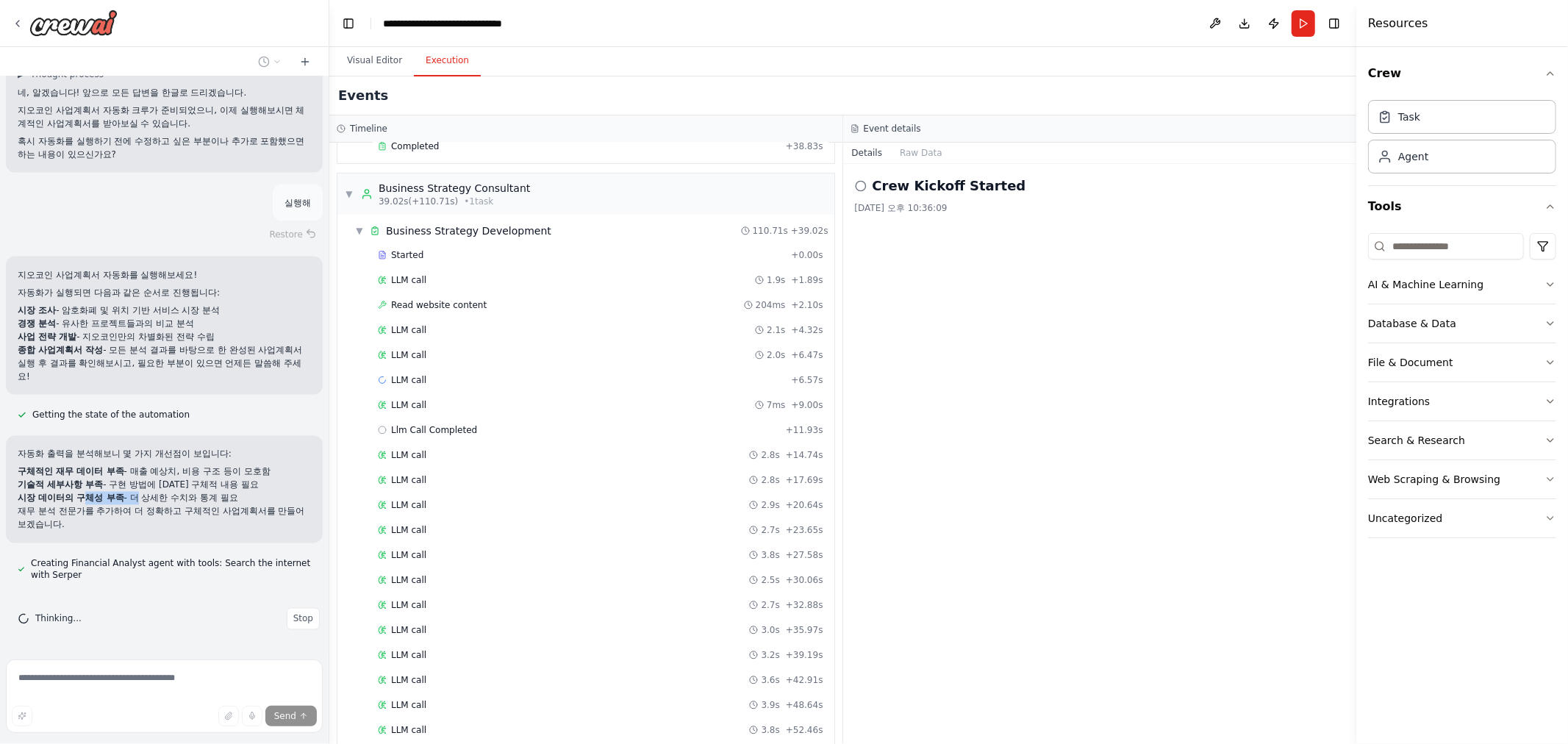
drag, startPoint x: 89, startPoint y: 503, endPoint x: 136, endPoint y: 503, distance: 47.0
click at [135, 503] on li "시장 데이터의 구체성 부족 - 더 상세한 수치와 통계 필요" at bounding box center [164, 498] width 294 height 13
click at [138, 503] on li "시장 데이터의 구체성 부족 - 더 상세한 수치와 통계 필요" at bounding box center [164, 498] width 294 height 13
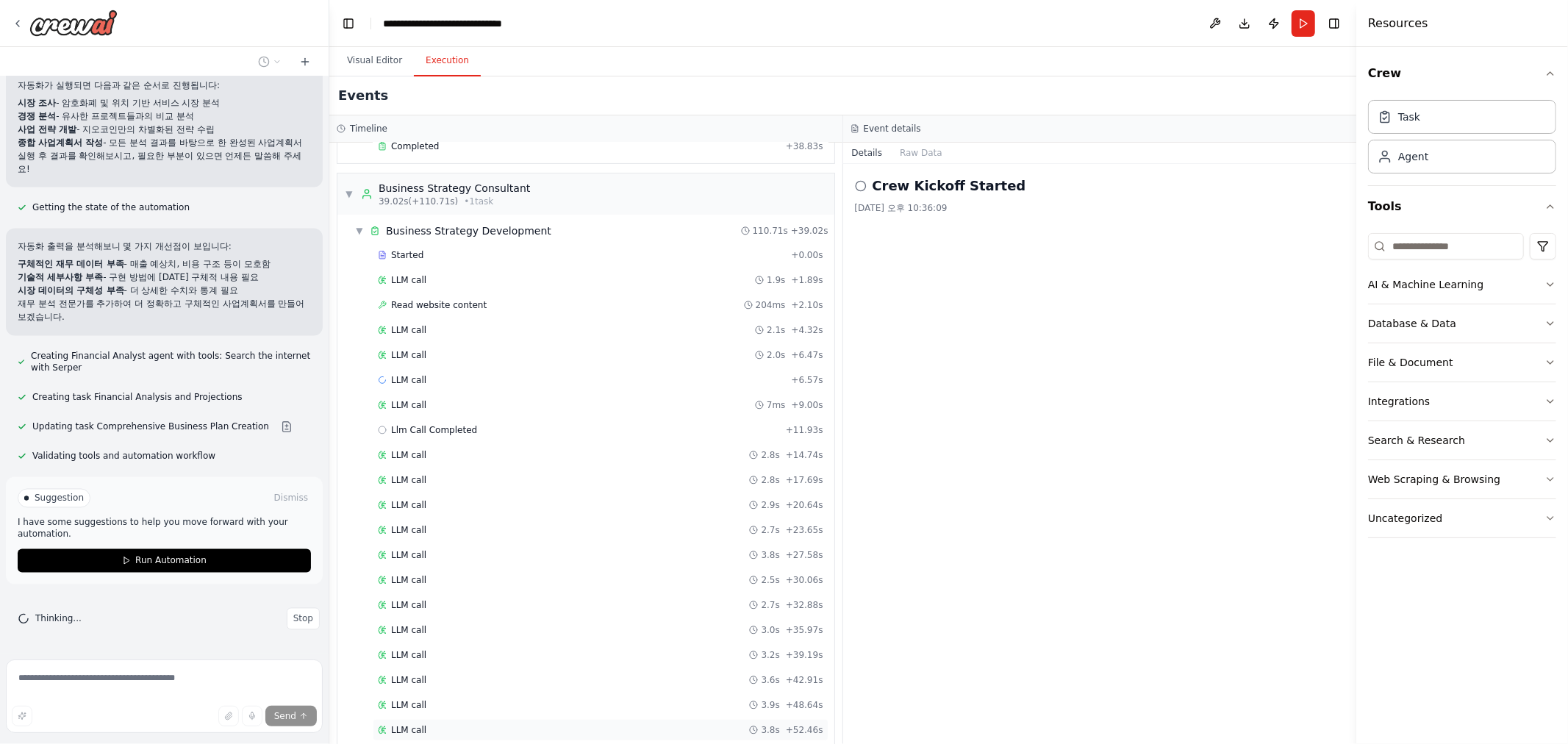
scroll to position [2261, 0]
click at [232, 560] on button "Run Automation" at bounding box center [164, 560] width 294 height 23
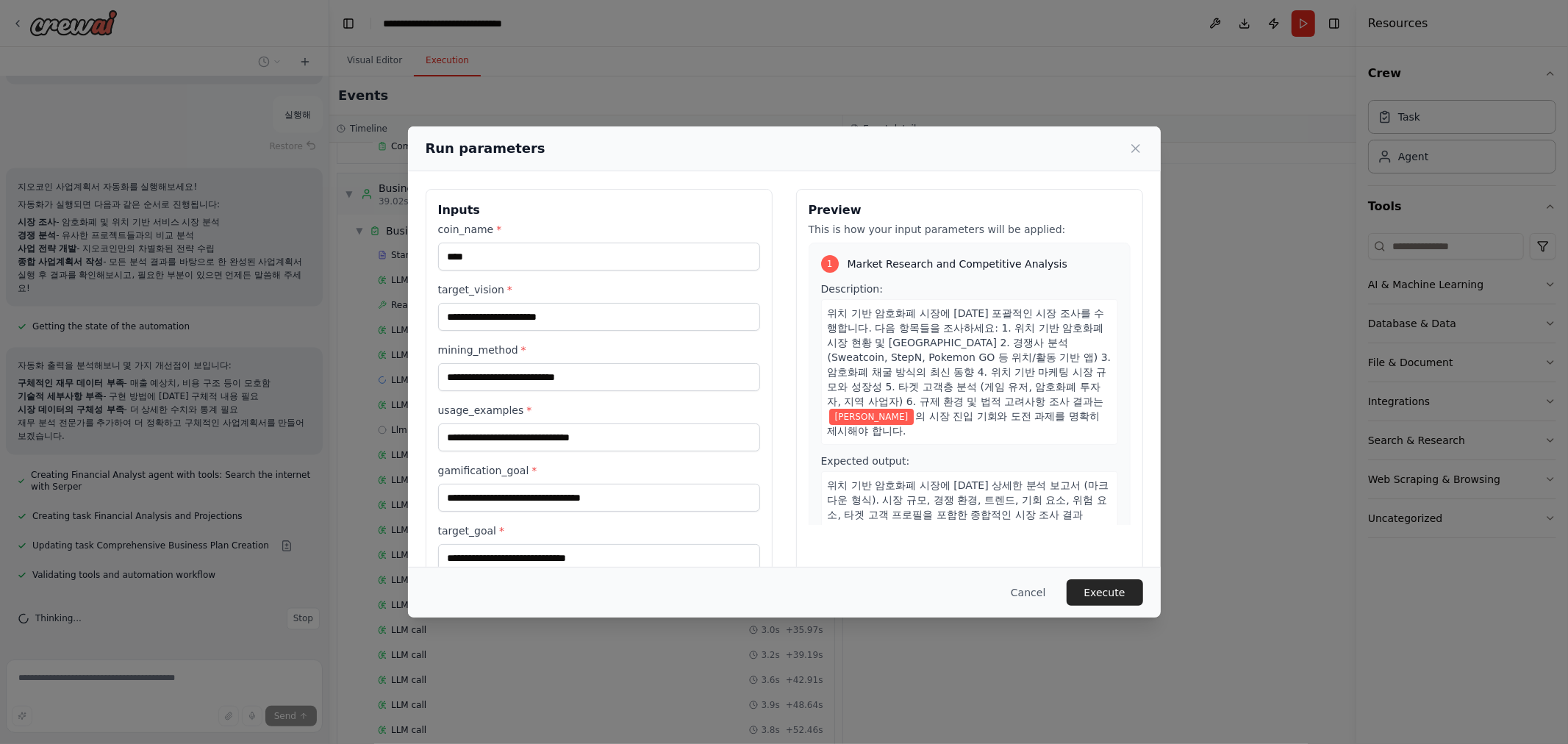
click at [1112, 593] on button "Execute" at bounding box center [1105, 592] width 76 height 27
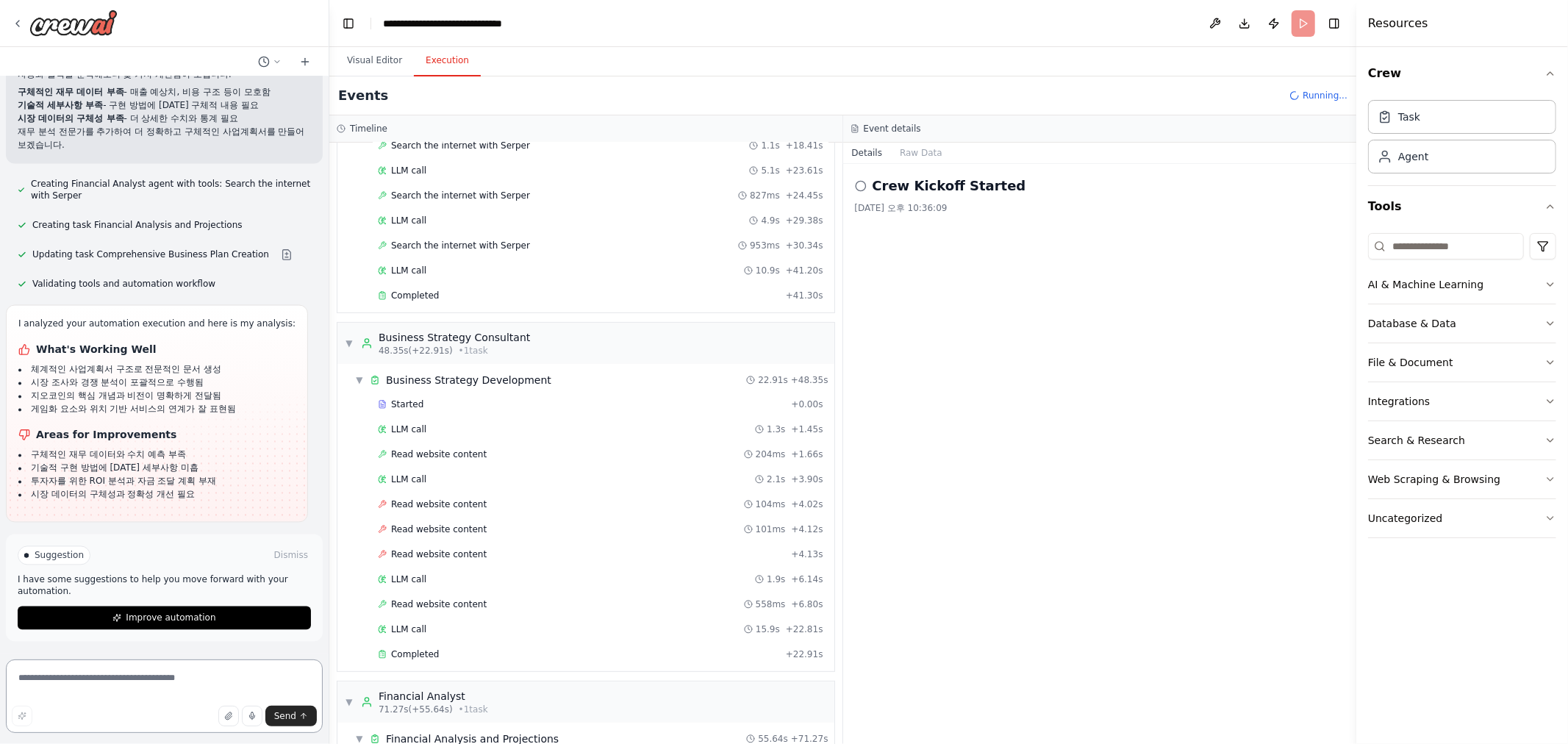
scroll to position [2434, 0]
